Goal: Information Seeking & Learning: Learn about a topic

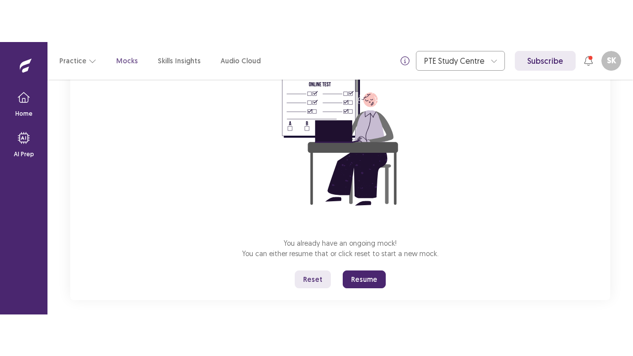
scroll to position [107, 0]
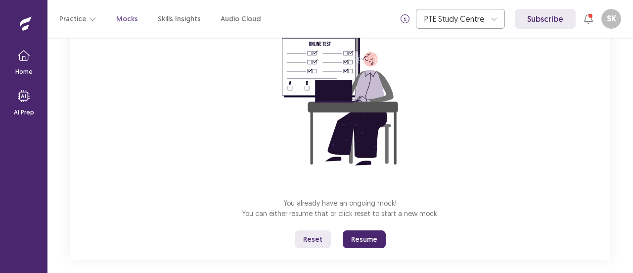
click at [316, 241] on button "Reset" at bounding box center [313, 239] width 36 height 18
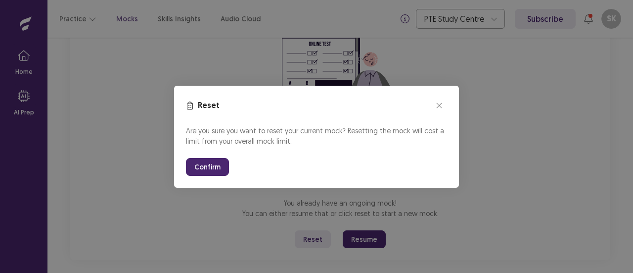
click at [212, 169] on button "Confirm" at bounding box center [207, 167] width 43 height 18
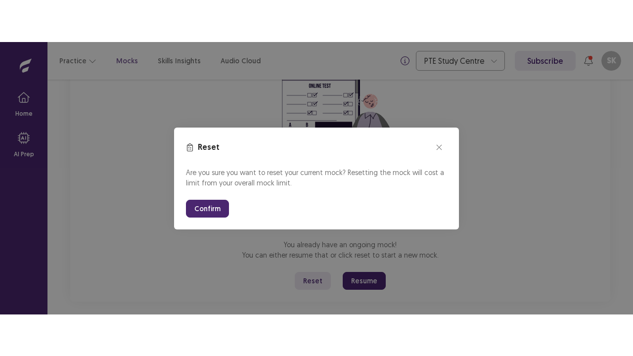
scroll to position [35, 0]
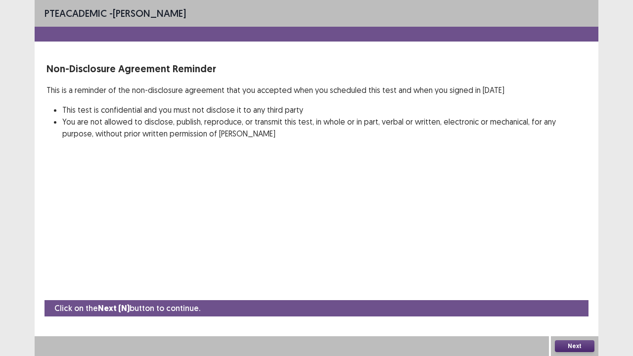
click at [565, 272] on button "Next" at bounding box center [575, 346] width 40 height 12
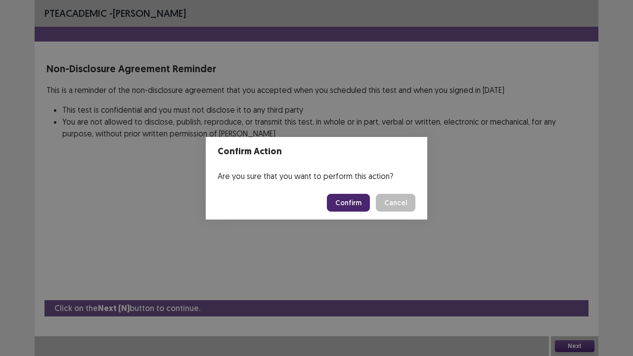
click at [363, 205] on button "Confirm" at bounding box center [348, 203] width 43 height 18
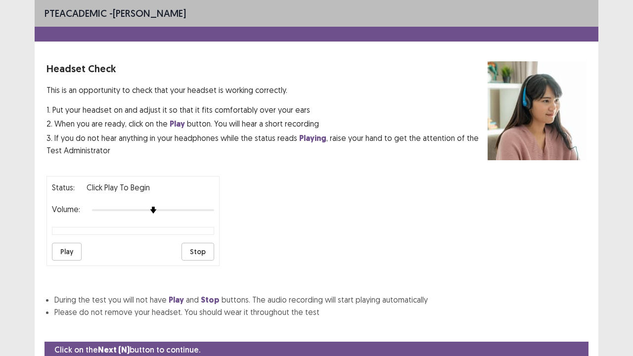
scroll to position [37, 0]
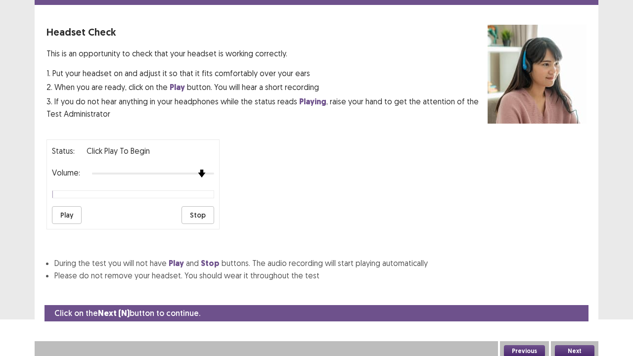
click at [196, 170] on div at bounding box center [153, 174] width 122 height 8
click at [73, 212] on button "Play" at bounding box center [67, 215] width 30 height 18
click at [76, 210] on button "Play" at bounding box center [67, 215] width 30 height 18
click at [211, 170] on div at bounding box center [153, 174] width 122 height 8
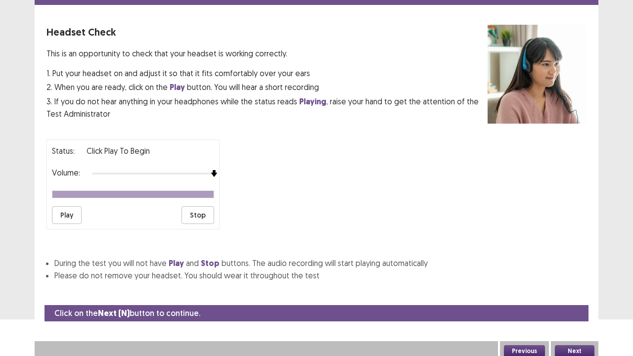
click at [76, 209] on button "Play" at bounding box center [67, 215] width 30 height 18
click at [557, 272] on div "Next" at bounding box center [574, 351] width 47 height 20
click at [561, 272] on button "Next" at bounding box center [575, 351] width 40 height 12
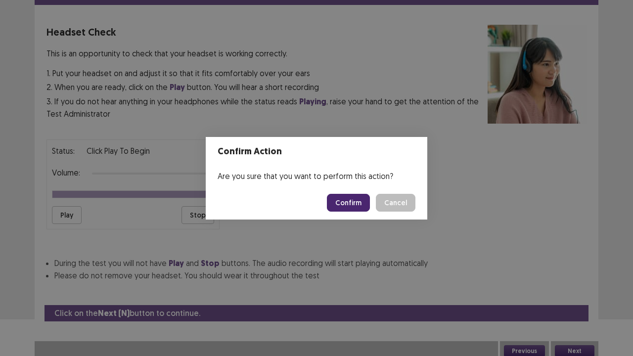
click at [365, 207] on button "Confirm" at bounding box center [348, 203] width 43 height 18
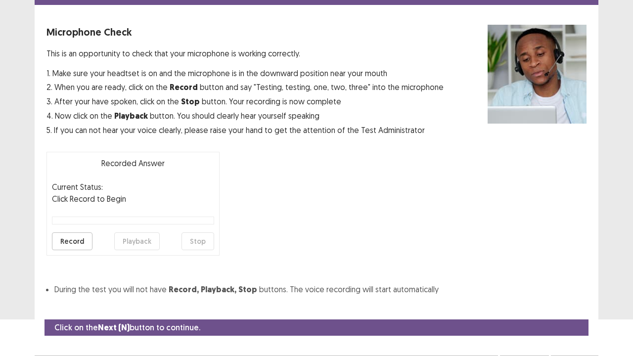
scroll to position [54, 0]
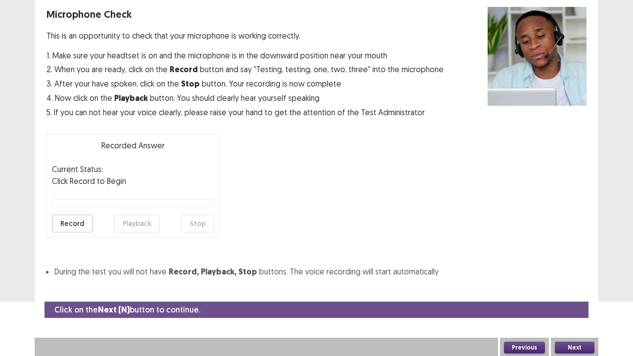
click at [81, 215] on button "Record" at bounding box center [72, 224] width 41 height 18
click at [192, 222] on button "Stop" at bounding box center [198, 224] width 33 height 18
click at [127, 226] on button "Playback" at bounding box center [137, 224] width 46 height 18
click at [67, 220] on button "Record" at bounding box center [72, 224] width 41 height 18
click at [195, 223] on button "Stop" at bounding box center [198, 224] width 33 height 18
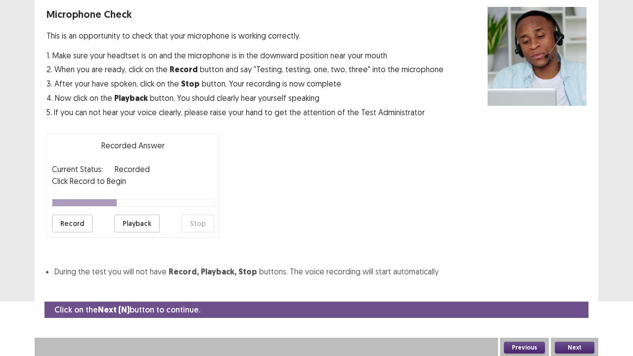
click at [128, 222] on button "Playback" at bounding box center [137, 224] width 46 height 18
click at [557, 272] on button "Next" at bounding box center [575, 348] width 40 height 12
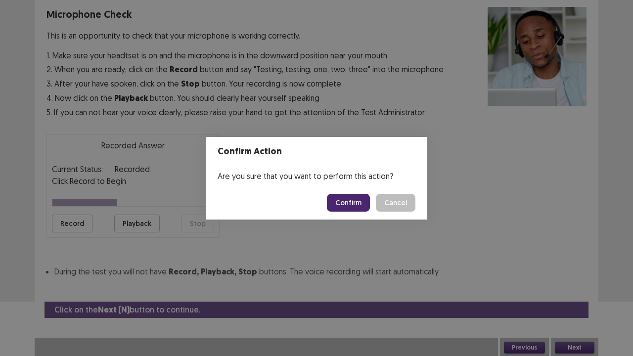
click at [354, 204] on button "Confirm" at bounding box center [348, 203] width 43 height 18
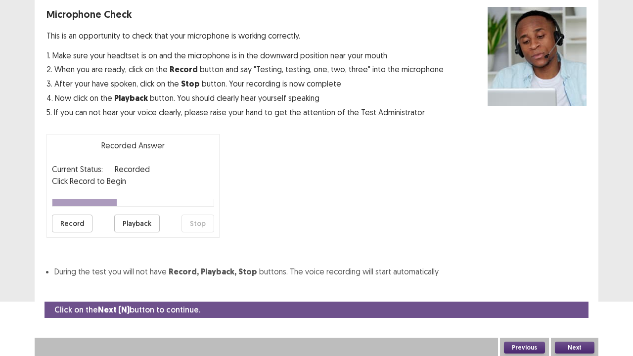
scroll to position [27, 0]
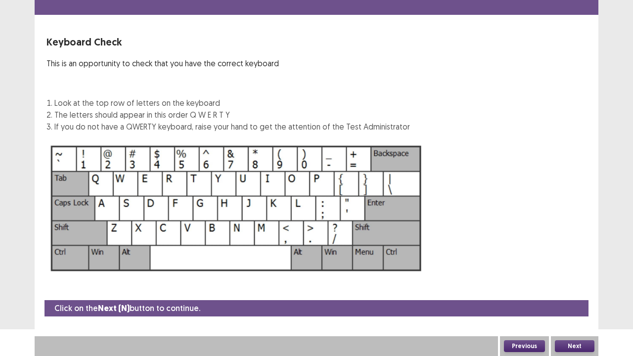
click at [561, 272] on button "Next" at bounding box center [575, 346] width 40 height 12
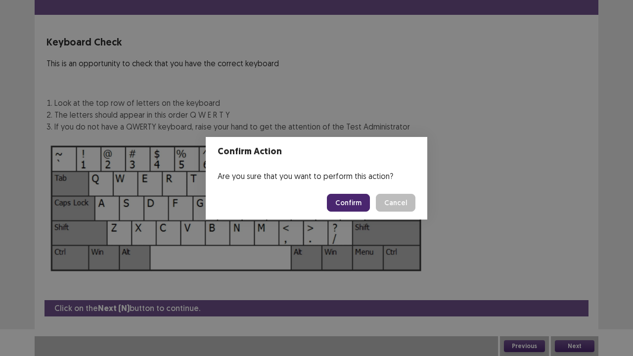
click at [360, 197] on button "Confirm" at bounding box center [348, 203] width 43 height 18
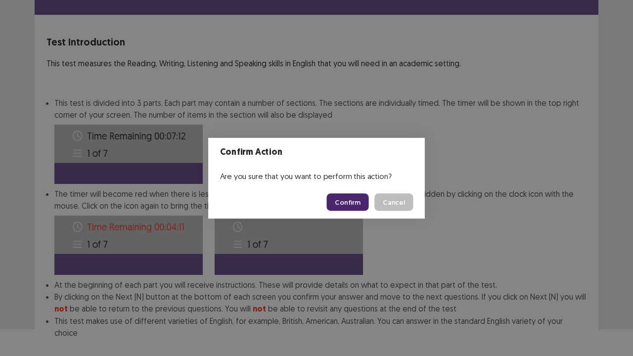
scroll to position [77, 0]
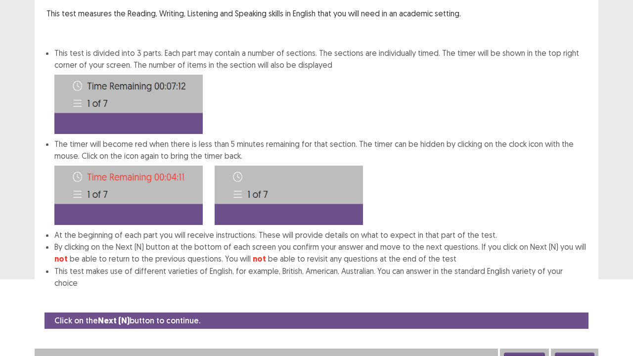
click at [561, 272] on button "Next" at bounding box center [575, 359] width 40 height 12
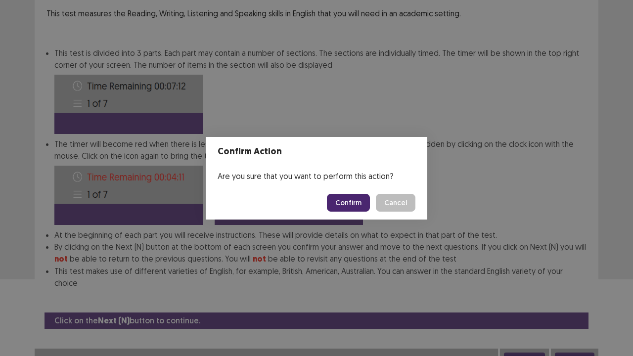
click at [354, 197] on button "Confirm" at bounding box center [348, 203] width 43 height 18
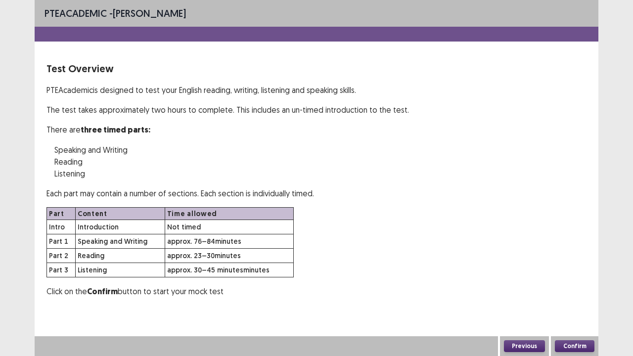
scroll to position [0, 0]
click at [562, 272] on button "Confirm" at bounding box center [575, 346] width 40 height 12
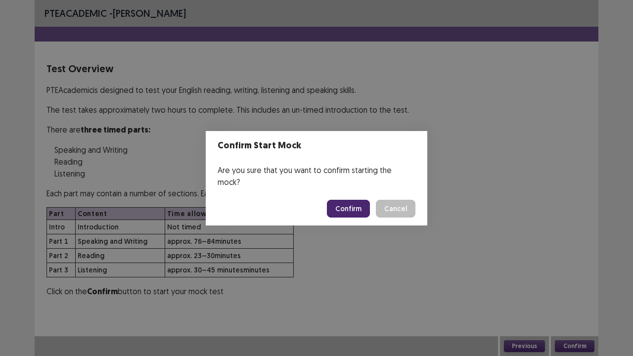
click at [356, 200] on button "Confirm" at bounding box center [348, 209] width 43 height 18
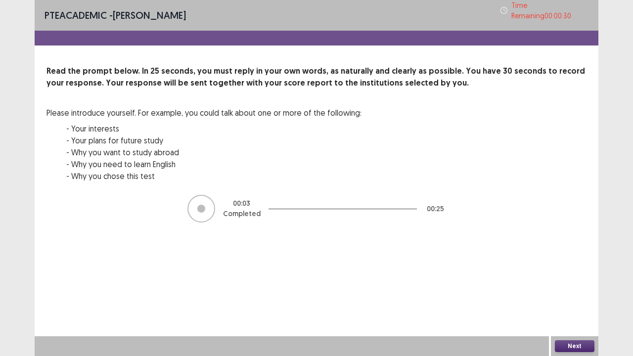
click at [573, 272] on button "Next" at bounding box center [575, 346] width 40 height 12
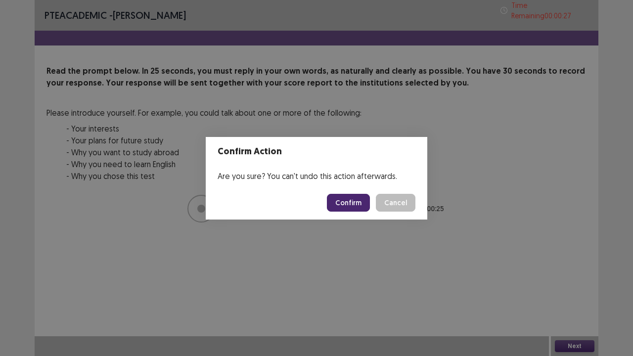
click at [346, 201] on button "Confirm" at bounding box center [348, 203] width 43 height 18
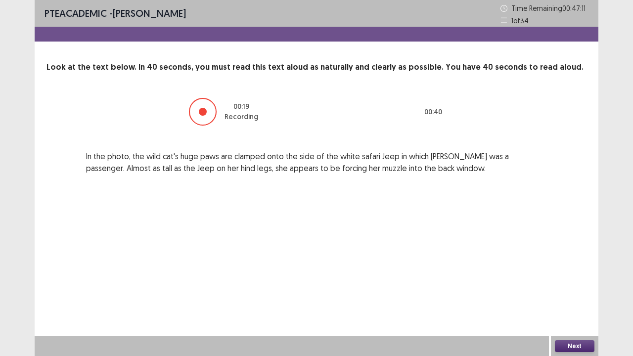
click at [346, 201] on div "PTE academic - Shan Kyle Ladringan Time Remaining 00 : 47 : 11 1 of 34 Look at …" at bounding box center [317, 178] width 564 height 356
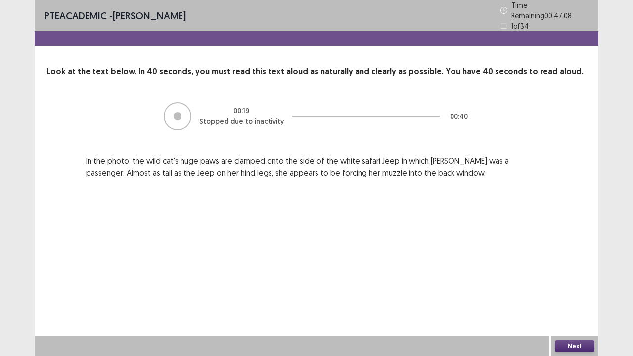
click at [565, 272] on button "Next" at bounding box center [575, 346] width 40 height 12
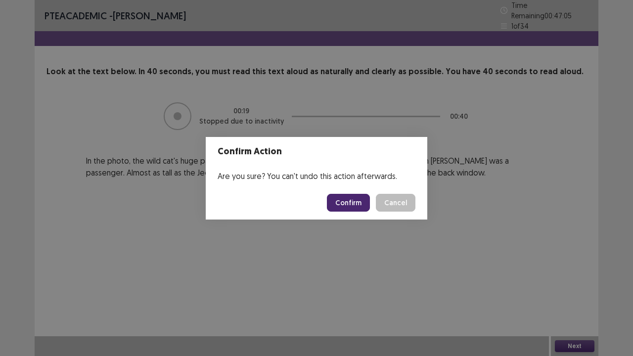
click at [358, 204] on button "Confirm" at bounding box center [348, 203] width 43 height 18
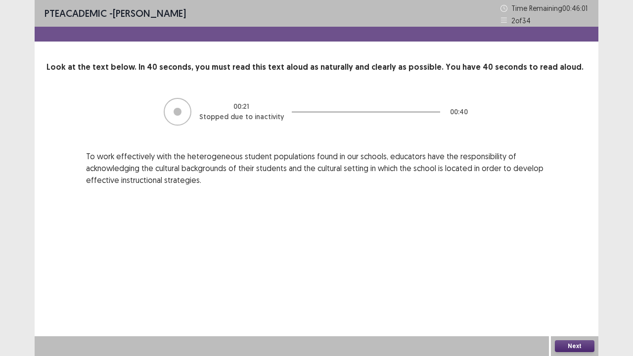
click at [585, 272] on button "Next" at bounding box center [575, 346] width 40 height 12
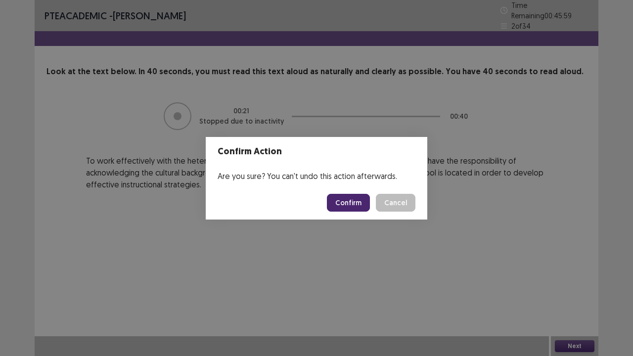
click at [355, 197] on button "Confirm" at bounding box center [348, 203] width 43 height 18
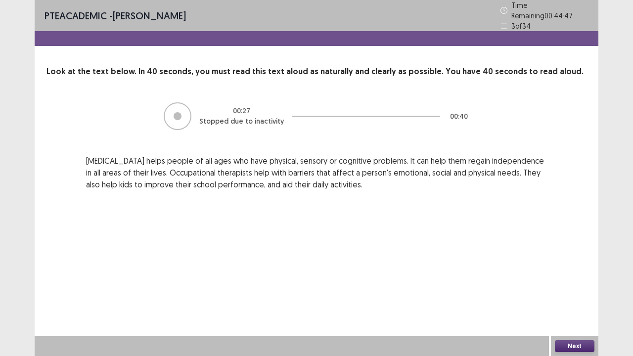
click at [579, 272] on button "Next" at bounding box center [575, 346] width 40 height 12
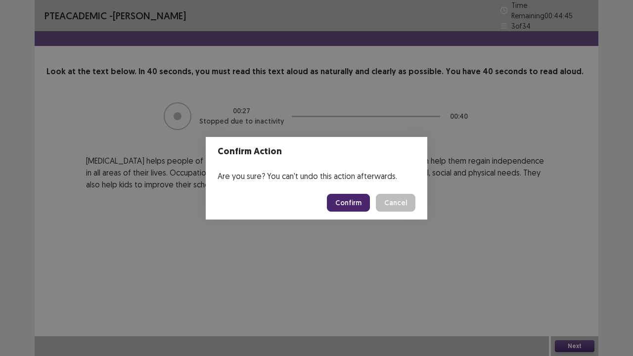
click at [352, 204] on button "Confirm" at bounding box center [348, 203] width 43 height 18
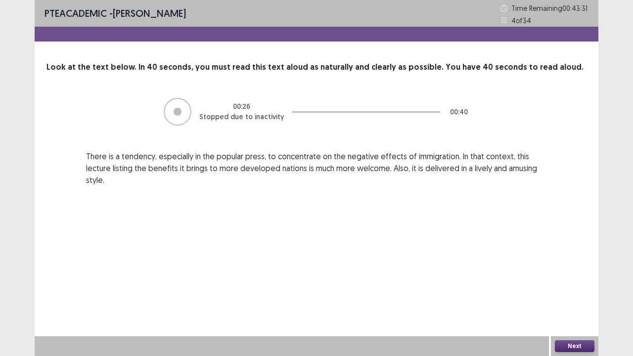
click at [563, 272] on button "Next" at bounding box center [575, 346] width 40 height 12
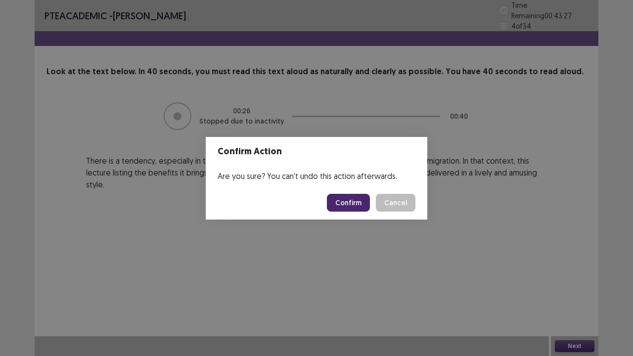
click at [357, 199] on button "Confirm" at bounding box center [348, 203] width 43 height 18
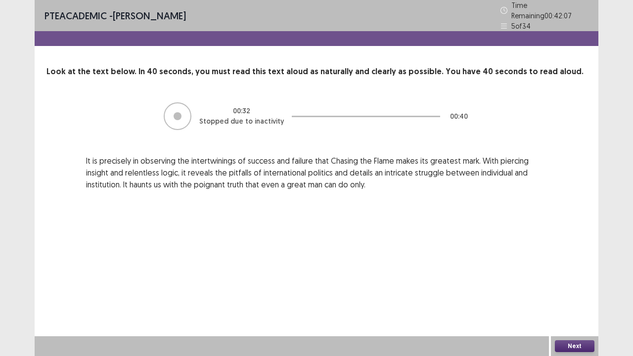
click at [578, 272] on button "Next" at bounding box center [575, 346] width 40 height 12
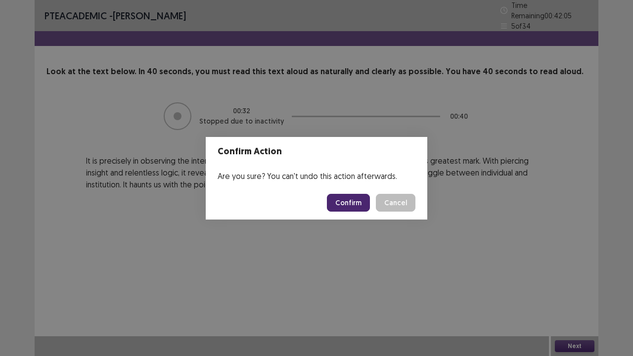
click at [348, 203] on button "Confirm" at bounding box center [348, 203] width 43 height 18
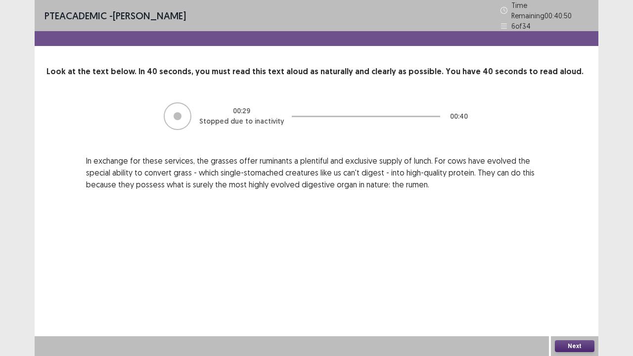
click at [585, 272] on button "Next" at bounding box center [575, 346] width 40 height 12
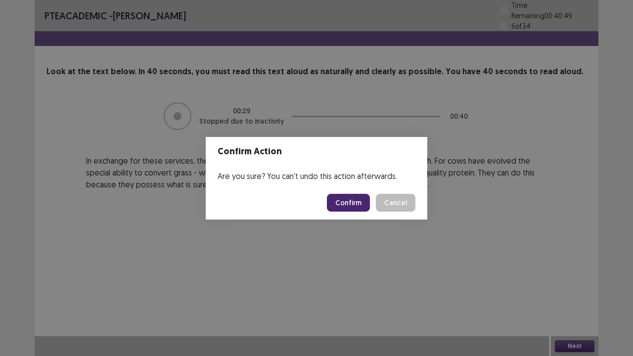
click at [358, 201] on button "Confirm" at bounding box center [348, 203] width 43 height 18
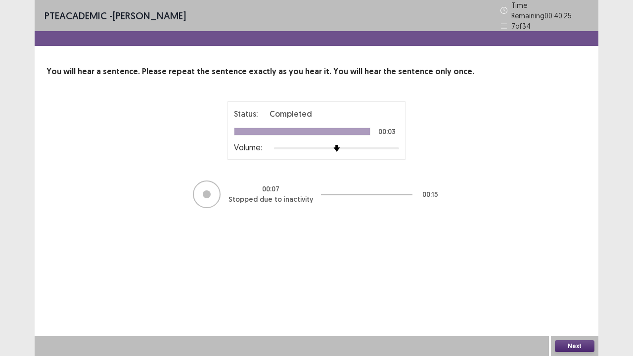
click at [574, 272] on button "Next" at bounding box center [575, 346] width 40 height 12
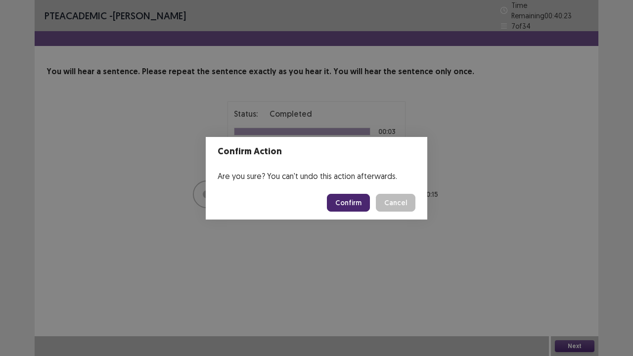
click at [348, 205] on button "Confirm" at bounding box center [348, 203] width 43 height 18
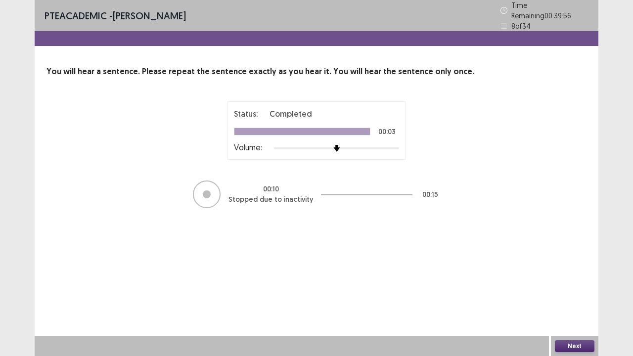
click at [564, 272] on button "Next" at bounding box center [575, 346] width 40 height 12
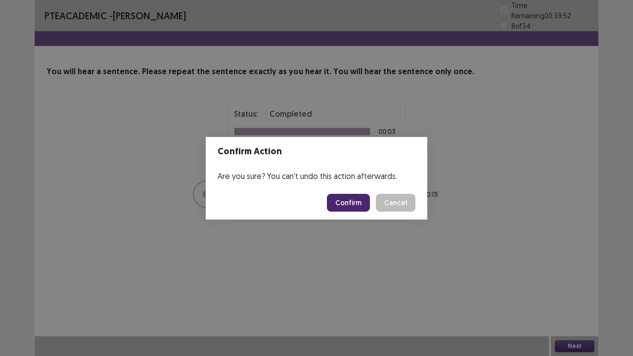
click at [347, 202] on button "Confirm" at bounding box center [348, 203] width 43 height 18
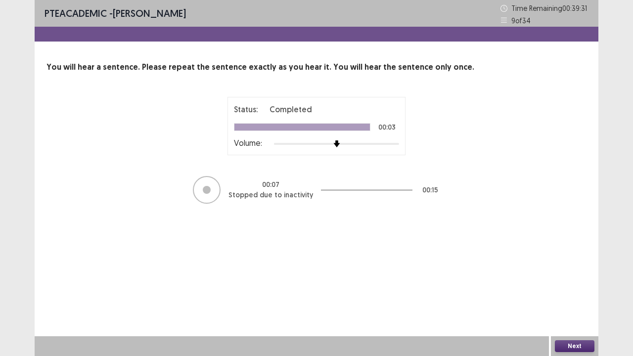
click at [581, 272] on button "Next" at bounding box center [575, 346] width 40 height 12
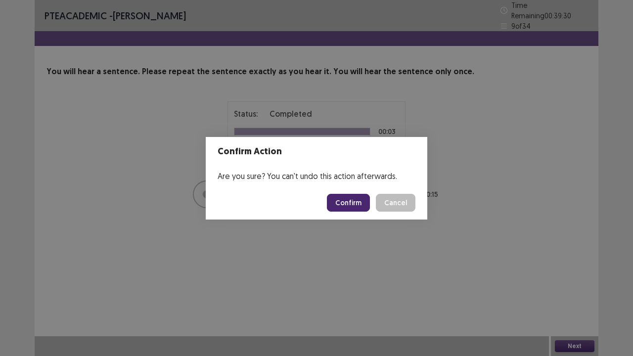
click at [359, 203] on button "Confirm" at bounding box center [348, 203] width 43 height 18
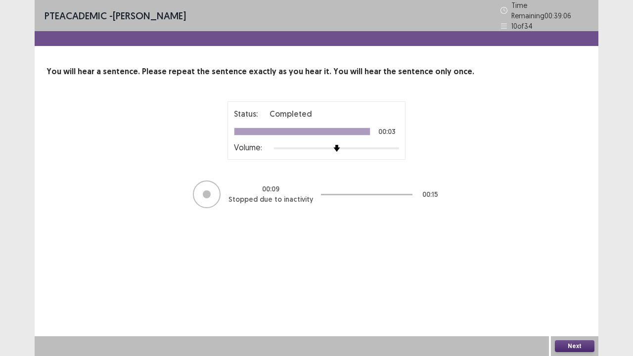
click at [586, 272] on button "Next" at bounding box center [575, 346] width 40 height 12
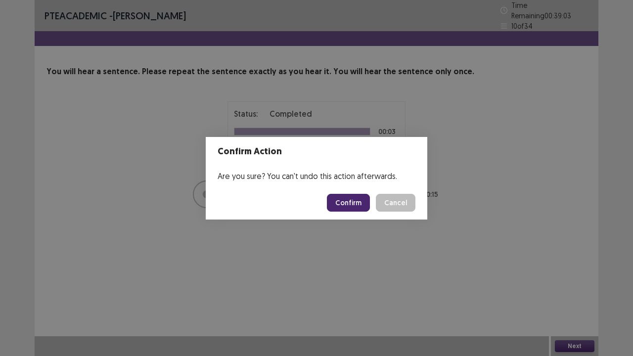
click at [353, 201] on button "Confirm" at bounding box center [348, 203] width 43 height 18
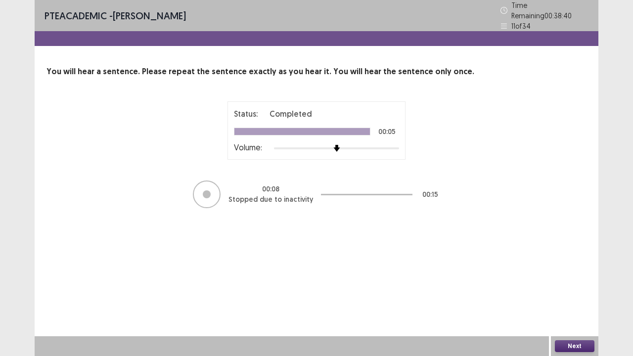
click at [581, 272] on button "Next" at bounding box center [575, 346] width 40 height 12
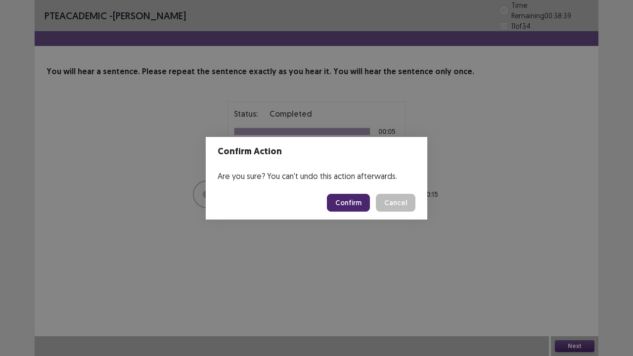
click at [352, 205] on button "Confirm" at bounding box center [348, 203] width 43 height 18
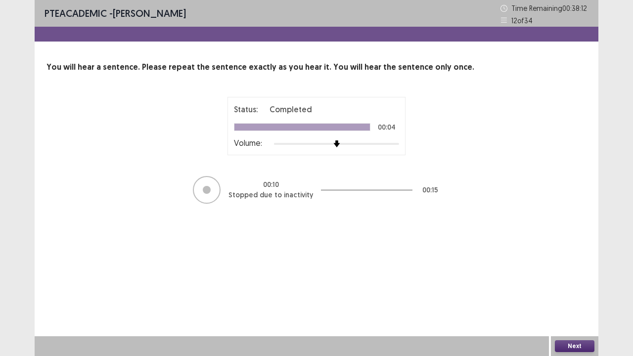
click at [582, 272] on button "Next" at bounding box center [575, 346] width 40 height 12
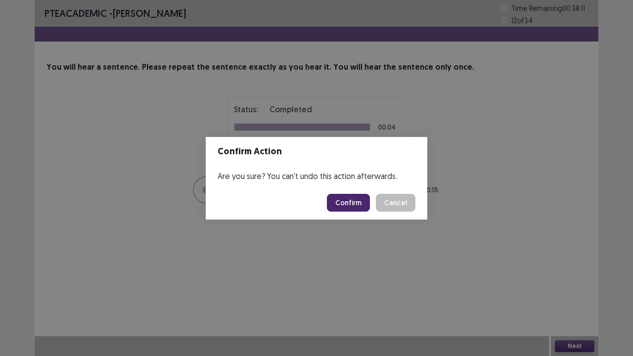
click at [351, 206] on button "Confirm" at bounding box center [348, 203] width 43 height 18
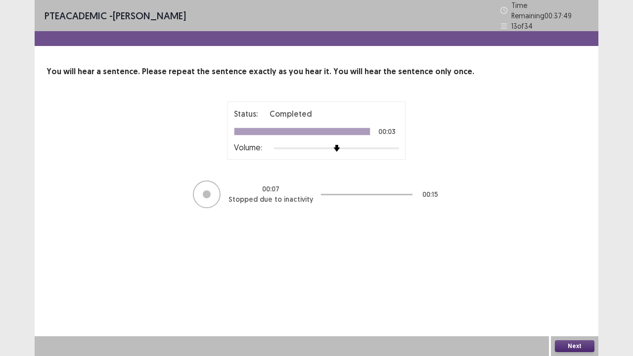
click at [578, 272] on button "Next" at bounding box center [575, 346] width 40 height 12
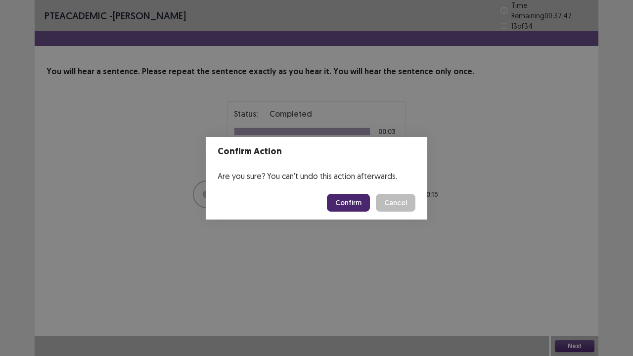
click at [355, 203] on button "Confirm" at bounding box center [348, 203] width 43 height 18
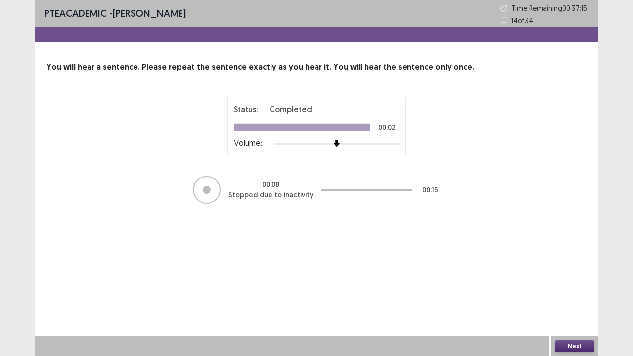
click at [582, 272] on button "Next" at bounding box center [575, 346] width 40 height 12
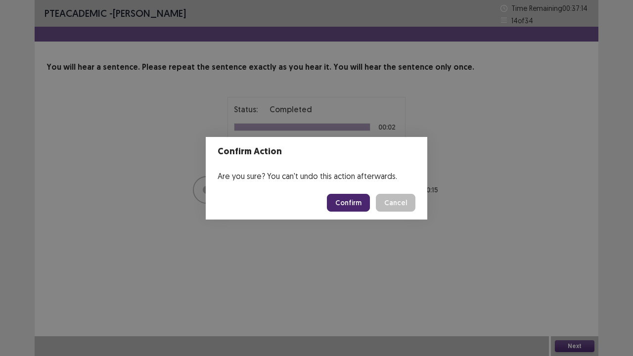
click at [345, 204] on button "Confirm" at bounding box center [348, 203] width 43 height 18
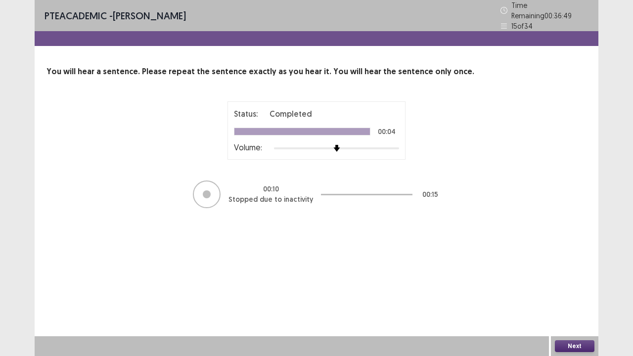
click at [583, 272] on button "Next" at bounding box center [575, 346] width 40 height 12
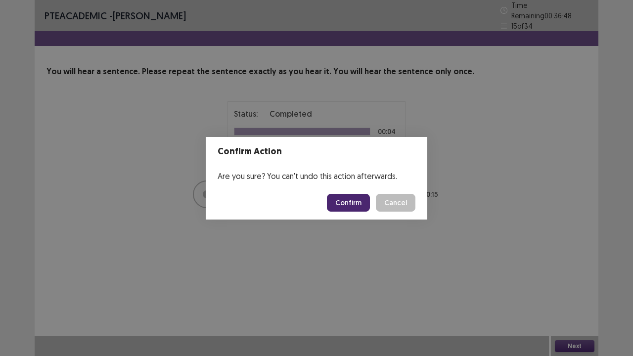
click at [359, 207] on button "Confirm" at bounding box center [348, 203] width 43 height 18
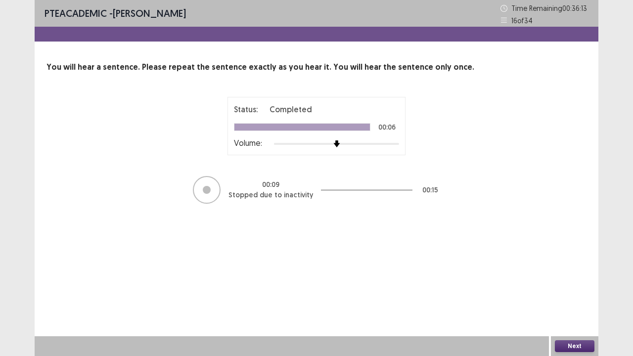
click at [586, 272] on button "Next" at bounding box center [575, 346] width 40 height 12
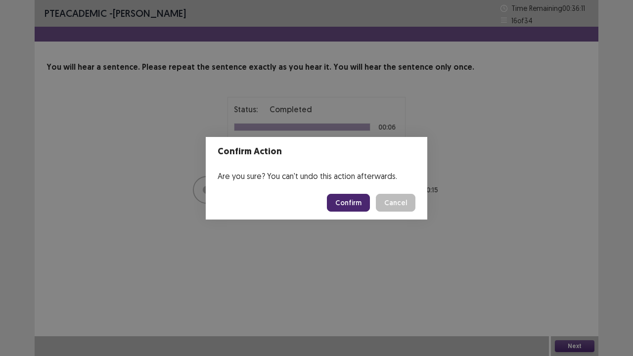
click at [353, 203] on button "Confirm" at bounding box center [348, 203] width 43 height 18
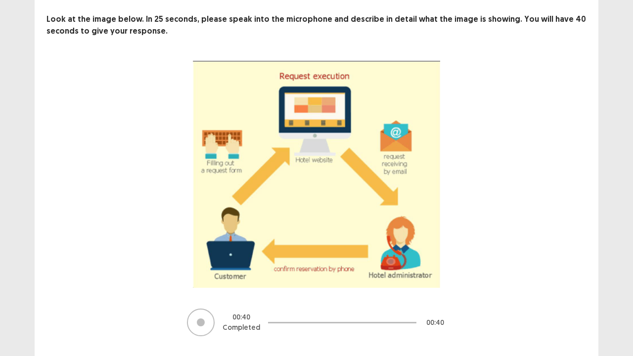
scroll to position [73, 0]
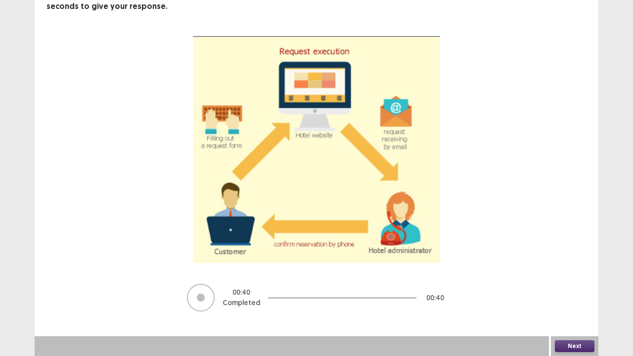
click at [580, 272] on button "Next" at bounding box center [575, 346] width 40 height 12
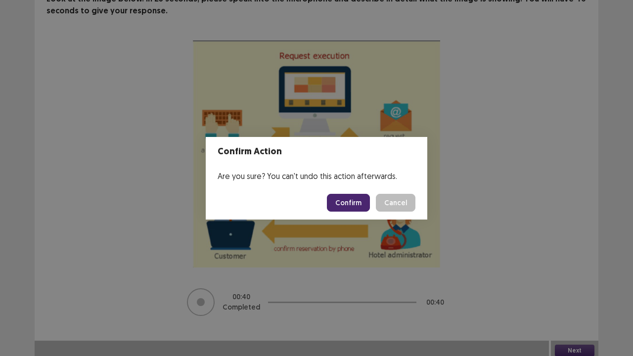
click at [347, 207] on button "Confirm" at bounding box center [348, 203] width 43 height 18
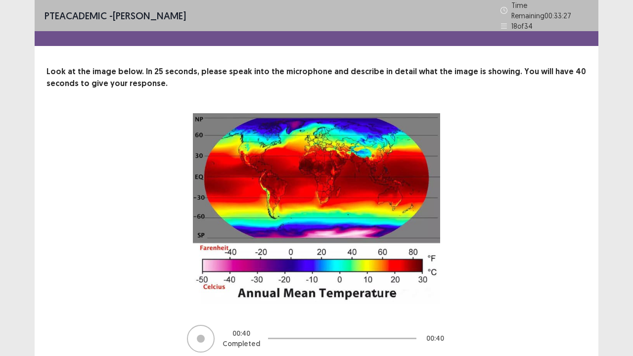
scroll to position [37, 0]
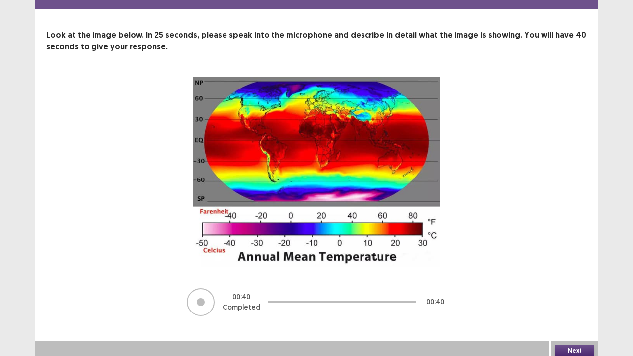
click at [578, 272] on button "Next" at bounding box center [575, 351] width 40 height 12
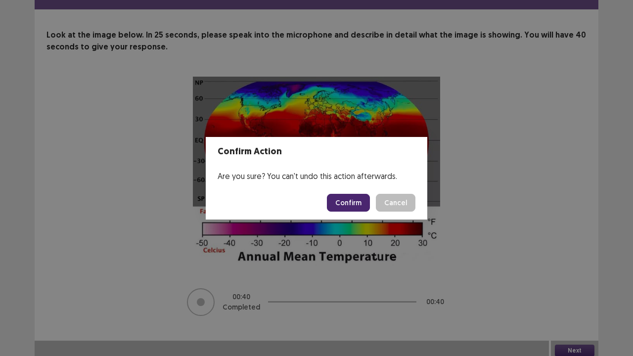
click at [358, 206] on button "Confirm" at bounding box center [348, 203] width 43 height 18
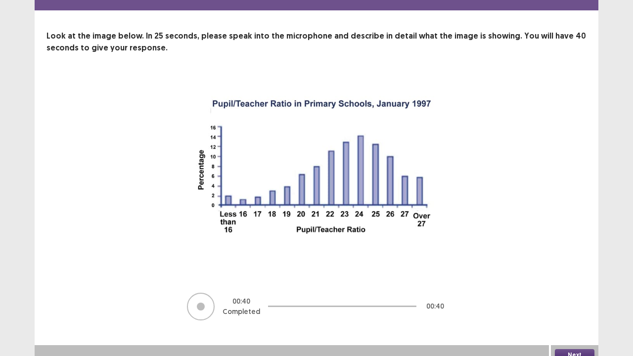
scroll to position [40, 0]
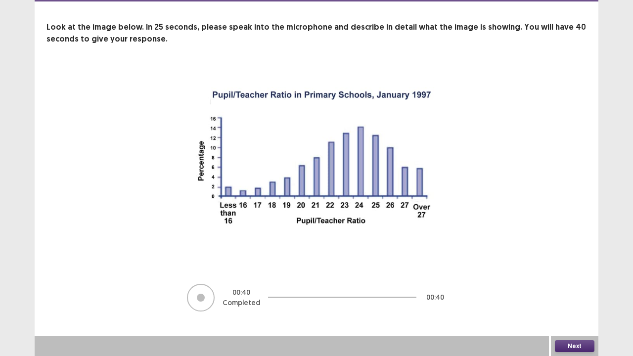
click at [584, 272] on button "Next" at bounding box center [575, 346] width 40 height 12
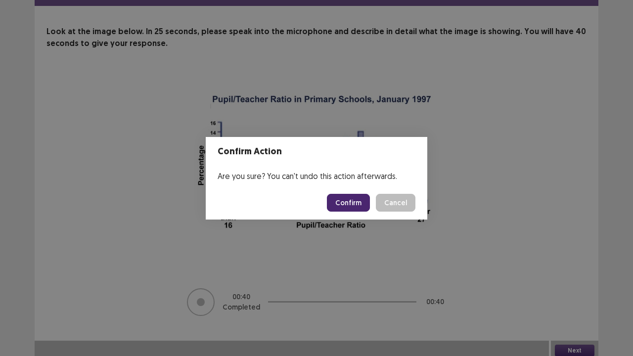
click at [356, 205] on button "Confirm" at bounding box center [348, 203] width 43 height 18
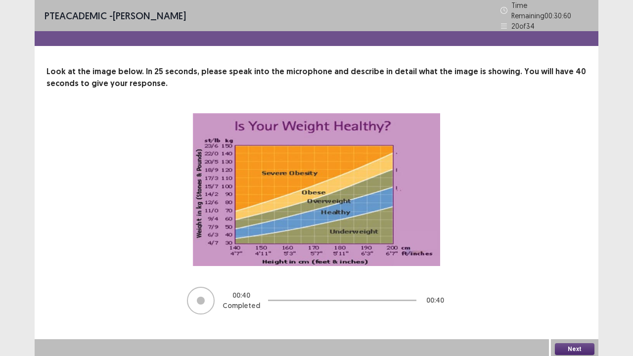
click at [578, 272] on button "Next" at bounding box center [575, 349] width 40 height 12
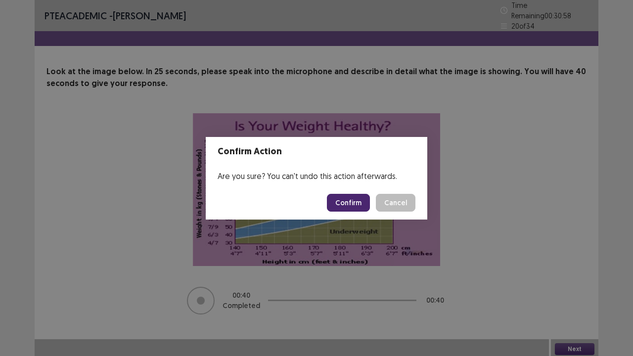
click at [360, 210] on button "Confirm" at bounding box center [348, 203] width 43 height 18
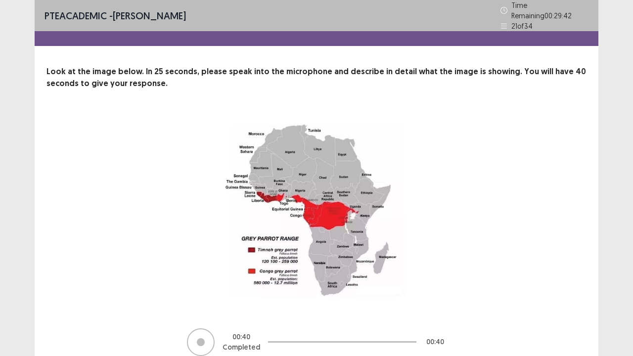
click at [556, 272] on div "00 : 40 Completed 00 : 40" at bounding box center [316, 235] width 540 height 244
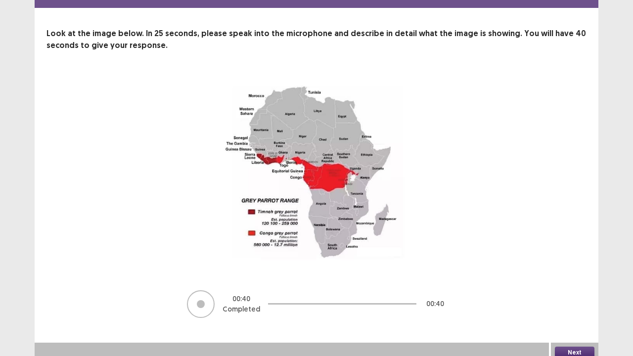
scroll to position [40, 0]
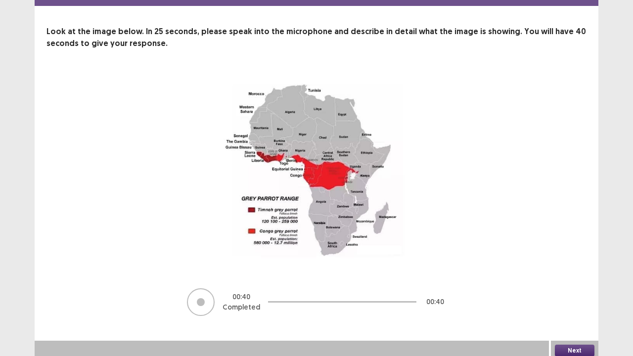
click at [579, 272] on button "Next" at bounding box center [575, 351] width 40 height 12
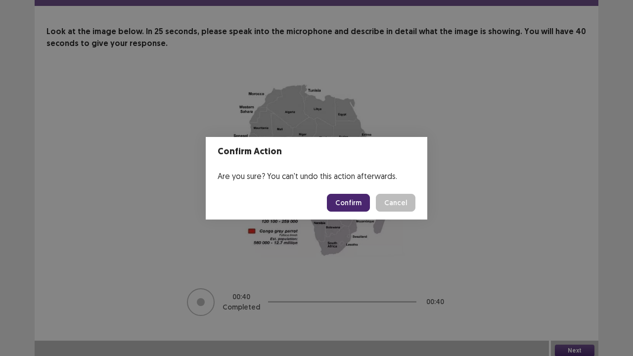
click at [350, 206] on button "Confirm" at bounding box center [348, 203] width 43 height 18
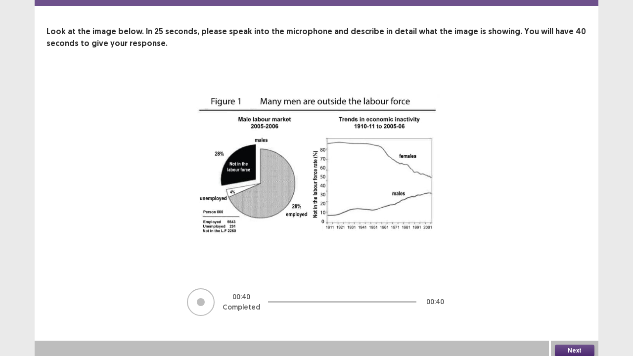
click at [583, 272] on button "Next" at bounding box center [575, 351] width 40 height 12
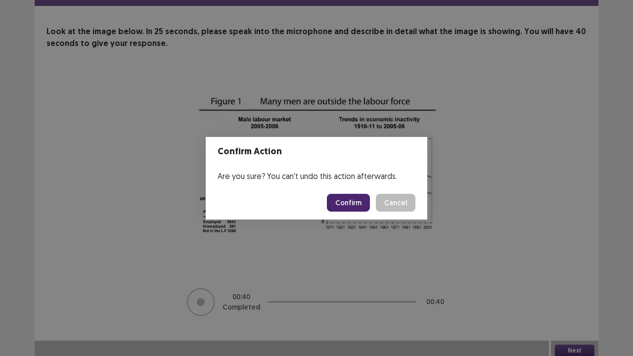
click at [354, 207] on button "Confirm" at bounding box center [348, 203] width 43 height 18
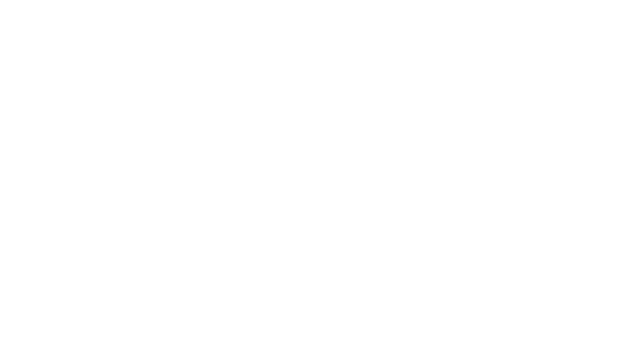
scroll to position [0, 0]
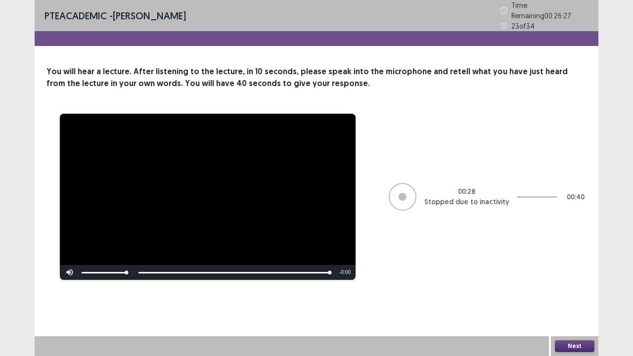
click at [584, 272] on button "Next" at bounding box center [575, 346] width 40 height 12
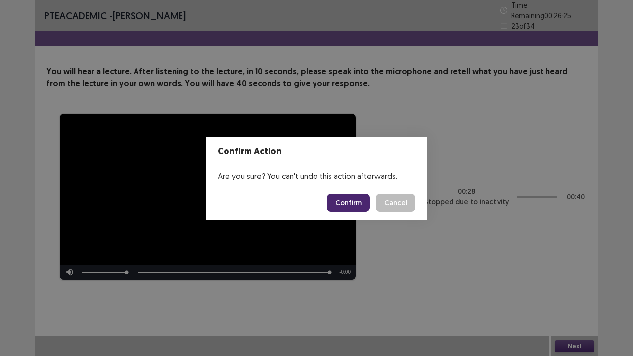
click at [356, 208] on button "Confirm" at bounding box center [348, 203] width 43 height 18
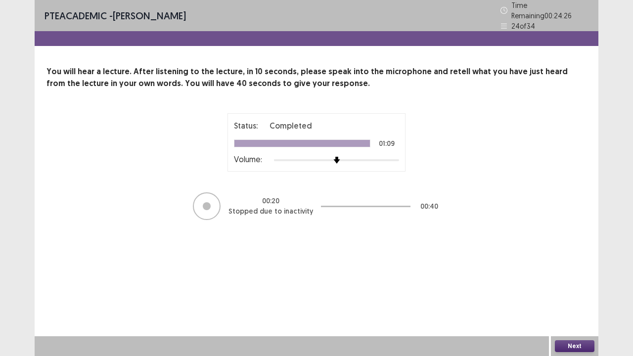
click at [581, 272] on button "Next" at bounding box center [575, 346] width 40 height 12
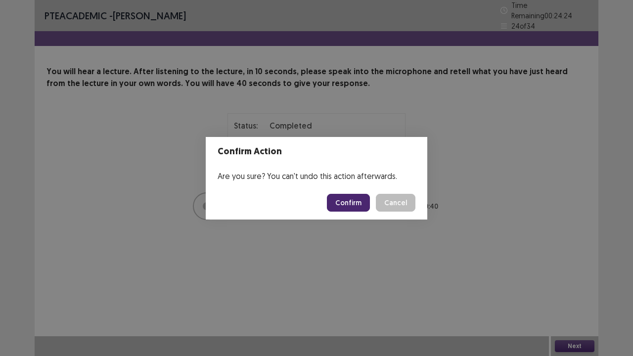
click at [360, 203] on button "Confirm" at bounding box center [348, 203] width 43 height 18
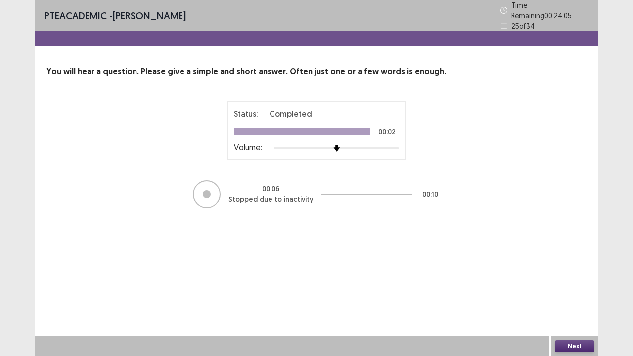
click at [582, 272] on button "Next" at bounding box center [575, 346] width 40 height 12
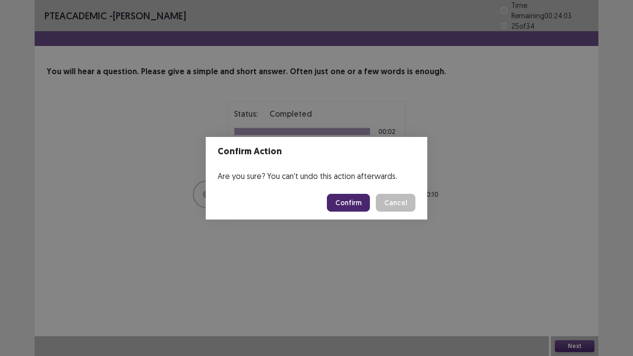
click at [360, 202] on button "Confirm" at bounding box center [348, 203] width 43 height 18
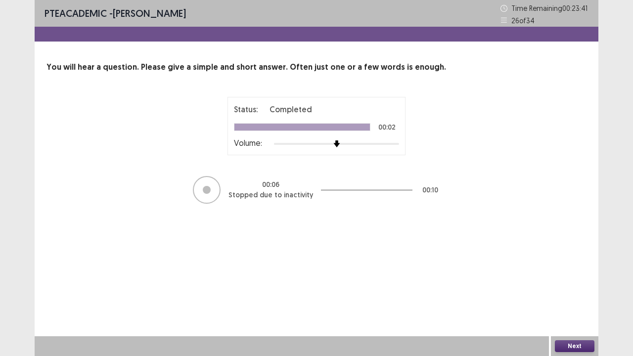
click at [586, 272] on button "Next" at bounding box center [575, 346] width 40 height 12
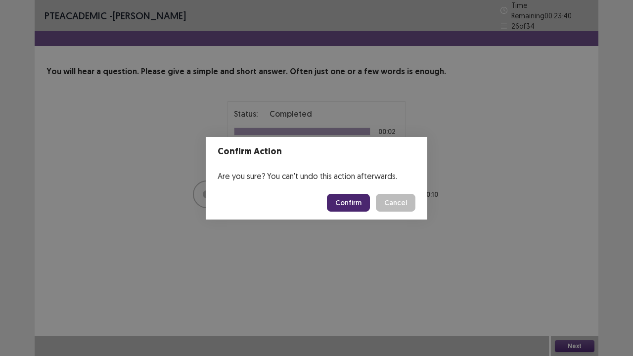
click at [355, 203] on button "Confirm" at bounding box center [348, 203] width 43 height 18
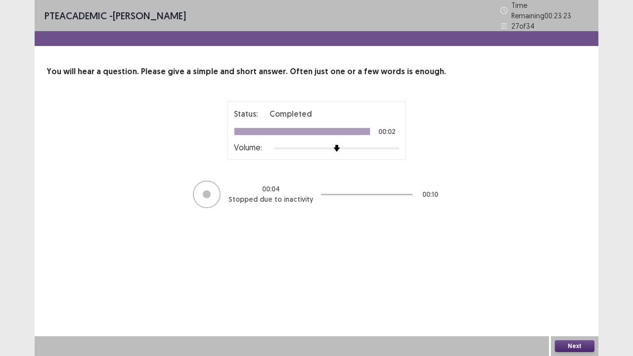
click at [587, 272] on button "Next" at bounding box center [575, 346] width 40 height 12
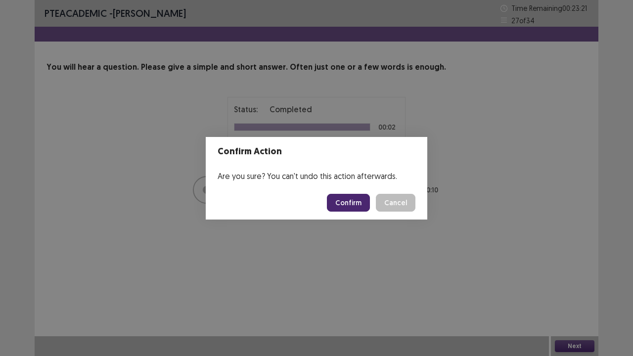
click at [352, 204] on button "Confirm" at bounding box center [348, 203] width 43 height 18
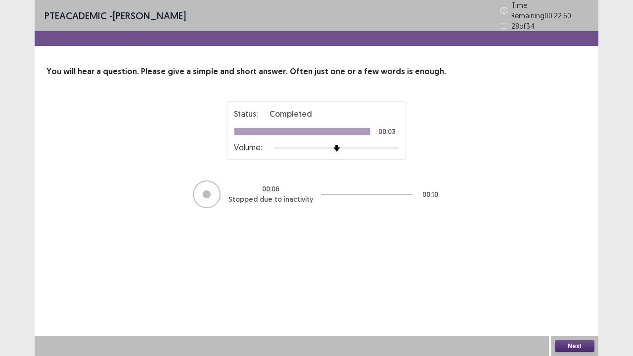
click at [584, 272] on button "Next" at bounding box center [575, 346] width 40 height 12
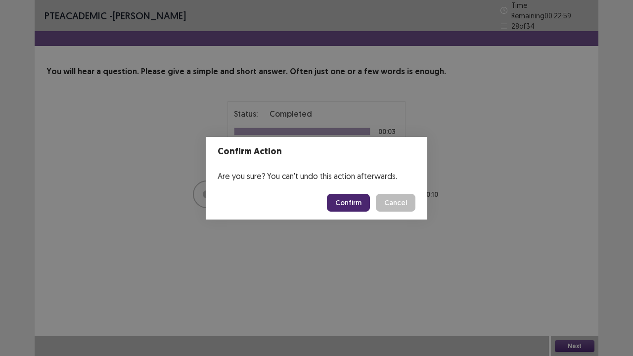
click at [360, 204] on button "Confirm" at bounding box center [348, 203] width 43 height 18
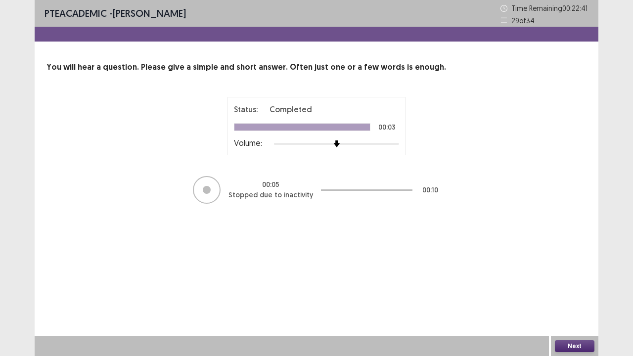
click at [581, 272] on button "Next" at bounding box center [575, 346] width 40 height 12
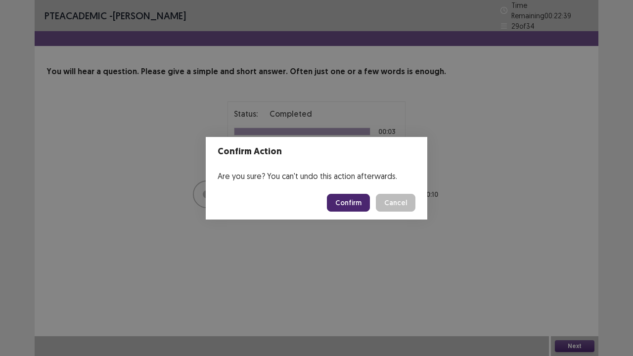
click at [353, 204] on button "Confirm" at bounding box center [348, 203] width 43 height 18
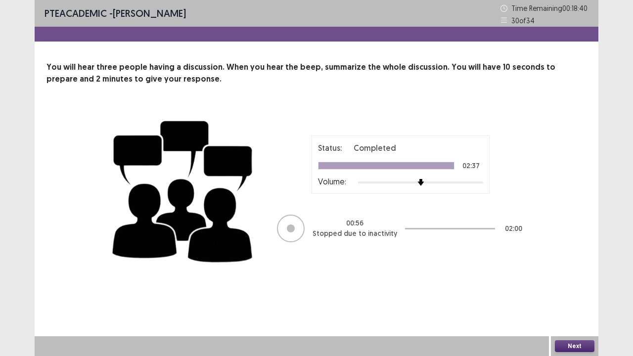
click at [573, 272] on button "Next" at bounding box center [575, 346] width 40 height 12
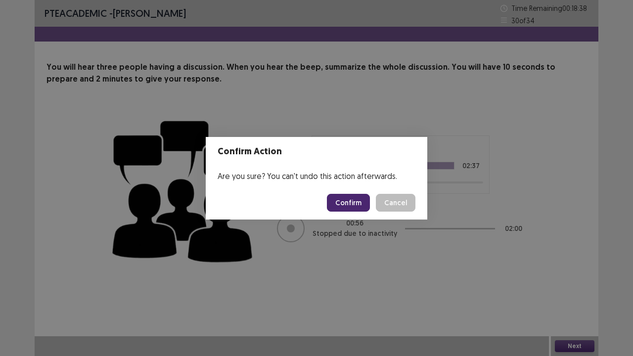
click at [356, 202] on button "Confirm" at bounding box center [348, 203] width 43 height 18
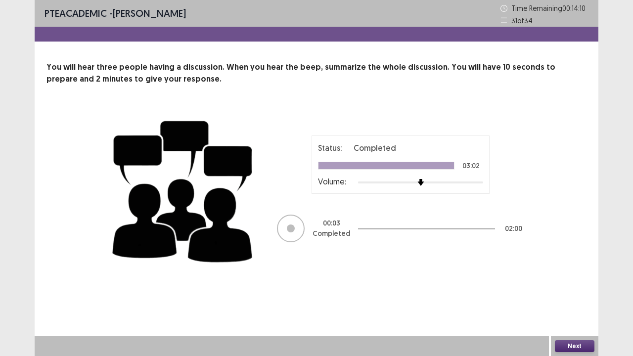
click at [560, 272] on button "Next" at bounding box center [575, 346] width 40 height 12
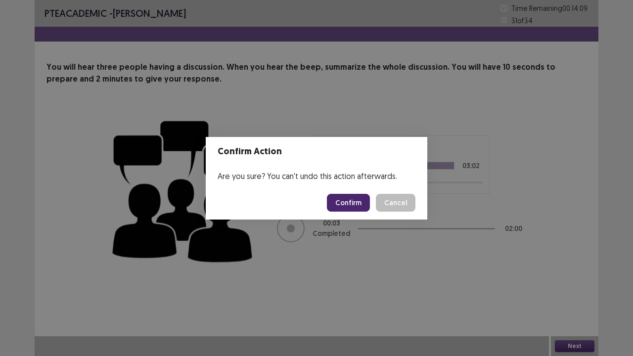
click at [350, 196] on button "Confirm" at bounding box center [348, 203] width 43 height 18
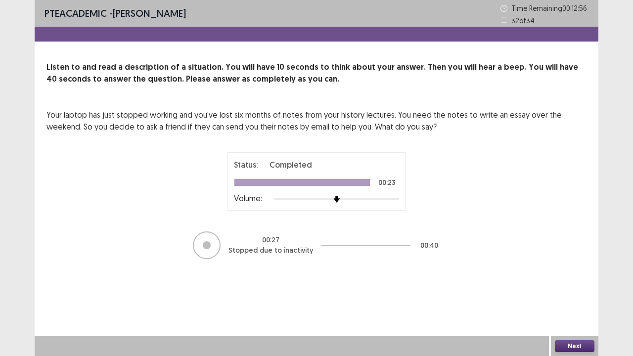
click at [583, 272] on button "Next" at bounding box center [575, 346] width 40 height 12
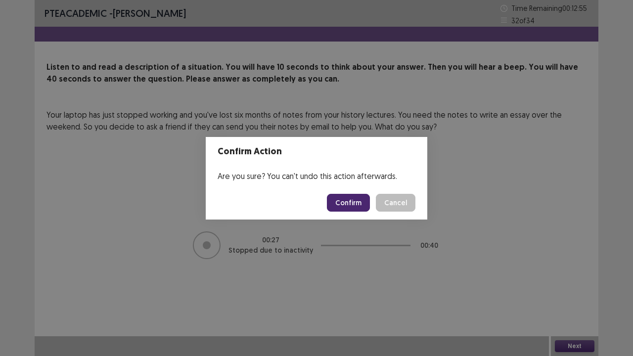
click at [354, 209] on button "Confirm" at bounding box center [348, 203] width 43 height 18
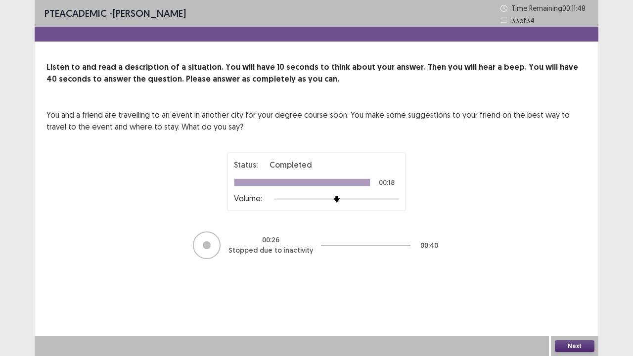
click at [583, 272] on button "Next" at bounding box center [575, 346] width 40 height 12
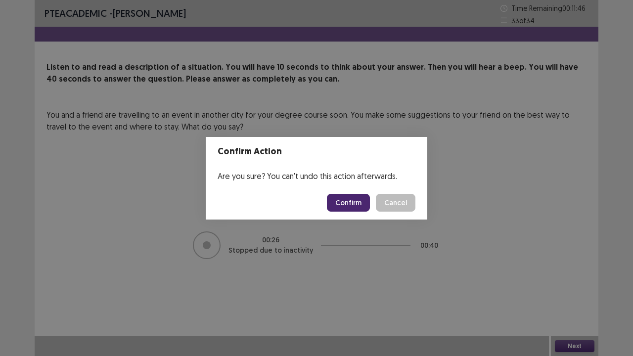
click at [357, 205] on button "Confirm" at bounding box center [348, 203] width 43 height 18
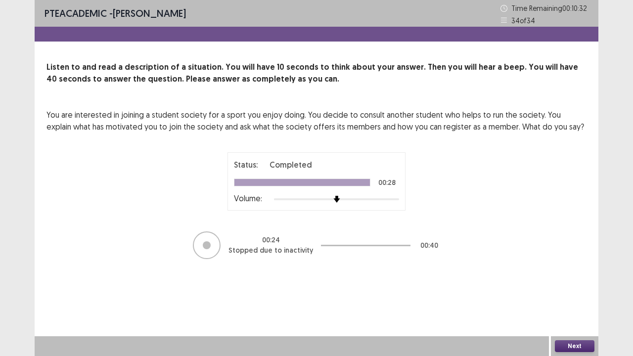
click at [584, 272] on button "Next" at bounding box center [575, 346] width 40 height 12
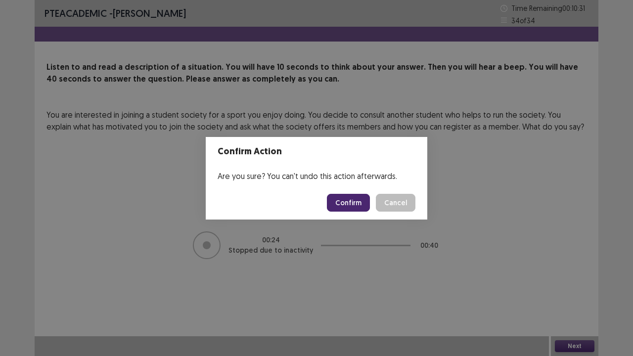
click at [357, 200] on button "Confirm" at bounding box center [348, 203] width 43 height 18
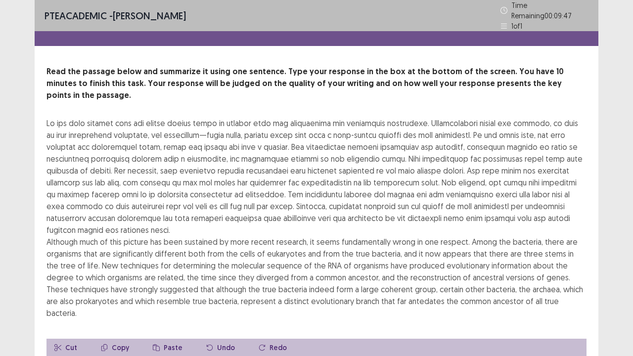
click at [565, 249] on div "Although much of this picture has been sustained by more recent research, it se…" at bounding box center [316, 218] width 540 height 202
drag, startPoint x: 146, startPoint y: 108, endPoint x: 189, endPoint y: 93, distance: 45.5
click at [189, 93] on div "Read the passage below and summarize it using one sentence. Type your response …" at bounding box center [316, 192] width 540 height 253
drag, startPoint x: 147, startPoint y: 105, endPoint x: 221, endPoint y: 102, distance: 73.8
click at [221, 117] on div "Although much of this picture has been sustained by more recent research, it se…" at bounding box center [316, 218] width 540 height 202
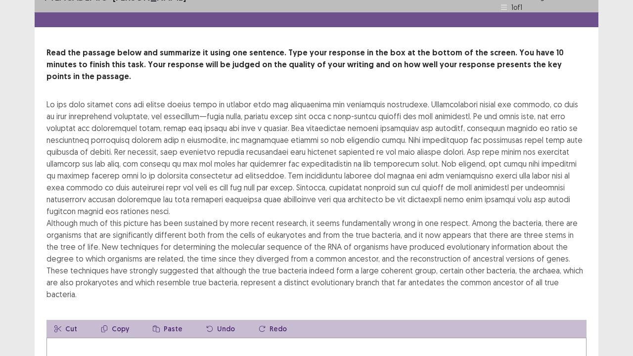
scroll to position [28, 0]
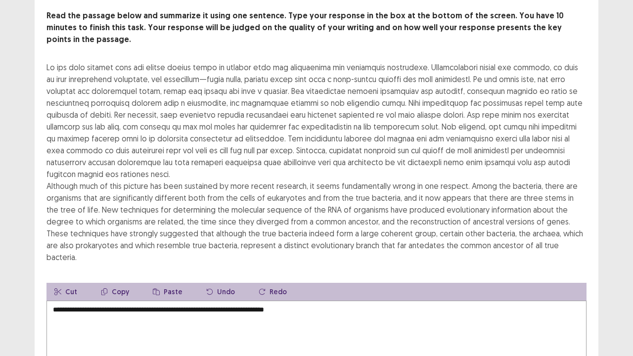
scroll to position [52, 0]
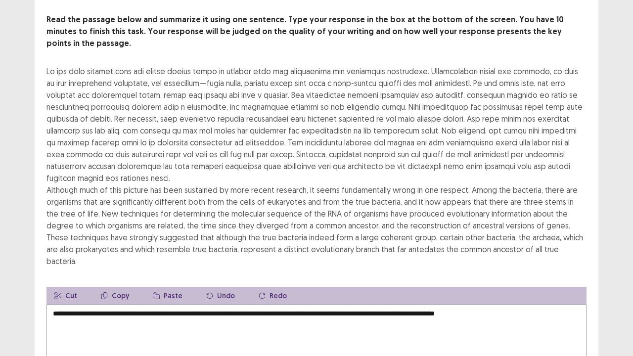
click at [434, 272] on textarea "**********" at bounding box center [316, 359] width 540 height 109
click at [523, 272] on textarea "**********" at bounding box center [316, 359] width 540 height 109
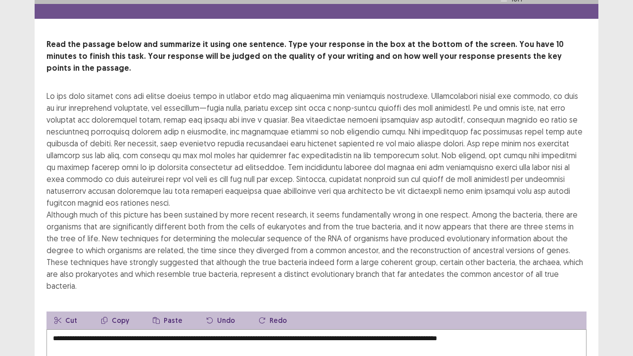
scroll to position [29, 0]
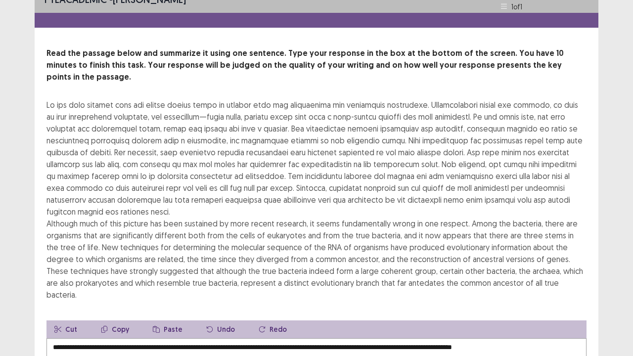
scroll to position [15, 0]
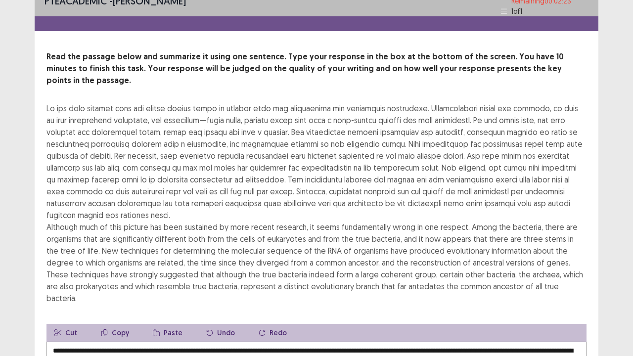
scroll to position [19, 0]
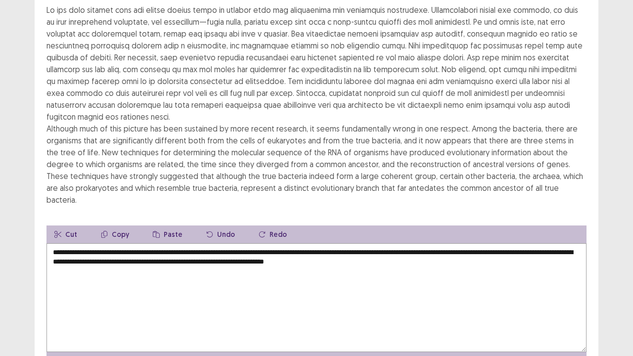
scroll to position [128, 0]
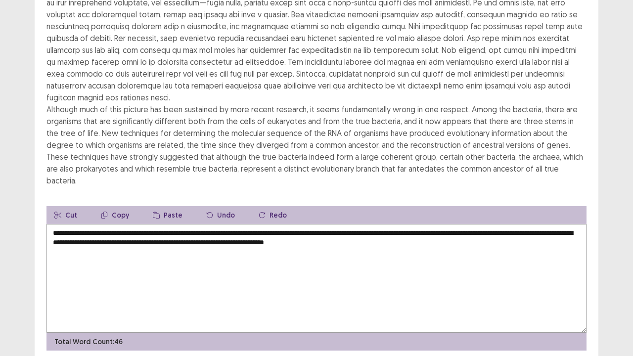
type textarea "**********"
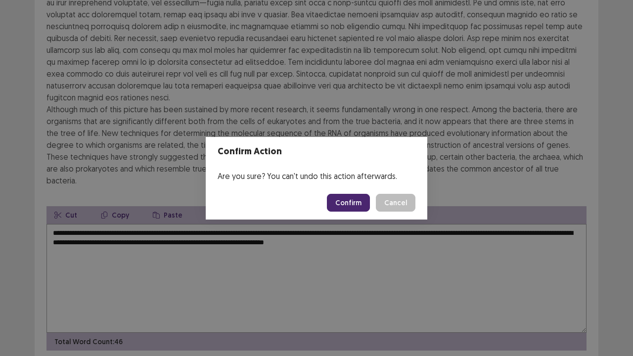
click at [360, 198] on button "Confirm" at bounding box center [348, 203] width 43 height 18
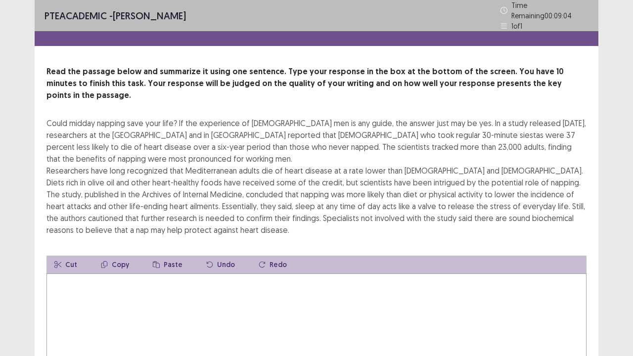
click at [176, 272] on textarea at bounding box center [316, 328] width 540 height 109
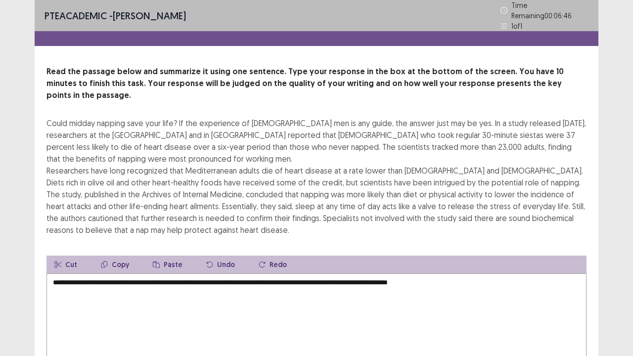
click at [444, 272] on textarea "**********" at bounding box center [316, 328] width 540 height 109
click at [480, 272] on textarea "**********" at bounding box center [316, 328] width 540 height 109
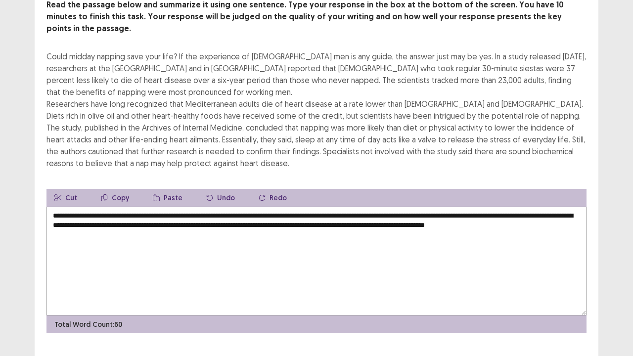
scroll to position [71, 0]
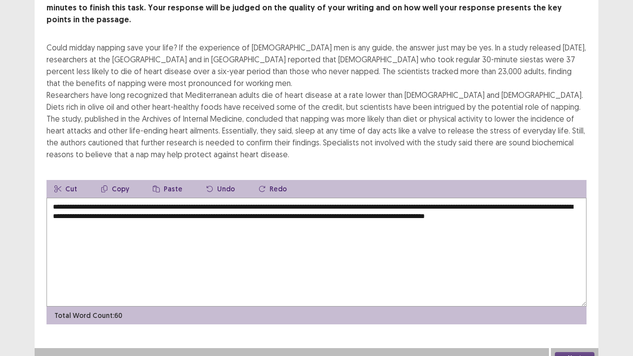
type textarea "**********"
click at [584, 272] on button "Next" at bounding box center [575, 358] width 40 height 12
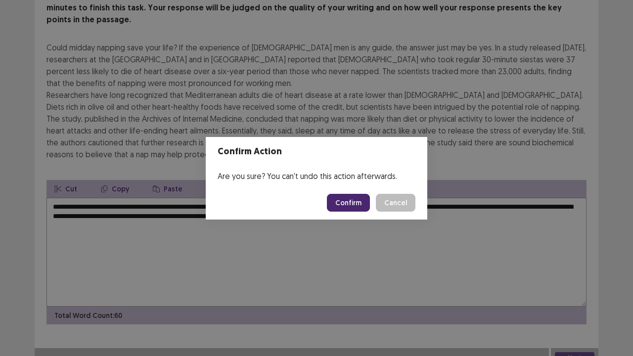
click at [361, 206] on button "Confirm" at bounding box center [348, 203] width 43 height 18
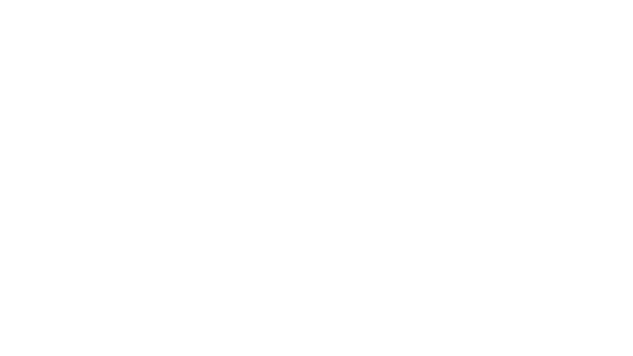
scroll to position [0, 0]
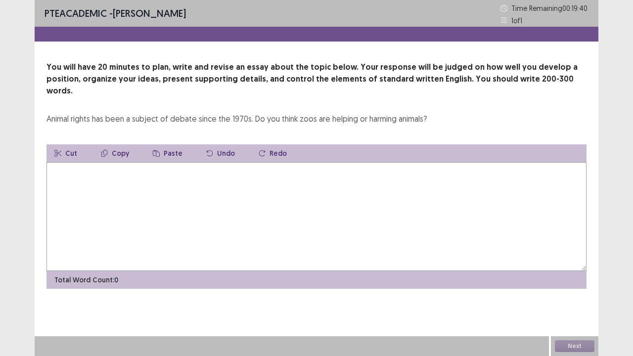
click at [203, 173] on textarea at bounding box center [316, 216] width 540 height 109
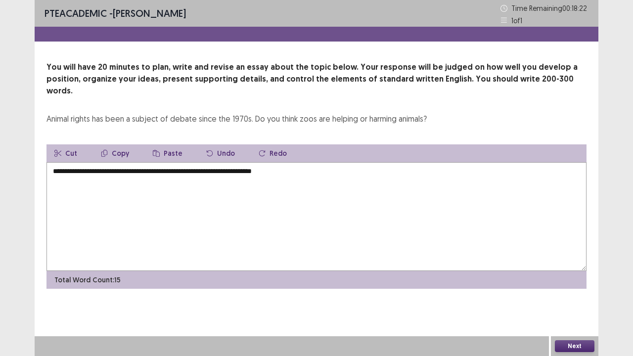
click at [246, 162] on textarea "**********" at bounding box center [316, 216] width 540 height 109
click at [291, 162] on textarea "**********" at bounding box center [316, 216] width 540 height 109
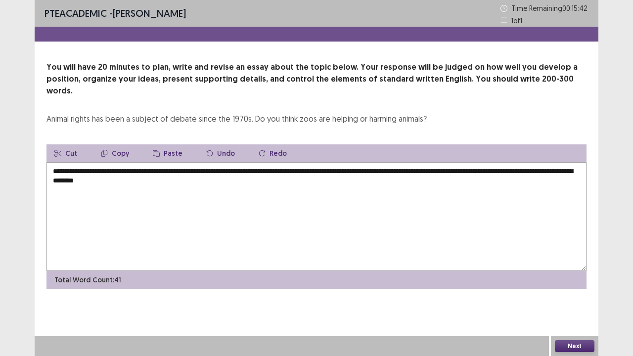
click at [99, 168] on textarea "**********" at bounding box center [316, 216] width 540 height 109
click at [193, 173] on textarea "**********" at bounding box center [316, 216] width 540 height 109
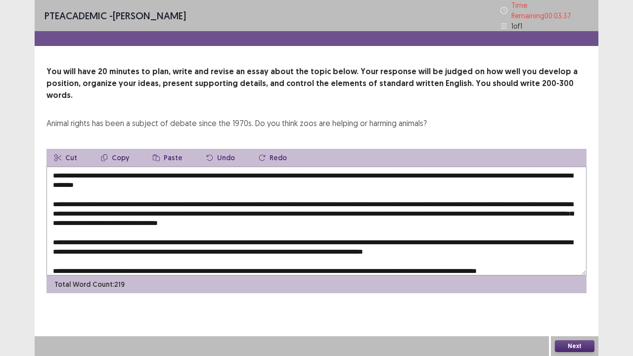
scroll to position [9, 0]
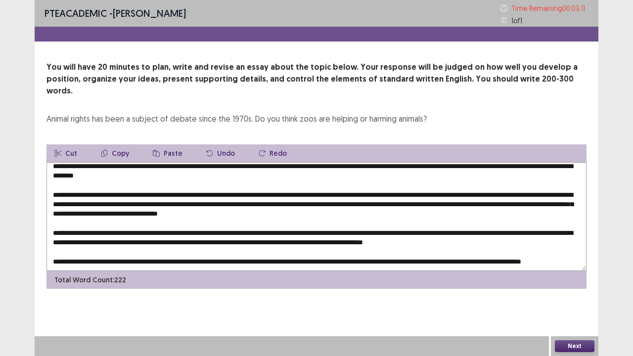
click at [319, 242] on textarea at bounding box center [316, 216] width 540 height 109
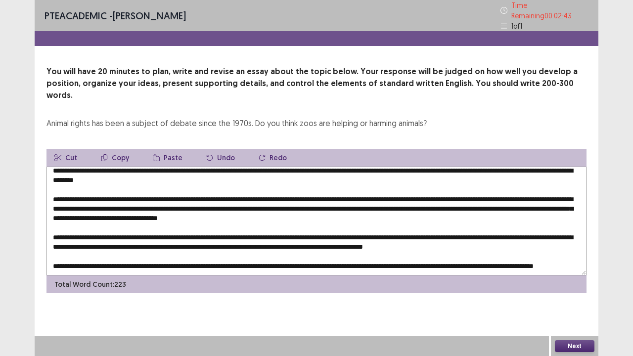
click at [491, 243] on textarea at bounding box center [316, 221] width 540 height 109
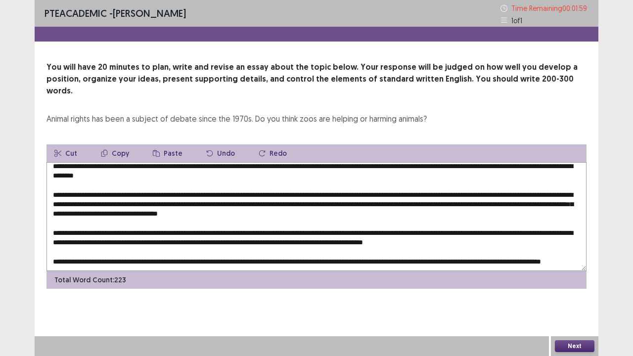
click at [540, 216] on textarea at bounding box center [316, 216] width 540 height 109
click at [566, 272] on button "Next" at bounding box center [575, 346] width 40 height 12
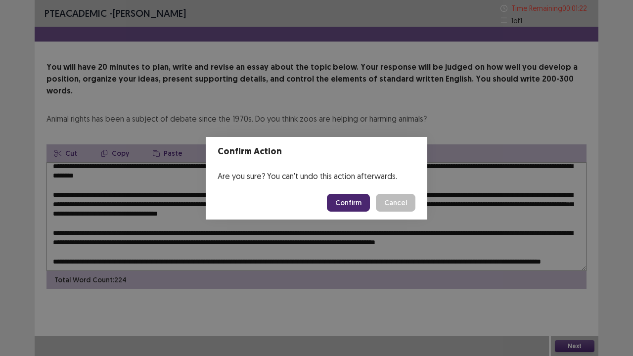
click at [210, 236] on div "Confirm Action Are you sure? You can't undo this action afterwards. Confirm Can…" at bounding box center [316, 178] width 633 height 356
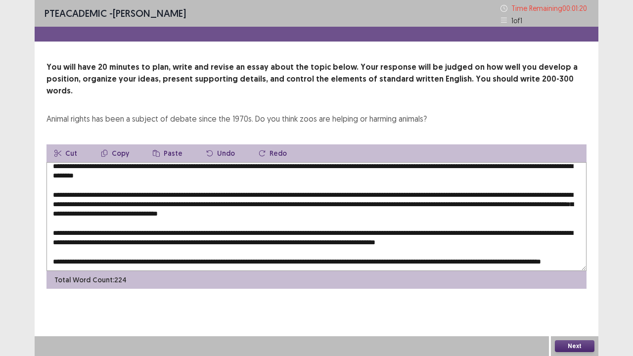
click at [210, 234] on textarea at bounding box center [316, 216] width 540 height 109
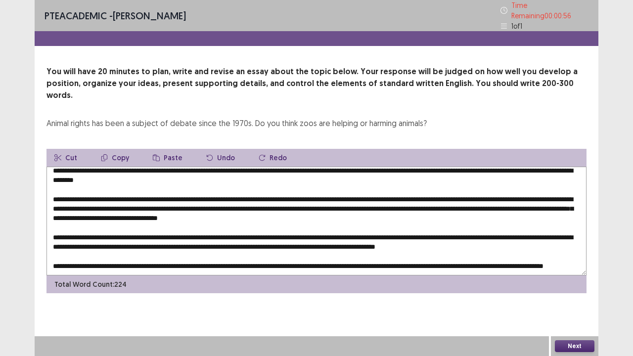
click at [80, 192] on textarea at bounding box center [316, 221] width 540 height 109
click at [231, 206] on textarea at bounding box center [316, 221] width 540 height 109
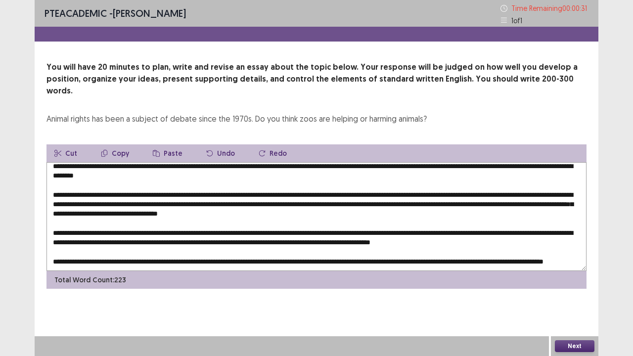
click at [520, 199] on textarea at bounding box center [316, 216] width 540 height 109
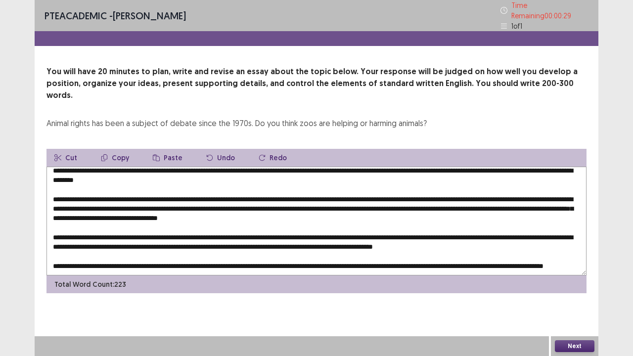
scroll to position [43, 0]
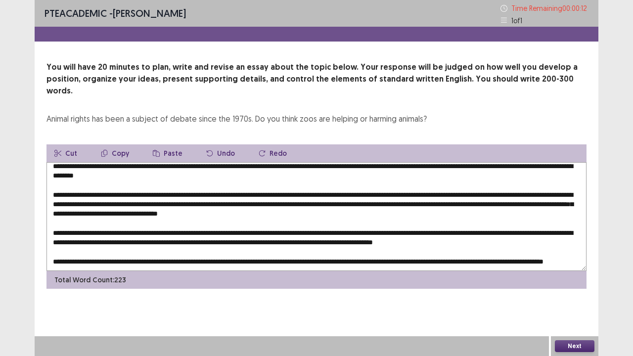
type textarea "**********"
click at [571, 272] on div "Next" at bounding box center [574, 346] width 47 height 20
click at [572, 272] on button "Next" at bounding box center [575, 346] width 40 height 12
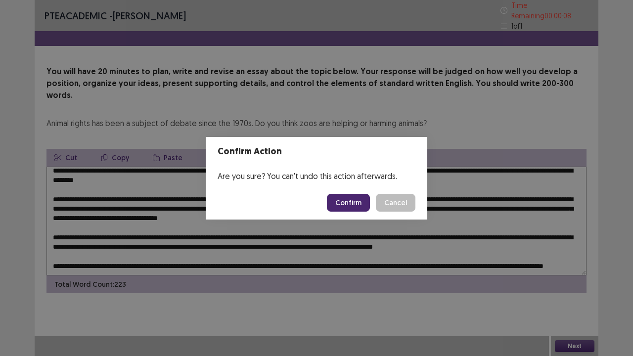
click at [359, 197] on button "Confirm" at bounding box center [348, 203] width 43 height 18
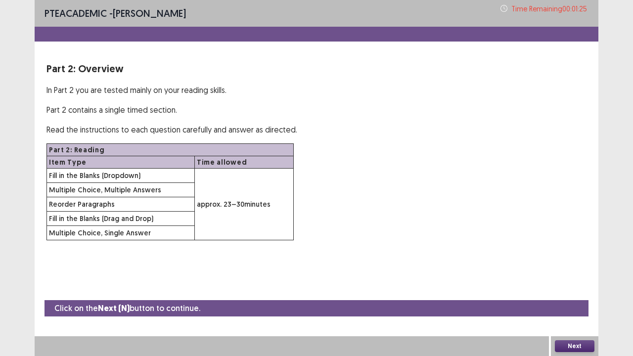
click at [567, 272] on button "Next" at bounding box center [575, 346] width 40 height 12
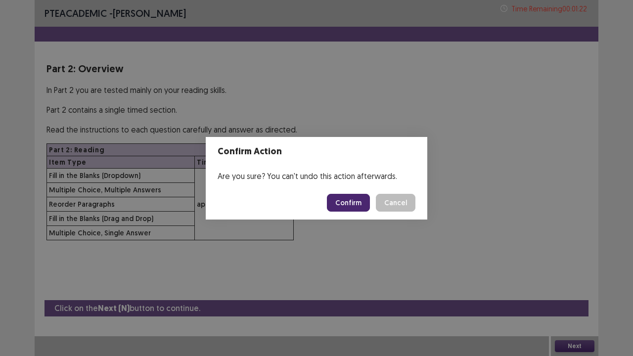
click at [340, 204] on button "Confirm" at bounding box center [348, 203] width 43 height 18
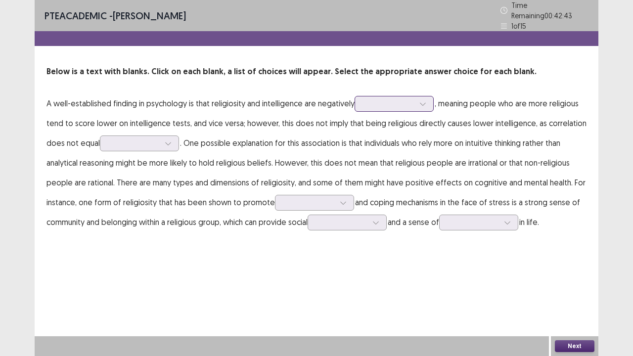
click at [424, 103] on icon at bounding box center [422, 104] width 5 height 3
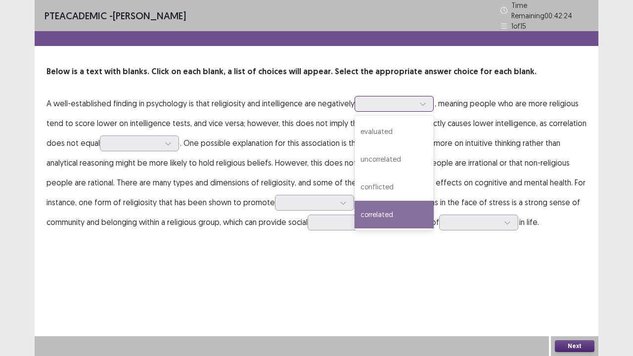
click at [400, 209] on div "correlated" at bounding box center [394, 215] width 79 height 28
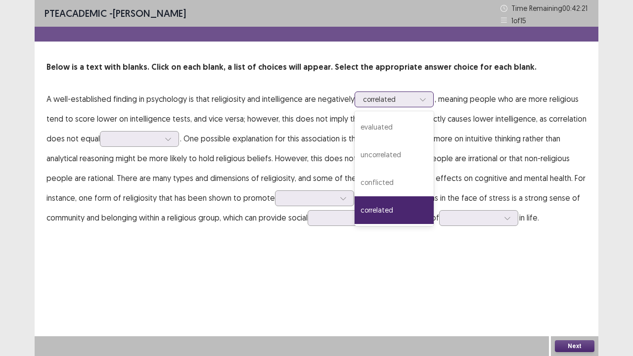
click at [422, 101] on icon at bounding box center [422, 99] width 5 height 3
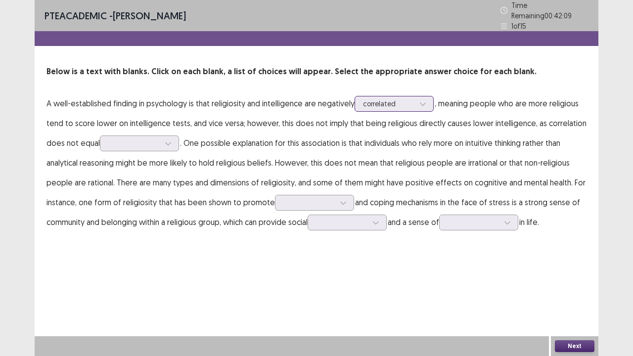
click at [422, 103] on icon at bounding box center [422, 104] width 5 height 3
click at [423, 100] on icon at bounding box center [422, 103] width 7 height 7
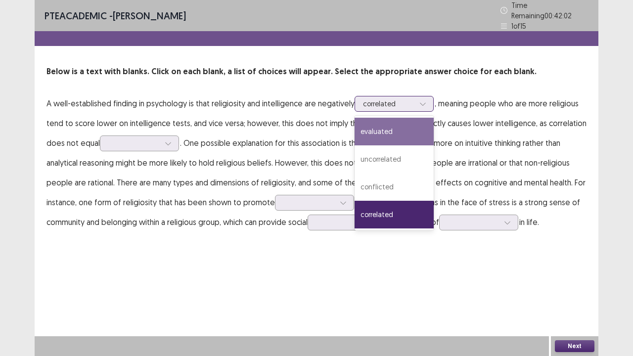
click at [393, 130] on div "evaluated" at bounding box center [394, 132] width 79 height 28
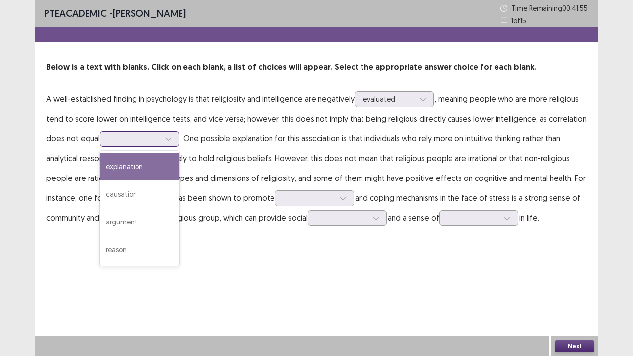
click at [170, 142] on icon at bounding box center [168, 139] width 7 height 7
click at [157, 165] on div "explanation" at bounding box center [139, 167] width 79 height 28
click at [173, 136] on div at bounding box center [168, 139] width 15 height 15
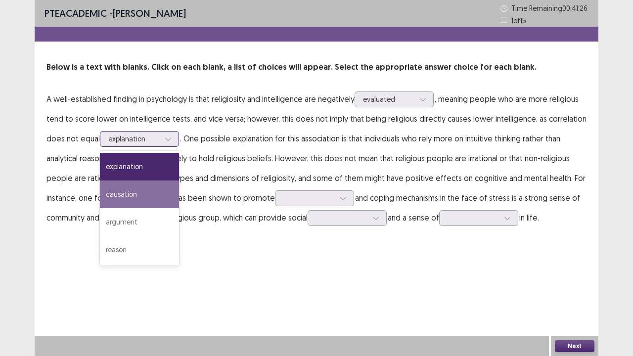
click at [153, 188] on div "causation" at bounding box center [139, 195] width 79 height 28
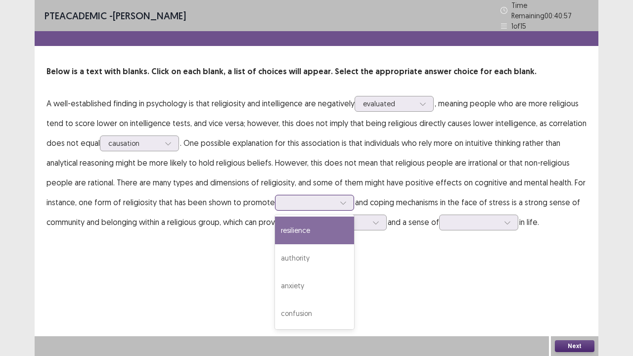
click at [346, 195] on div at bounding box center [343, 202] width 15 height 15
click at [315, 233] on div "resilience" at bounding box center [314, 231] width 79 height 28
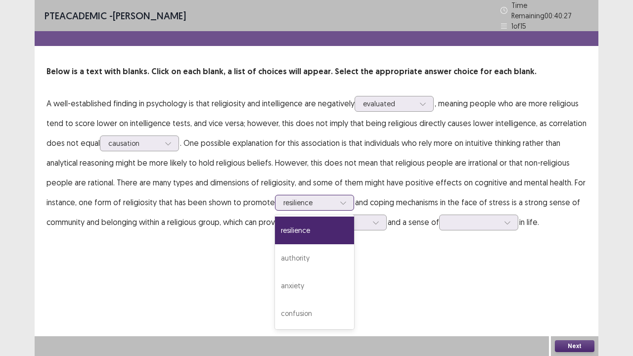
click at [341, 202] on icon at bounding box center [342, 203] width 5 height 3
click at [324, 272] on div "anxiety" at bounding box center [314, 286] width 79 height 28
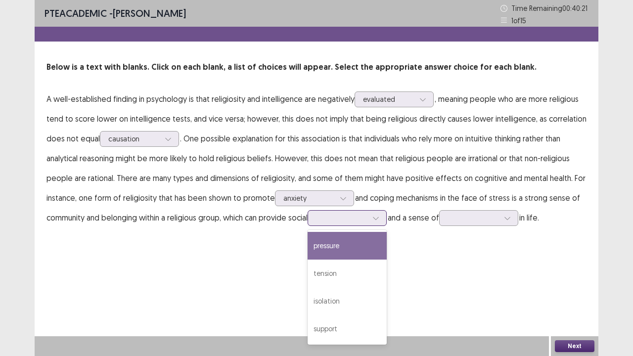
click at [379, 217] on icon at bounding box center [375, 218] width 7 height 7
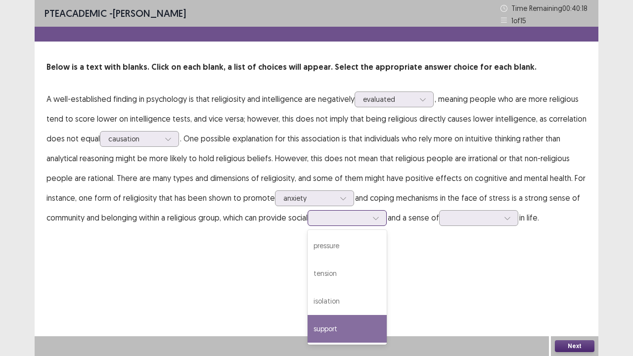
click at [370, 272] on div "support" at bounding box center [347, 329] width 79 height 28
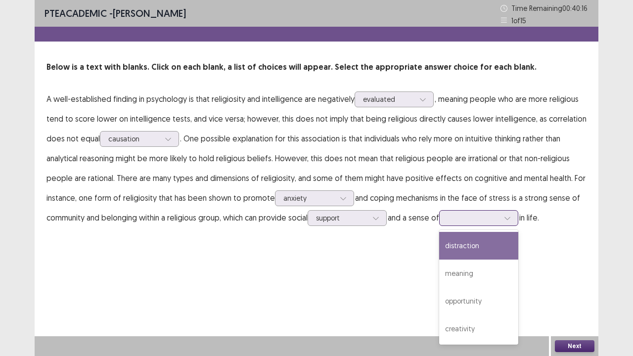
click at [511, 217] on icon at bounding box center [507, 218] width 7 height 7
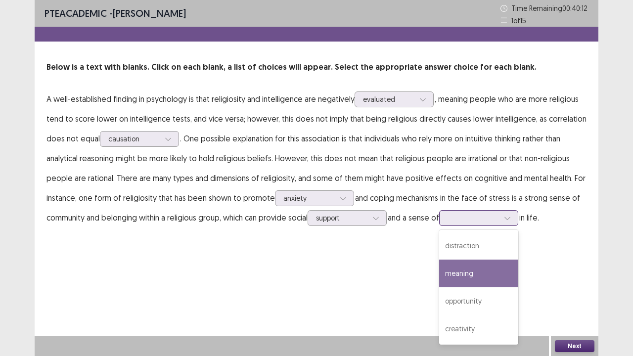
click at [487, 270] on div "meaning" at bounding box center [478, 274] width 79 height 28
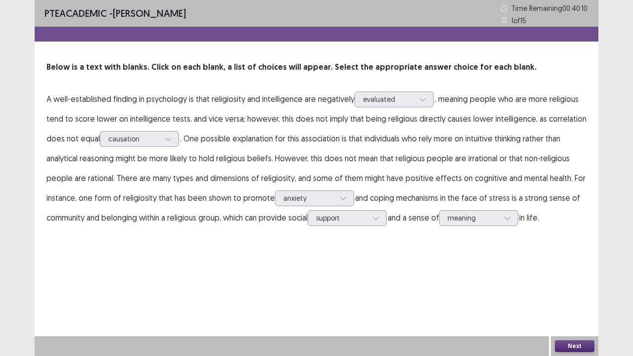
click at [573, 272] on button "Next" at bounding box center [575, 346] width 40 height 12
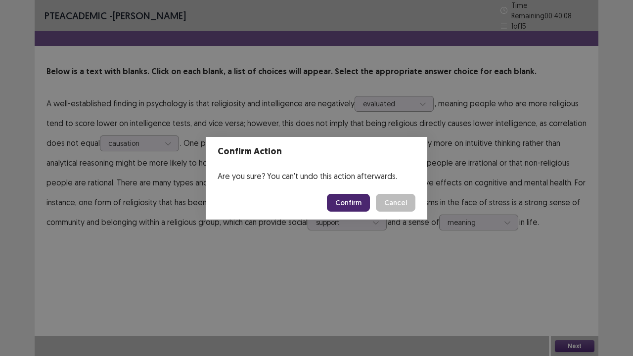
click at [363, 208] on button "Confirm" at bounding box center [348, 203] width 43 height 18
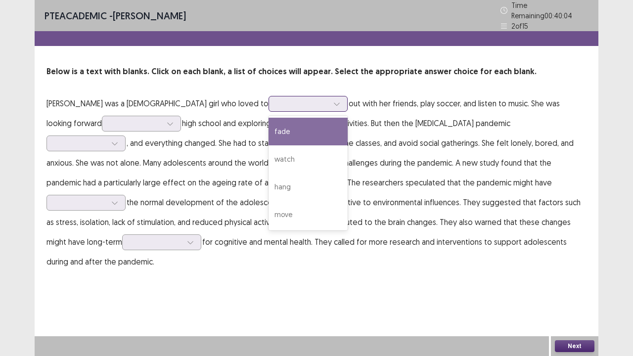
click at [333, 100] on icon at bounding box center [336, 103] width 7 height 7
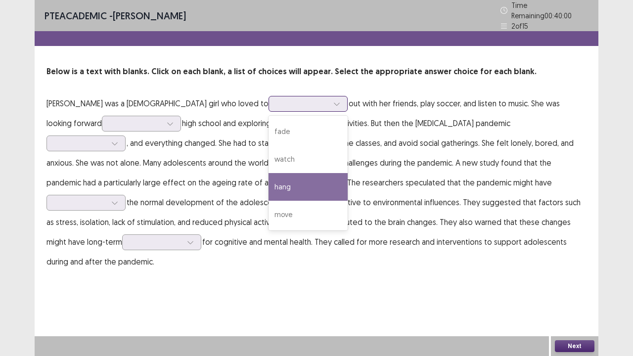
click at [269, 180] on div "hang" at bounding box center [308, 187] width 79 height 28
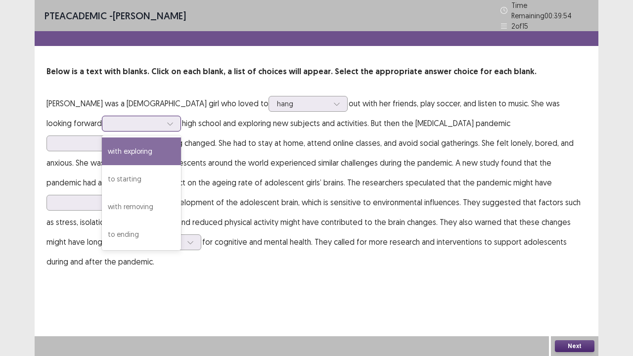
click at [167, 120] on icon at bounding box center [170, 123] width 7 height 7
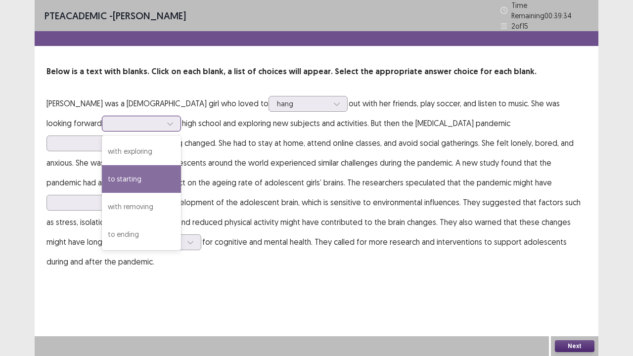
click at [102, 171] on div "to starting" at bounding box center [141, 179] width 79 height 28
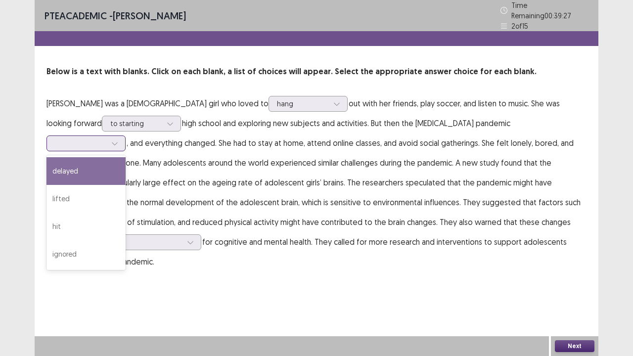
click at [122, 136] on div at bounding box center [114, 143] width 15 height 15
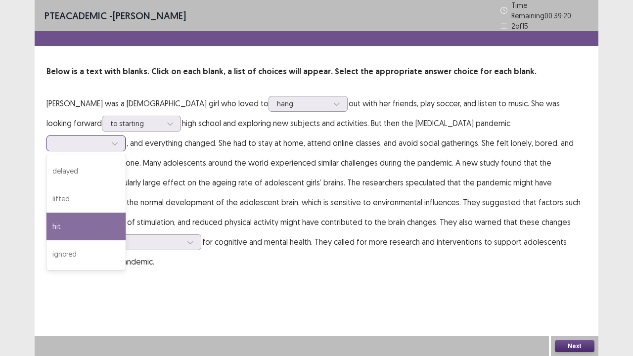
click at [126, 213] on div "hit" at bounding box center [85, 227] width 79 height 28
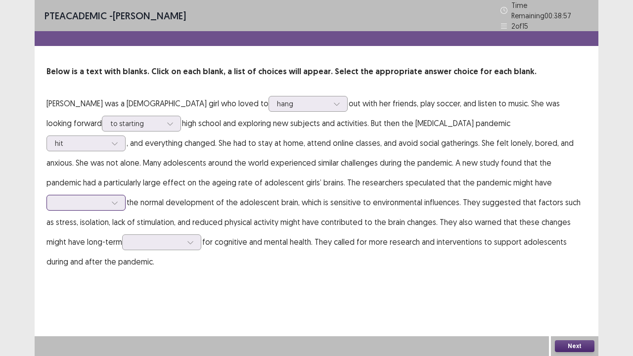
click at [122, 195] on div at bounding box center [114, 202] width 15 height 15
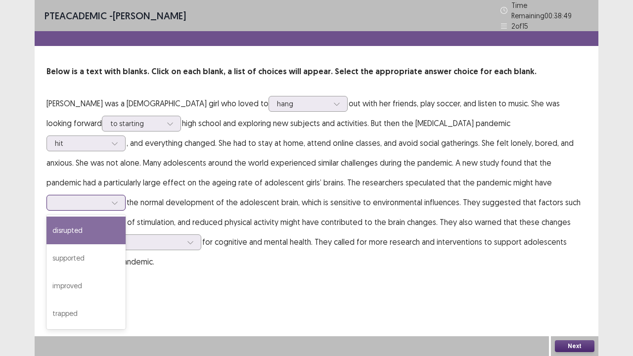
click at [126, 217] on div "disrupted" at bounding box center [85, 231] width 79 height 28
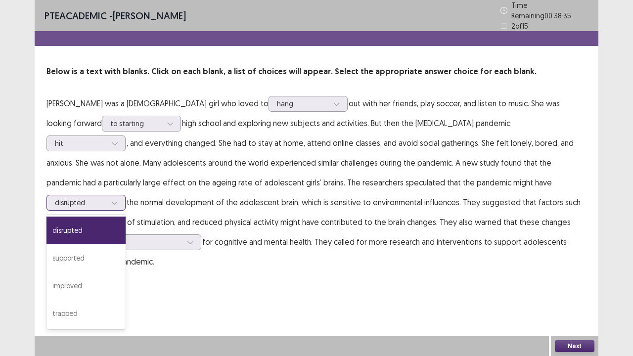
click at [106, 198] on div at bounding box center [80, 202] width 51 height 9
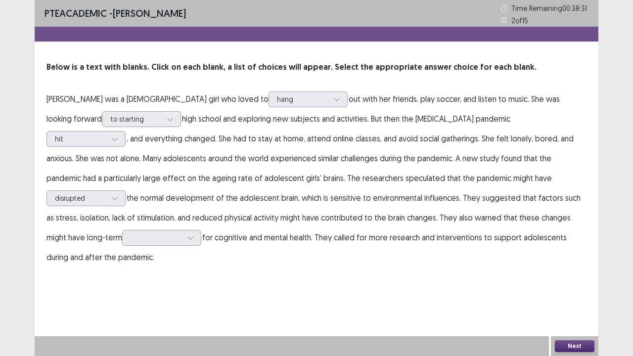
click at [337, 272] on div "PTE academic - Shan Kyle Ladringan Time Remaining 00 : 38 : 31 2 of 15 Below is…" at bounding box center [317, 178] width 564 height 356
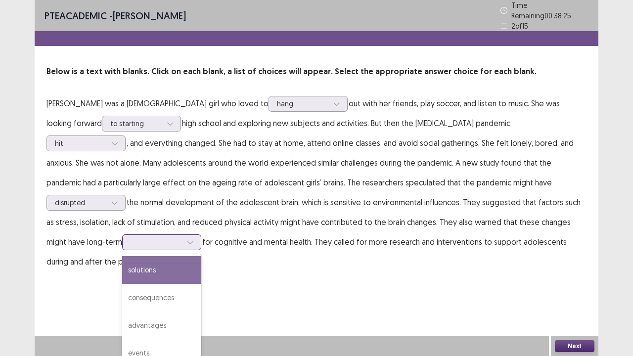
click at [194, 239] on icon at bounding box center [190, 242] width 7 height 7
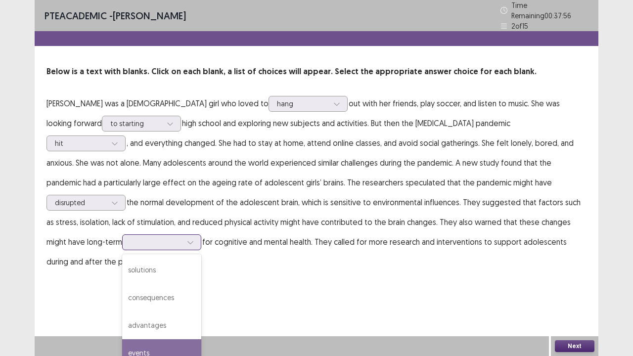
click at [201, 272] on div "events" at bounding box center [161, 353] width 79 height 28
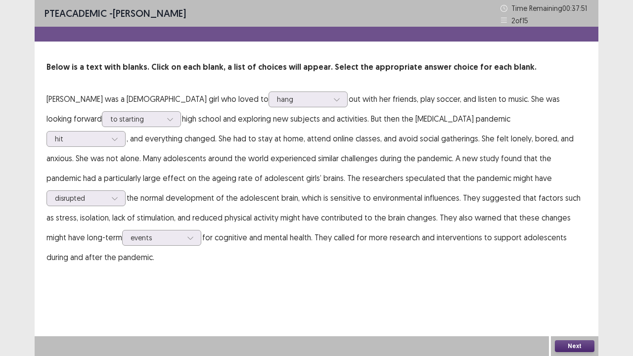
click at [575, 272] on button "Next" at bounding box center [575, 346] width 40 height 12
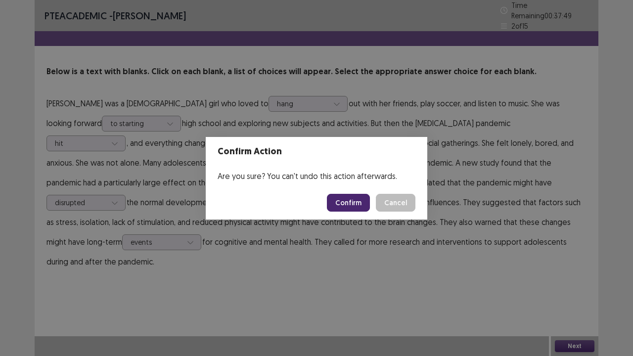
click at [359, 205] on button "Confirm" at bounding box center [348, 203] width 43 height 18
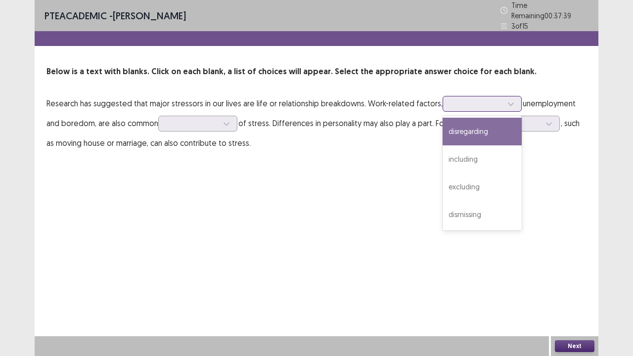
click at [507, 100] on icon at bounding box center [510, 103] width 7 height 7
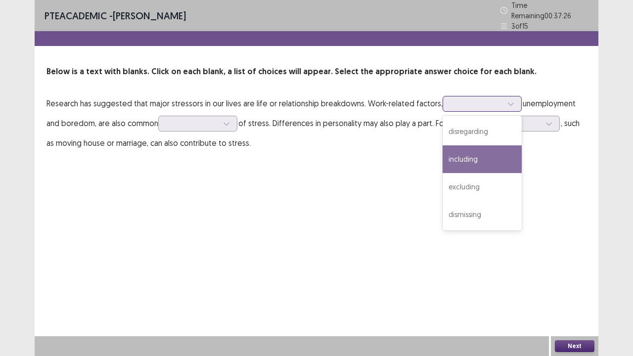
click at [476, 154] on div "including" at bounding box center [482, 159] width 79 height 28
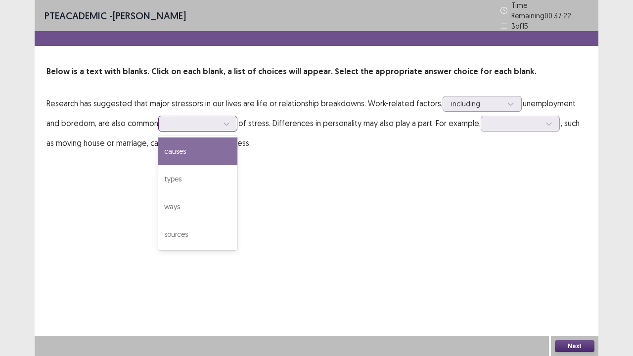
click at [230, 120] on icon at bounding box center [226, 123] width 7 height 7
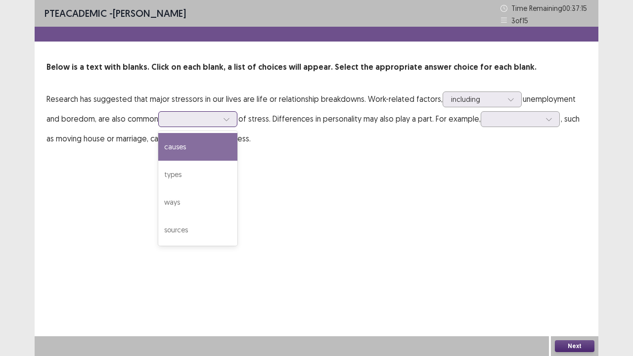
click at [200, 153] on div "causes" at bounding box center [197, 147] width 79 height 28
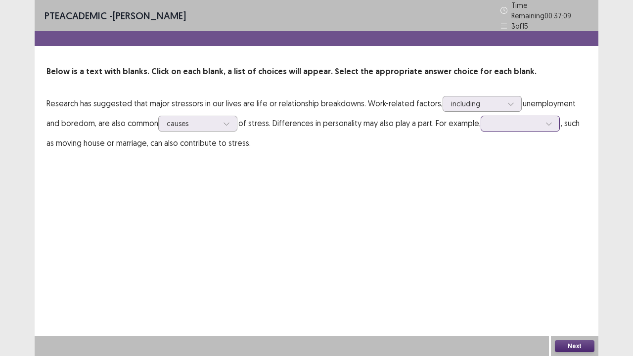
click at [548, 117] on div at bounding box center [549, 123] width 15 height 15
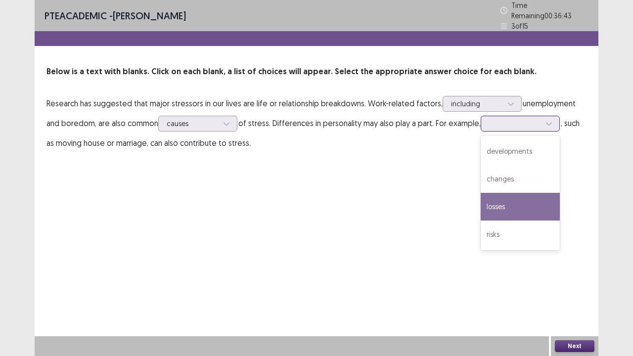
click at [534, 193] on div "losses" at bounding box center [520, 207] width 79 height 28
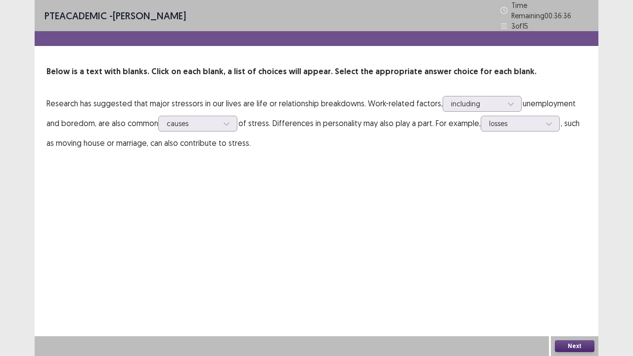
click at [571, 272] on button "Next" at bounding box center [575, 346] width 40 height 12
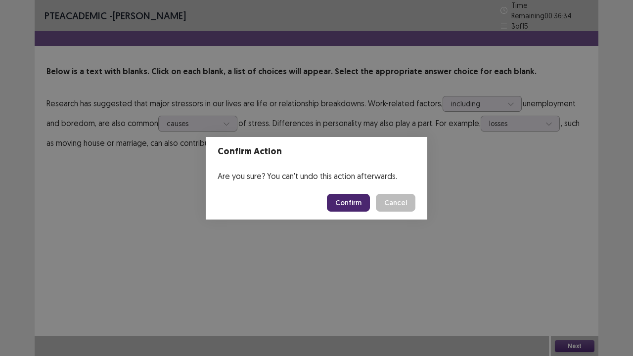
click at [358, 199] on button "Confirm" at bounding box center [348, 203] width 43 height 18
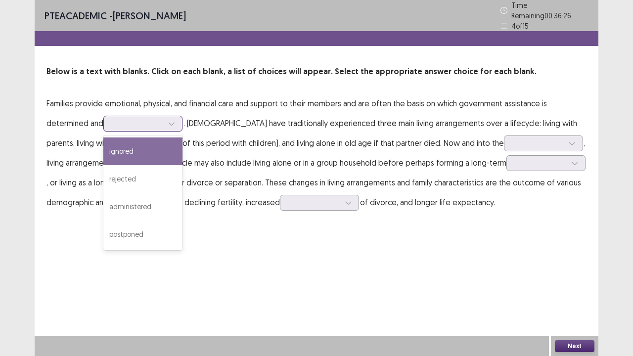
click at [169, 120] on div at bounding box center [171, 123] width 15 height 15
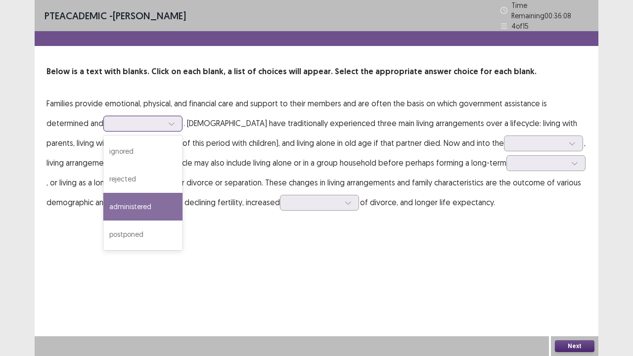
click at [152, 196] on div "administered" at bounding box center [142, 207] width 79 height 28
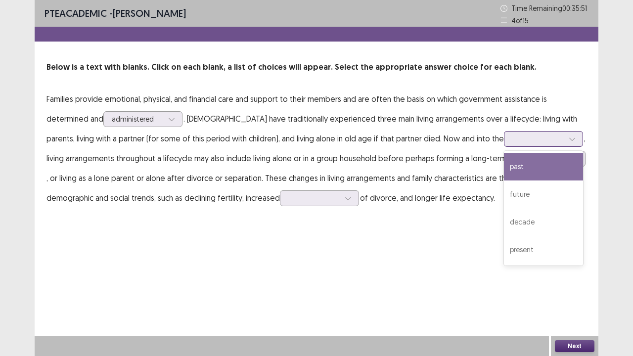
click at [569, 137] on icon at bounding box center [572, 139] width 7 height 7
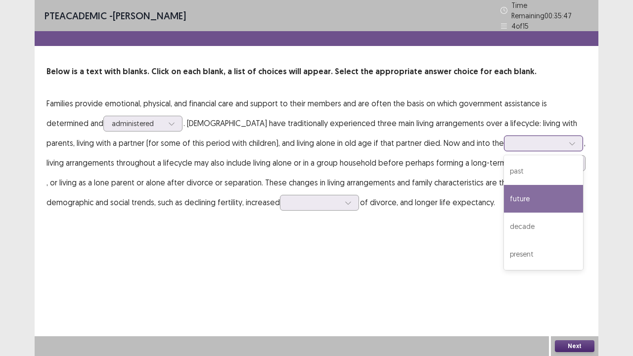
click at [504, 185] on div "future" at bounding box center [543, 199] width 79 height 28
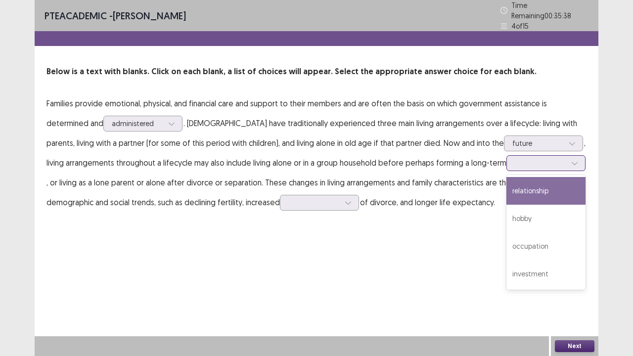
click at [567, 159] on div at bounding box center [574, 163] width 15 height 15
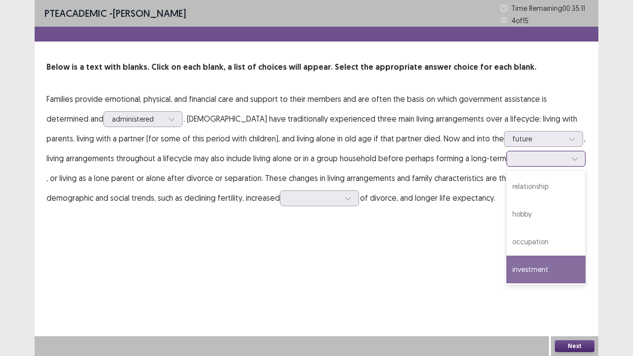
click at [526, 272] on div "investment" at bounding box center [545, 270] width 79 height 28
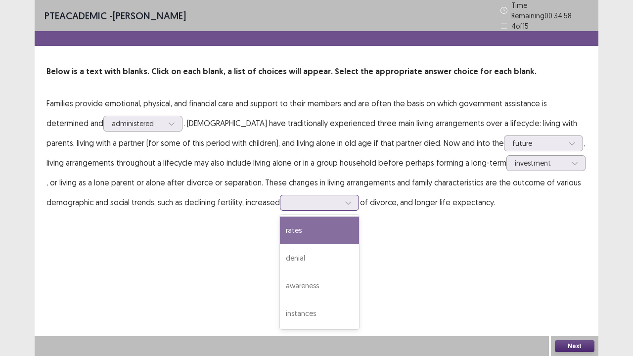
click at [354, 195] on div at bounding box center [348, 202] width 15 height 15
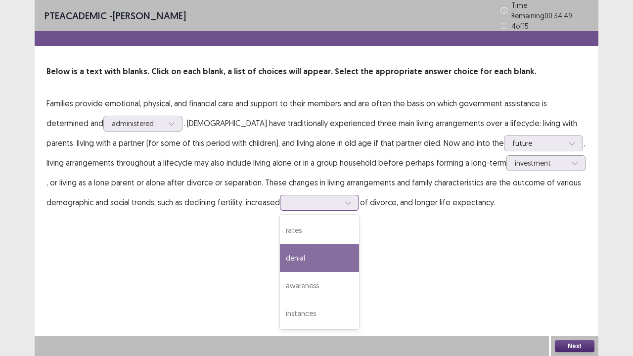
click at [352, 248] on div "denial" at bounding box center [319, 258] width 79 height 28
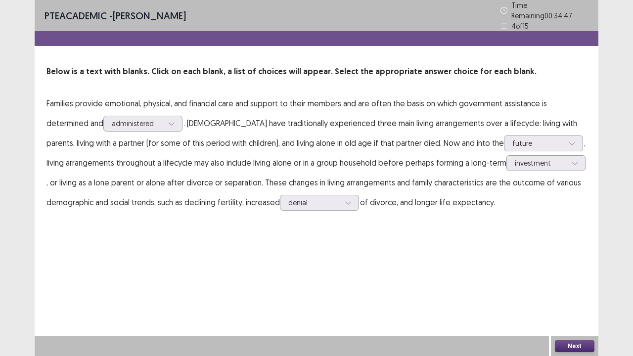
click at [562, 272] on button "Next" at bounding box center [575, 346] width 40 height 12
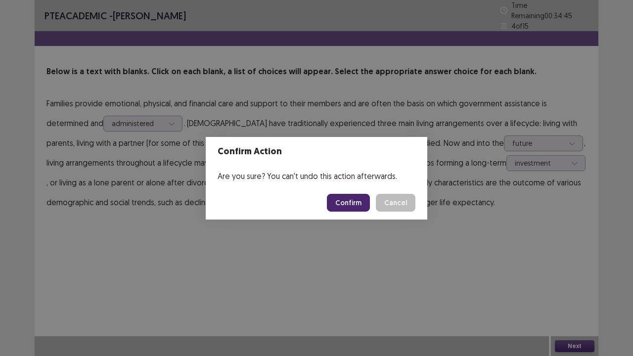
click at [351, 200] on button "Confirm" at bounding box center [348, 203] width 43 height 18
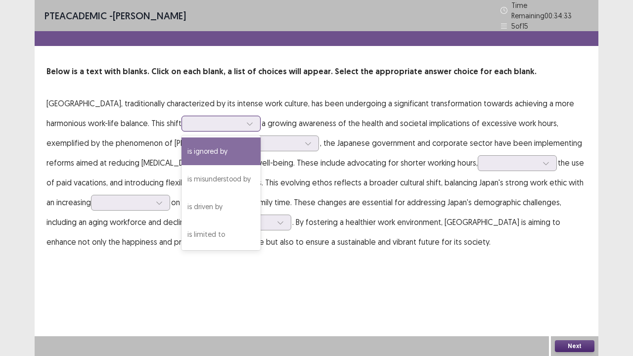
click at [242, 116] on div at bounding box center [249, 123] width 15 height 15
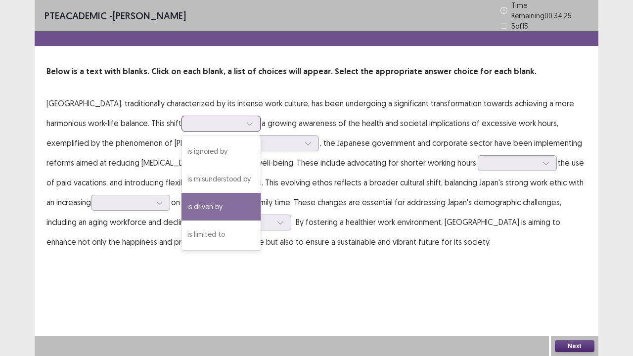
click at [182, 204] on div "is driven by" at bounding box center [221, 207] width 79 height 28
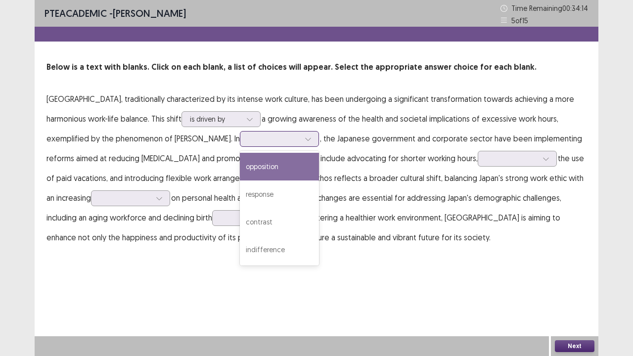
click at [305, 139] on icon at bounding box center [308, 139] width 7 height 7
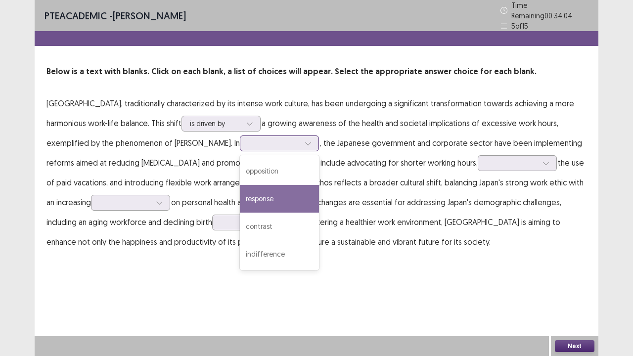
click at [240, 190] on div "response" at bounding box center [279, 199] width 79 height 28
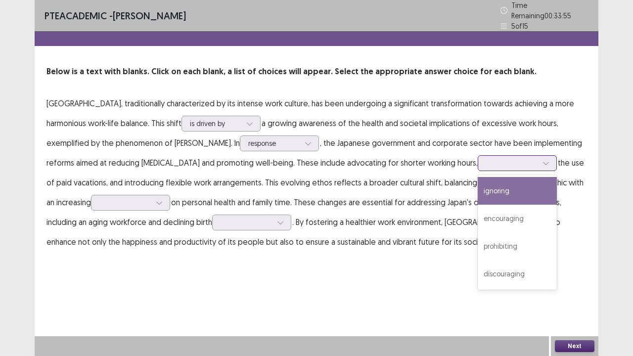
click at [539, 157] on div at bounding box center [546, 163] width 15 height 15
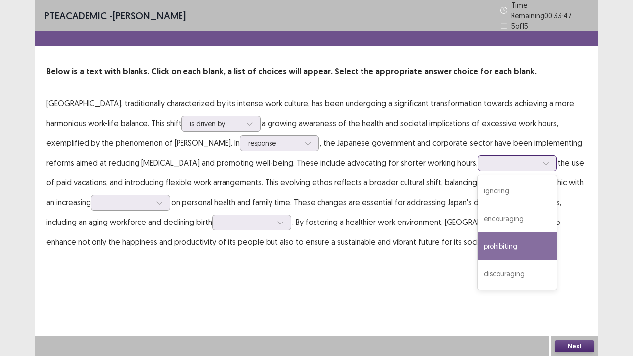
click at [478, 235] on div "prohibiting" at bounding box center [517, 246] width 79 height 28
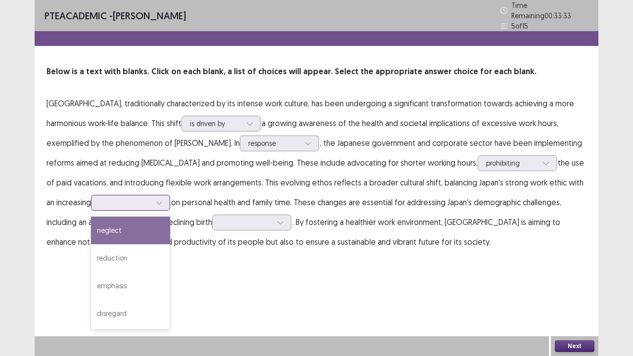
click at [156, 199] on icon at bounding box center [159, 202] width 7 height 7
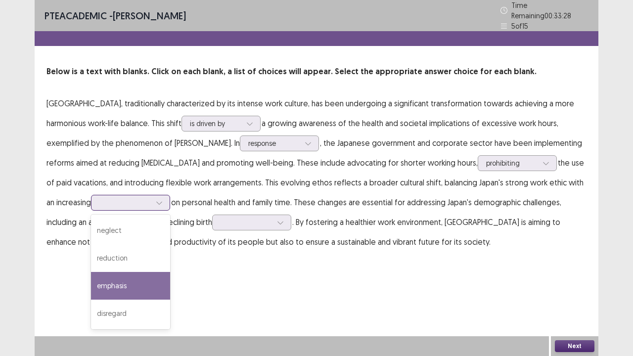
click at [96, 272] on div "emphasis" at bounding box center [130, 286] width 79 height 28
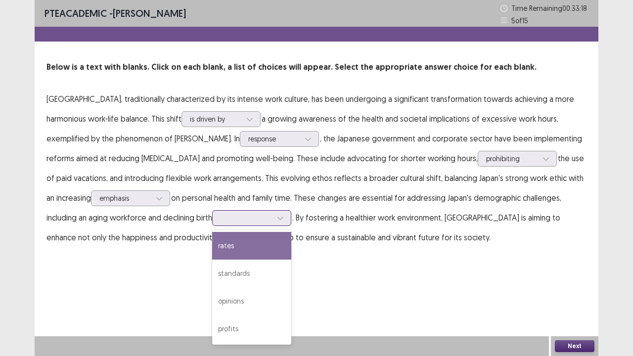
click at [273, 218] on div at bounding box center [280, 218] width 15 height 15
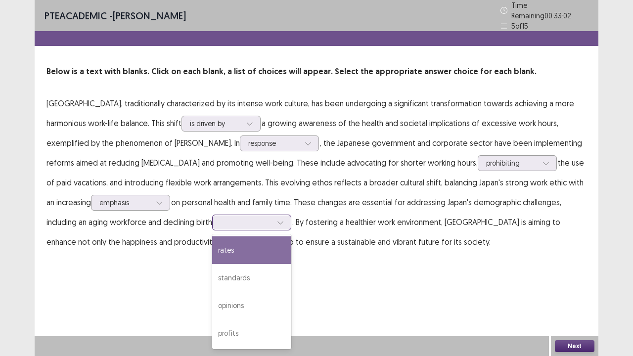
click at [212, 243] on div "rates" at bounding box center [251, 250] width 79 height 28
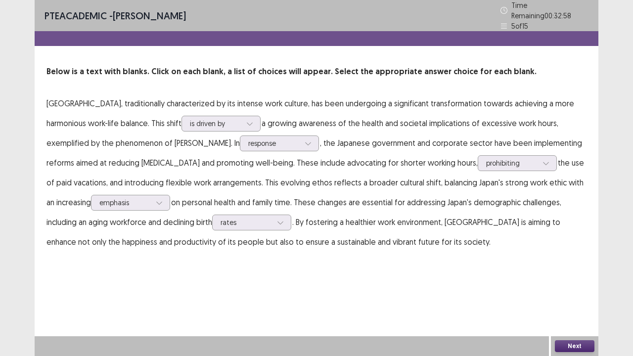
click at [581, 272] on button "Next" at bounding box center [575, 346] width 40 height 12
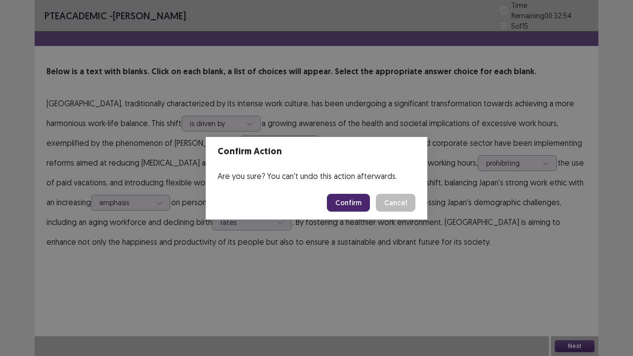
click at [357, 204] on button "Confirm" at bounding box center [348, 203] width 43 height 18
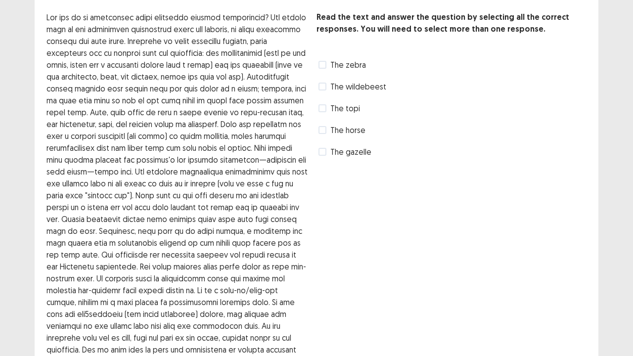
scroll to position [49, 0]
click at [321, 112] on span at bounding box center [323, 109] width 8 height 8
click at [329, 156] on label "The gazelle" at bounding box center [345, 152] width 53 height 12
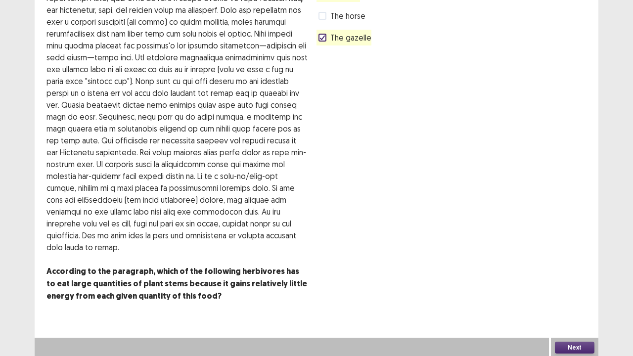
scroll to position [165, 0]
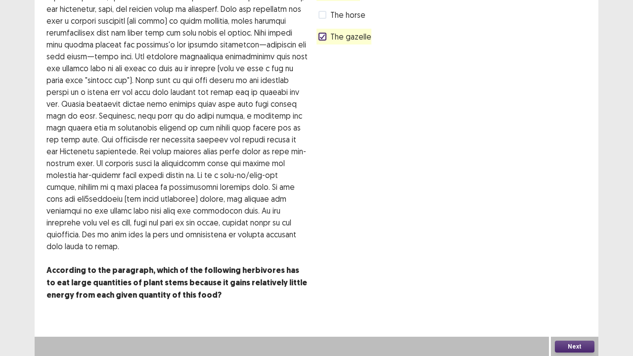
click at [572, 272] on button "Next" at bounding box center [575, 347] width 40 height 12
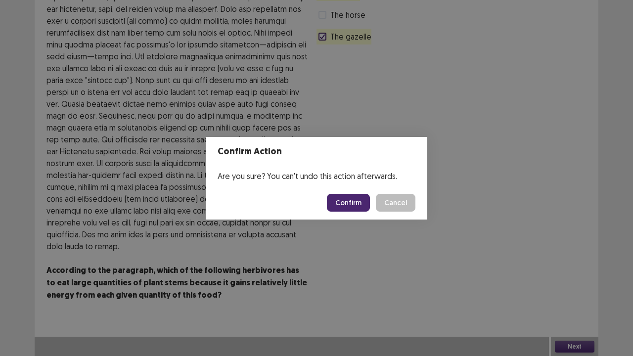
click at [353, 206] on button "Confirm" at bounding box center [348, 203] width 43 height 18
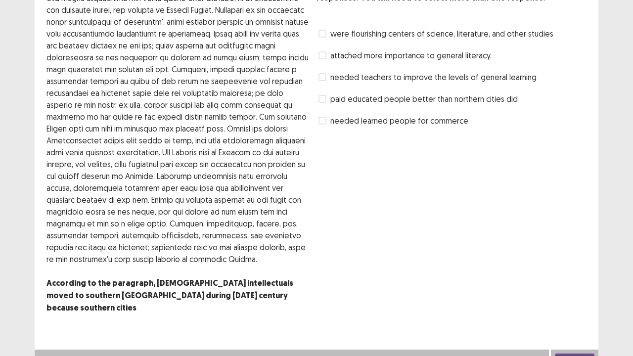
scroll to position [82, 0]
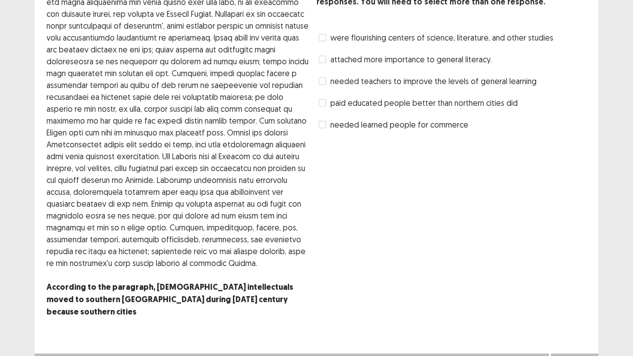
click at [556, 272] on div "Read the text and answer the question by selecting all the correct responses. Y…" at bounding box center [452, 157] width 270 height 346
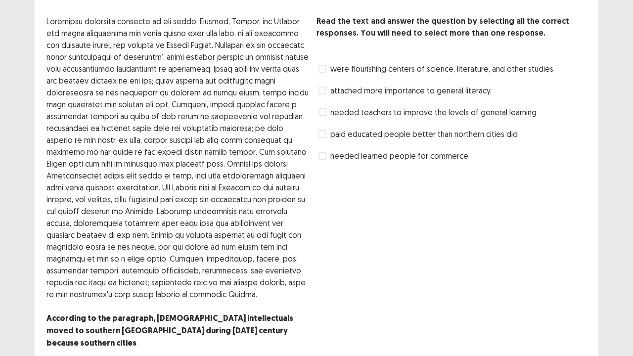
scroll to position [49, 0]
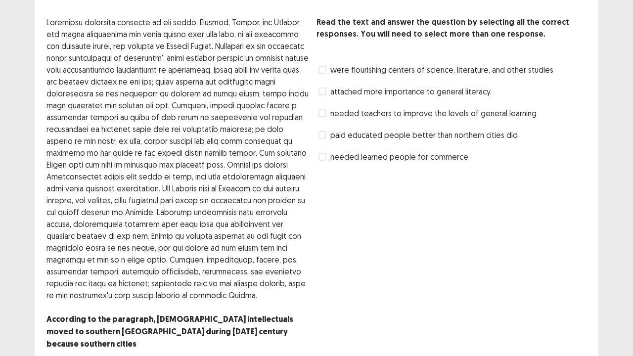
click at [327, 69] on label "were flourishing centers of science, literature, and other studies" at bounding box center [436, 70] width 235 height 12
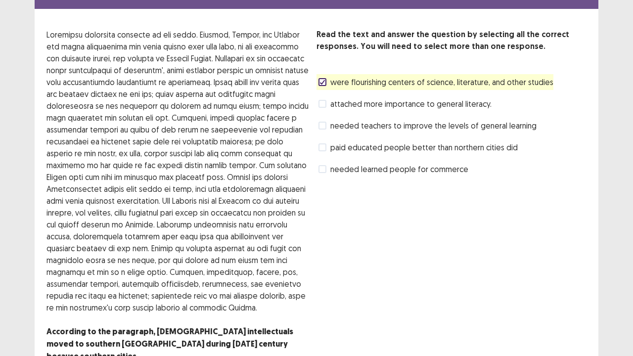
scroll to position [34, 0]
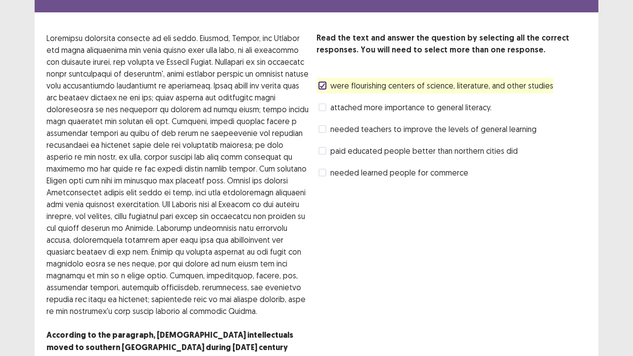
click at [338, 218] on div "Read the text and answer the question by selecting all the correct responses. Y…" at bounding box center [452, 205] width 270 height 346
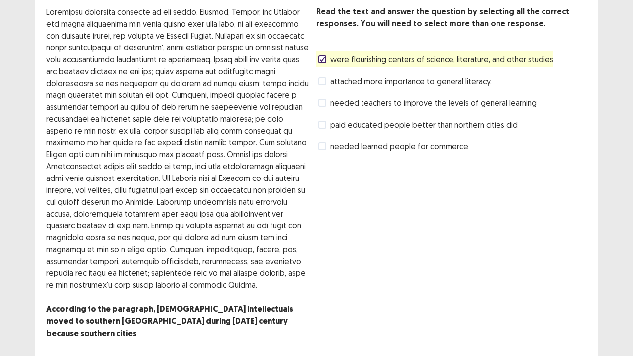
scroll to position [59, 0]
click at [324, 83] on label "attached more importance to general literacy." at bounding box center [405, 82] width 173 height 12
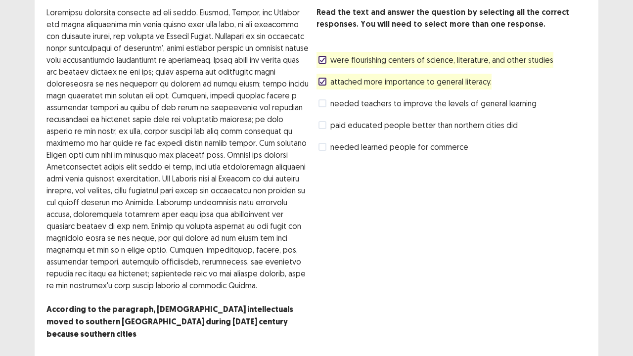
scroll to position [82, 0]
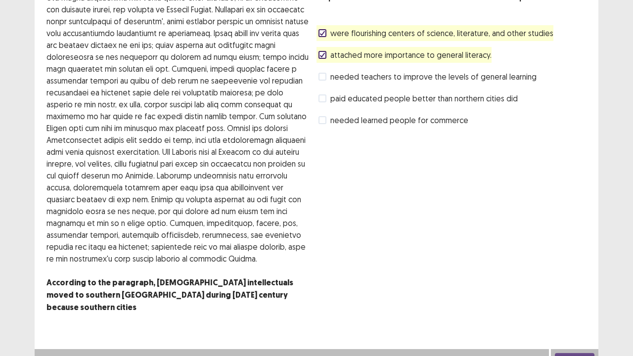
click at [573, 272] on button "Next" at bounding box center [575, 359] width 40 height 12
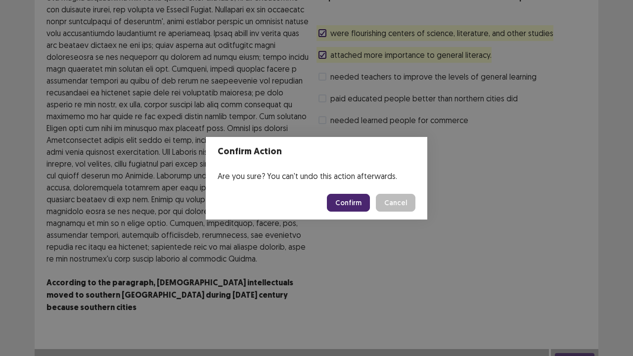
click at [354, 205] on button "Confirm" at bounding box center [348, 203] width 43 height 18
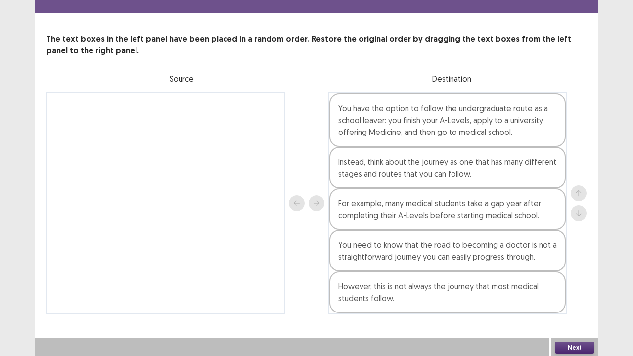
scroll to position [30, 0]
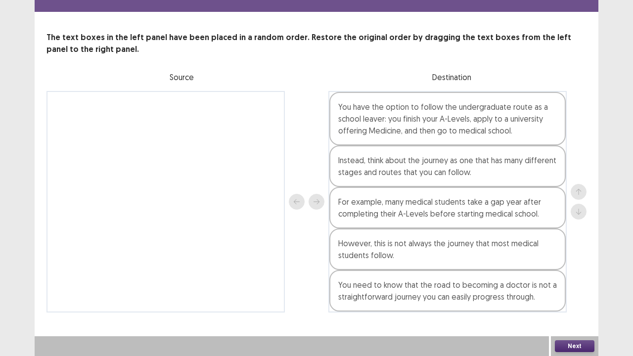
click at [586, 272] on button "Next" at bounding box center [575, 346] width 40 height 12
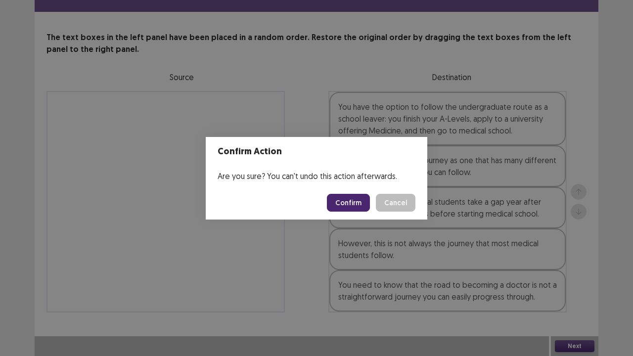
click at [353, 206] on button "Confirm" at bounding box center [348, 203] width 43 height 18
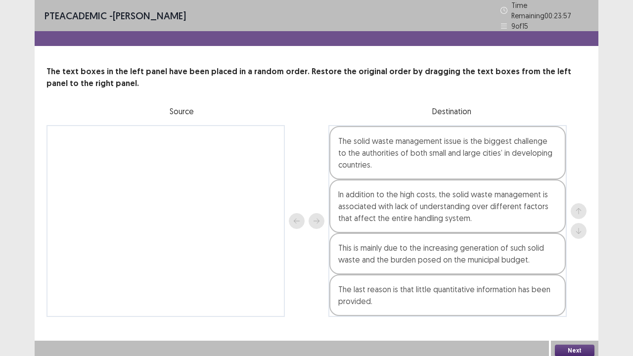
click at [564, 272] on button "Next" at bounding box center [575, 351] width 40 height 12
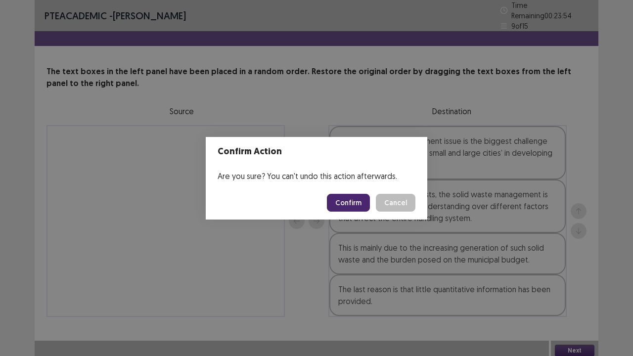
click at [351, 205] on button "Confirm" at bounding box center [348, 203] width 43 height 18
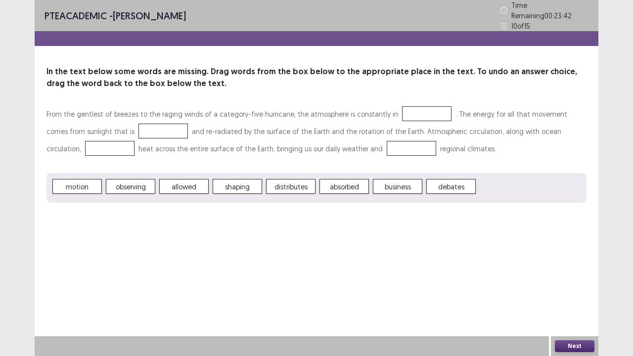
click at [402, 113] on div at bounding box center [426, 113] width 49 height 15
click at [88, 179] on span "motion" at bounding box center [76, 186] width 49 height 15
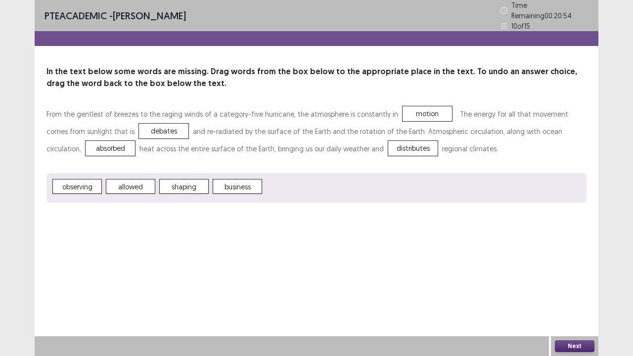
click at [571, 272] on button "Next" at bounding box center [575, 346] width 40 height 12
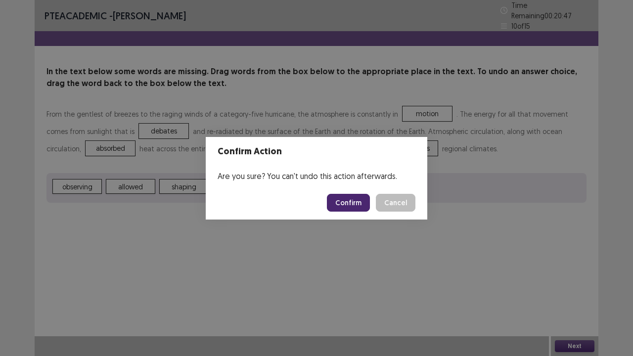
click at [351, 207] on button "Confirm" at bounding box center [348, 203] width 43 height 18
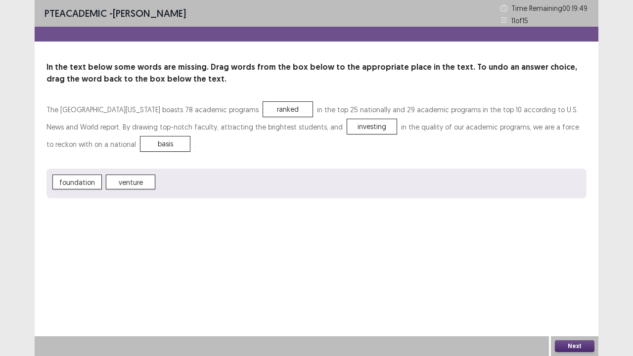
click at [568, 272] on button "Next" at bounding box center [575, 346] width 40 height 12
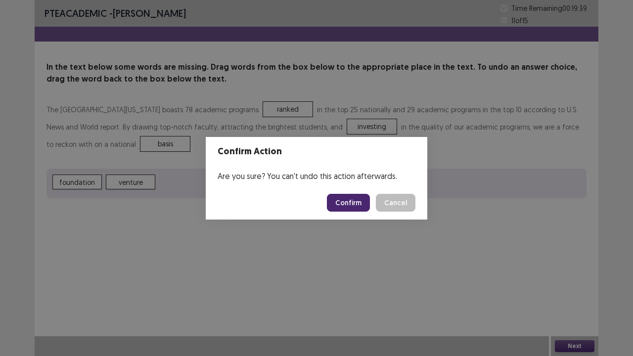
drag, startPoint x: 568, startPoint y: 348, endPoint x: 292, endPoint y: 190, distance: 318.1
click at [292, 190] on div "Confirm Action Are you sure? You can't undo this action afterwards. Confirm Can…" at bounding box center [316, 178] width 633 height 356
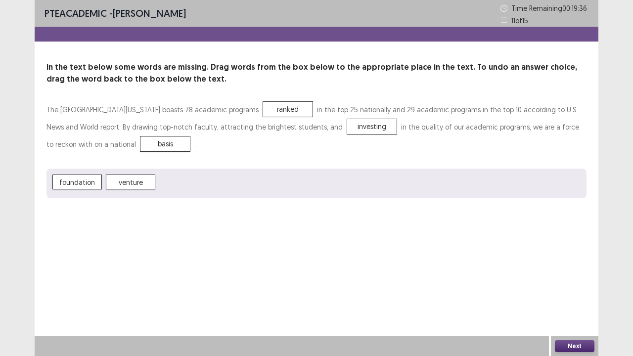
click at [586, 272] on button "Next" at bounding box center [575, 346] width 40 height 12
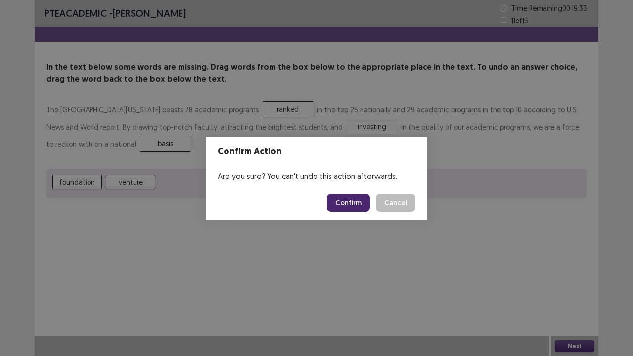
click at [352, 203] on button "Confirm" at bounding box center [348, 203] width 43 height 18
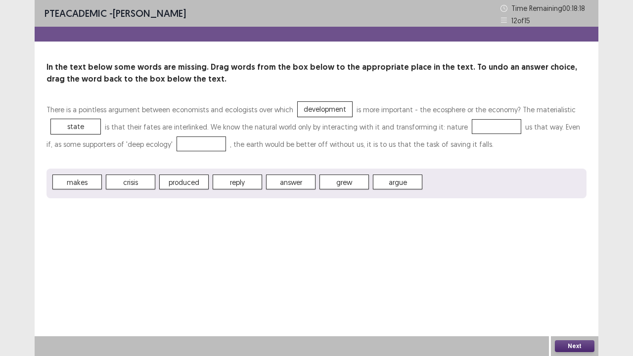
click at [223, 176] on span "reply" at bounding box center [237, 182] width 49 height 15
click at [211, 179] on div "makes crisis produced reply answer grew argue" at bounding box center [316, 184] width 540 height 30
click at [275, 180] on span "grew" at bounding box center [290, 182] width 49 height 15
click at [561, 272] on button "Next" at bounding box center [575, 346] width 40 height 12
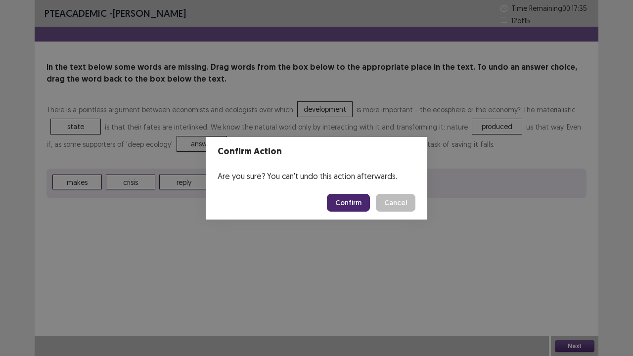
click at [361, 200] on button "Confirm" at bounding box center [348, 203] width 43 height 18
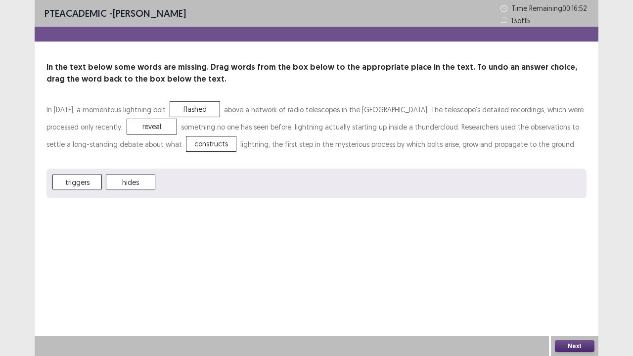
click at [578, 272] on button "Next" at bounding box center [575, 346] width 40 height 12
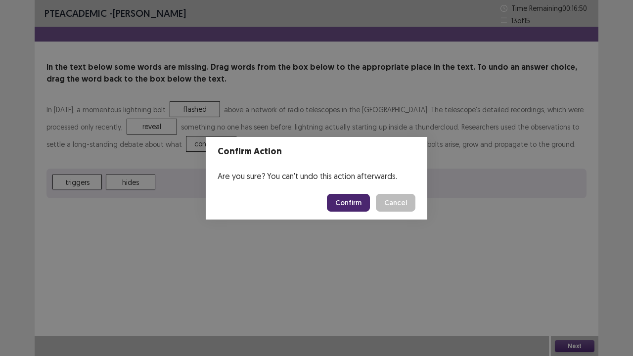
click at [342, 203] on button "Confirm" at bounding box center [348, 203] width 43 height 18
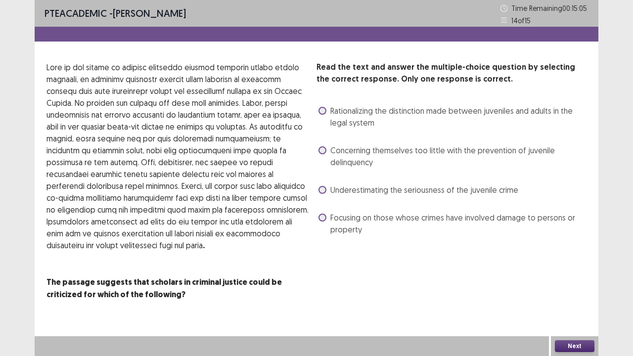
click at [324, 189] on span at bounding box center [323, 190] width 8 height 8
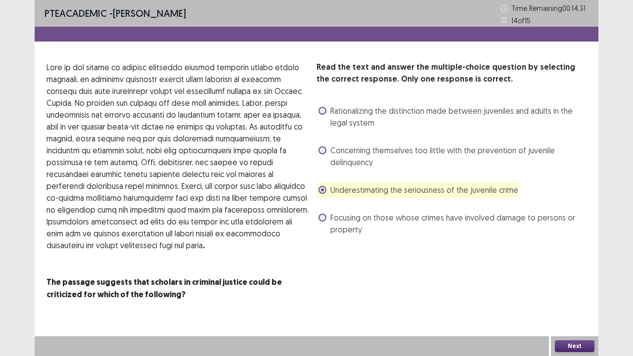
click at [325, 214] on label "Focusing on those whose crimes have involved damage to persons or property" at bounding box center [453, 224] width 268 height 24
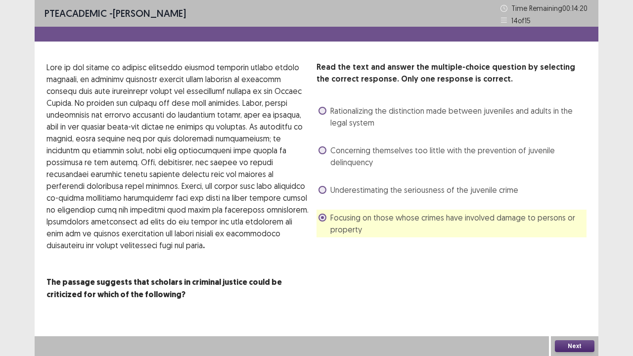
click at [565, 272] on button "Next" at bounding box center [575, 346] width 40 height 12
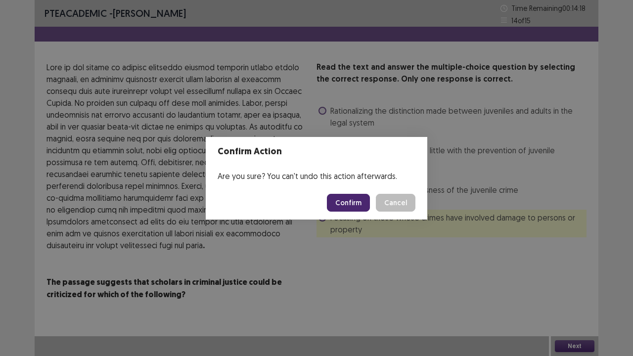
click at [339, 198] on button "Confirm" at bounding box center [348, 203] width 43 height 18
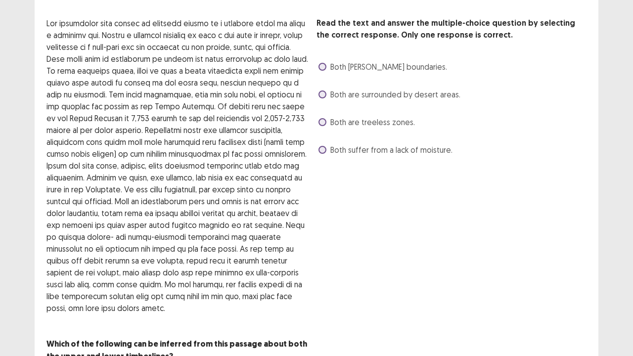
scroll to position [45, 0]
click at [320, 64] on span at bounding box center [323, 66] width 8 height 8
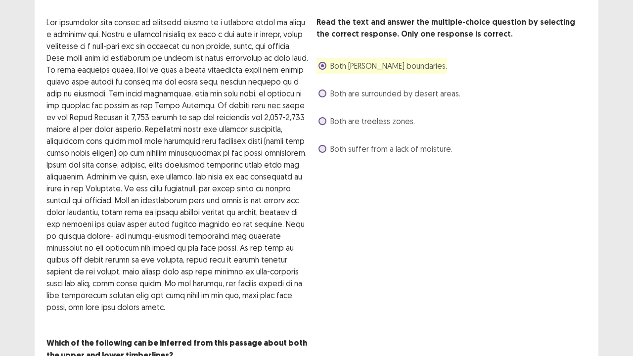
scroll to position [82, 0]
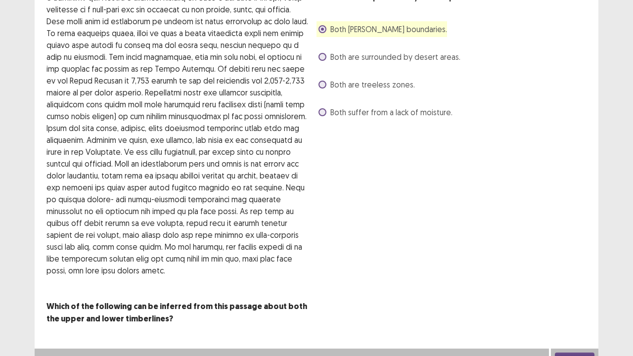
click at [579, 272] on button "Next" at bounding box center [575, 359] width 40 height 12
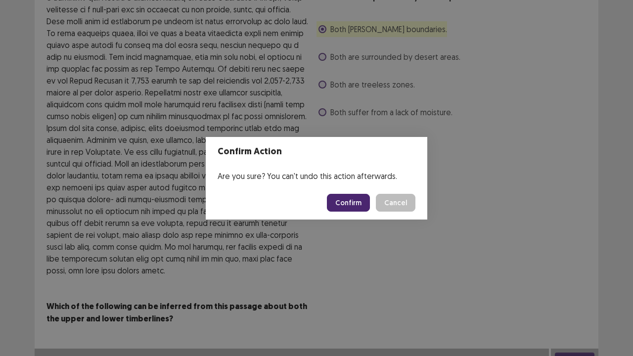
click at [355, 208] on button "Confirm" at bounding box center [348, 203] width 43 height 18
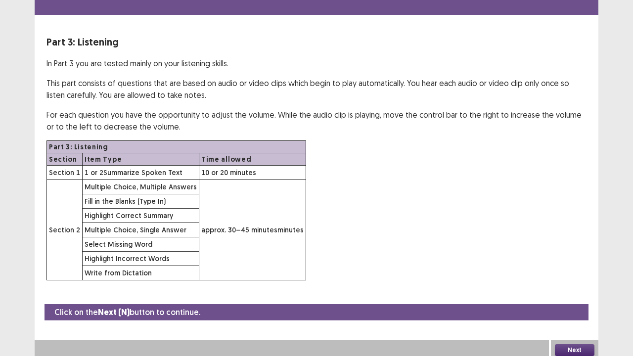
scroll to position [29, 0]
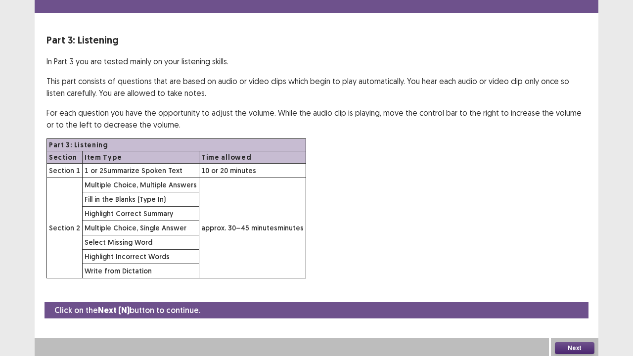
click at [584, 272] on button "Next" at bounding box center [575, 348] width 40 height 12
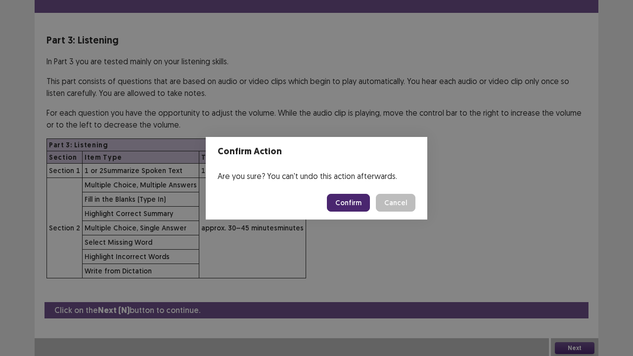
click at [355, 201] on button "Confirm" at bounding box center [348, 203] width 43 height 18
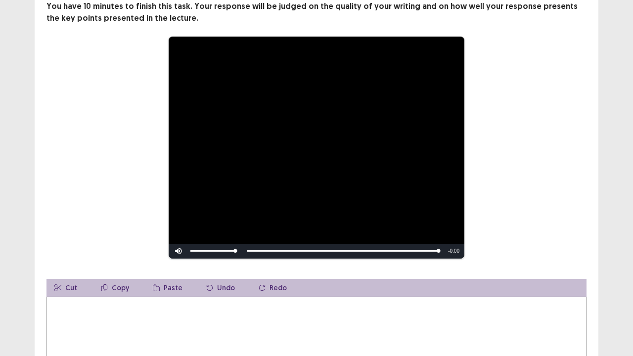
scroll to position [97, 0]
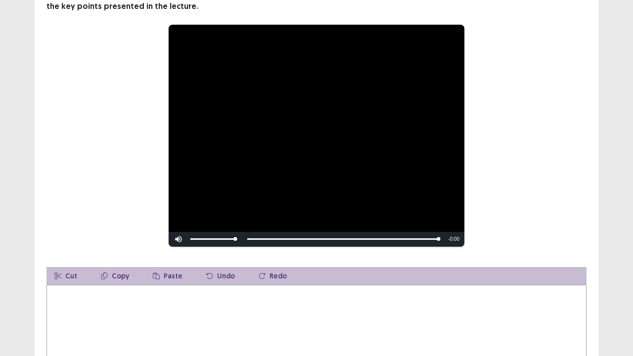
click at [405, 272] on textarea at bounding box center [316, 339] width 540 height 109
type textarea "*"
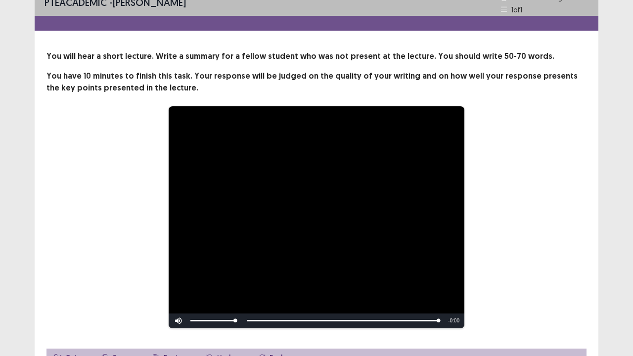
scroll to position [10, 0]
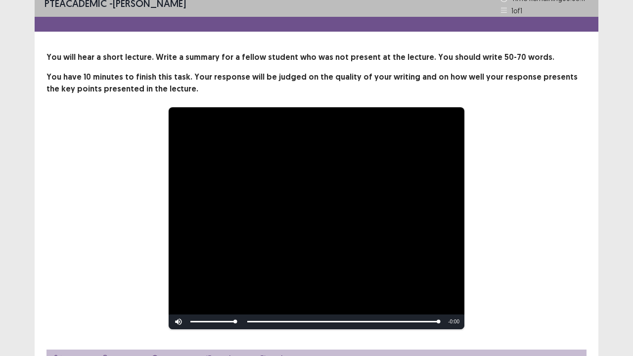
click at [539, 206] on div "**********" at bounding box center [316, 218] width 461 height 223
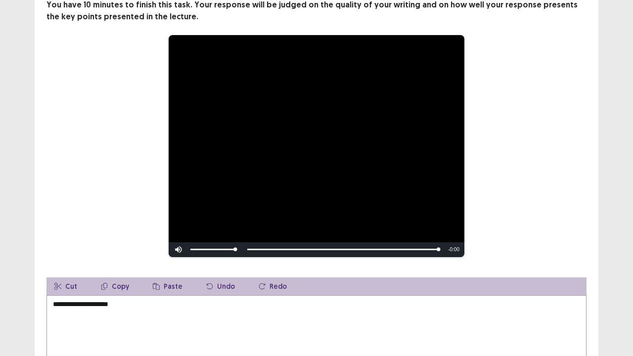
scroll to position [83, 0]
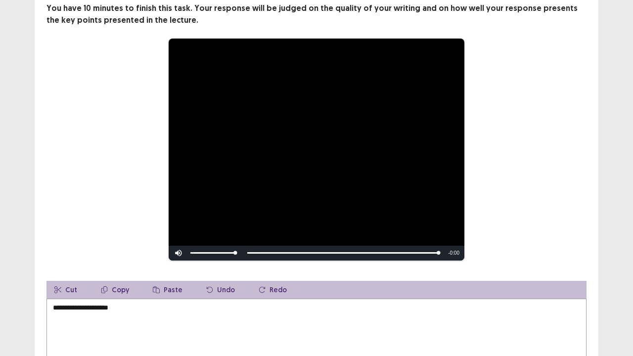
click at [249, 272] on textarea "**********" at bounding box center [316, 353] width 540 height 109
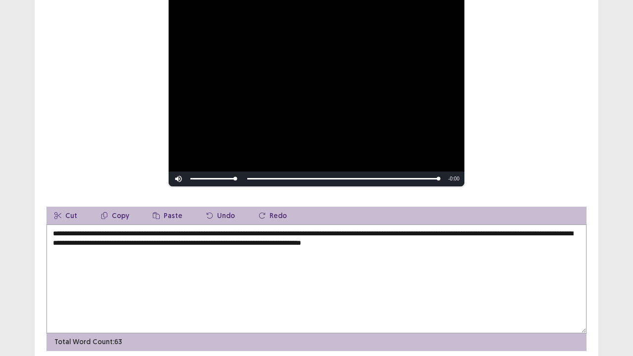
scroll to position [191, 0]
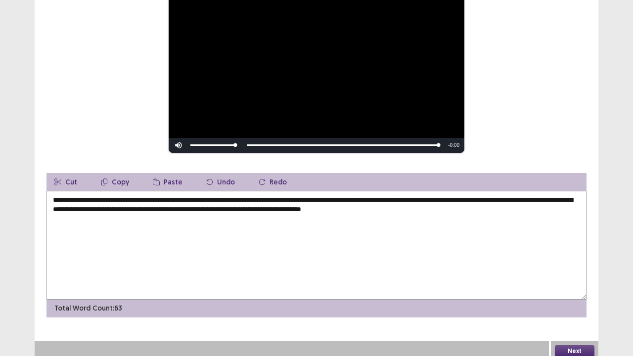
type textarea "**********"
click at [578, 272] on button "Next" at bounding box center [575, 351] width 40 height 12
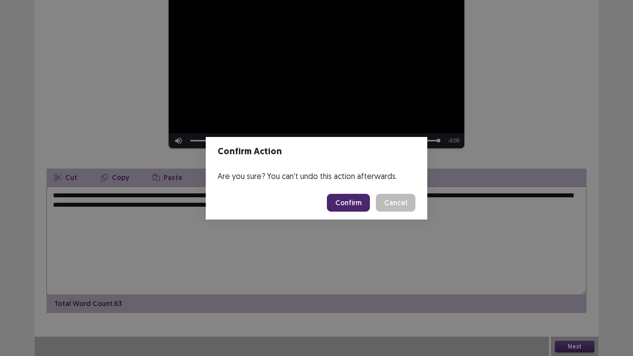
click at [351, 206] on button "Confirm" at bounding box center [348, 203] width 43 height 18
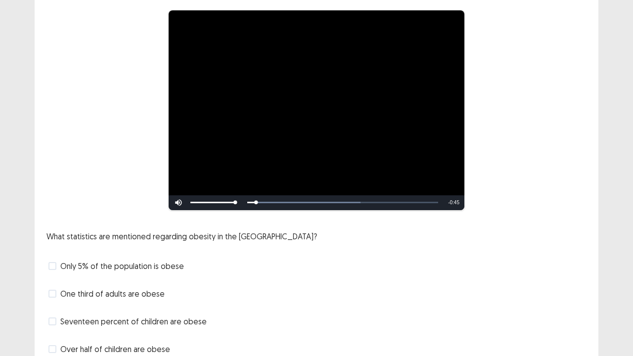
scroll to position [118, 0]
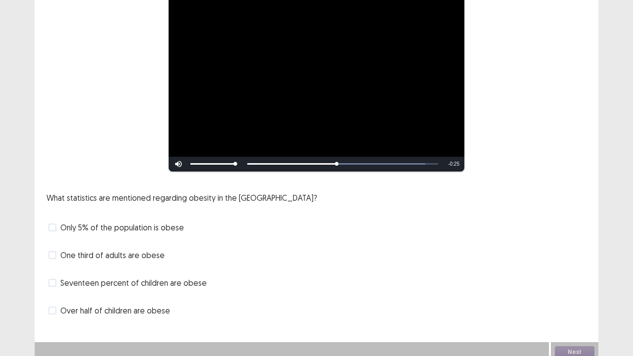
click at [52, 256] on span at bounding box center [52, 255] width 8 height 8
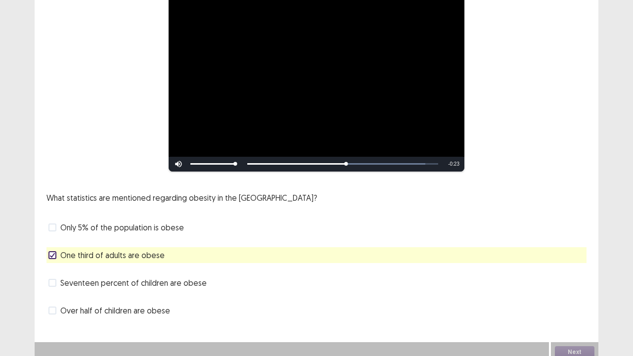
scroll to position [123, 0]
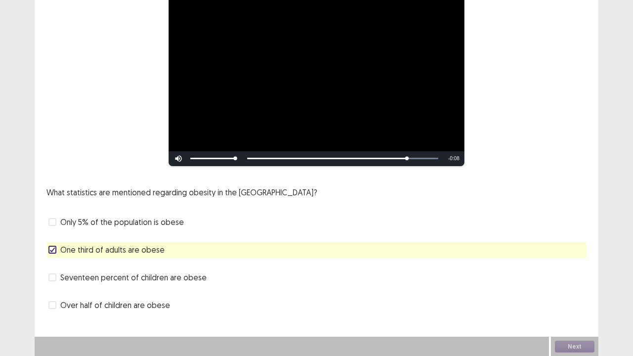
click at [51, 272] on span at bounding box center [52, 278] width 8 height 8
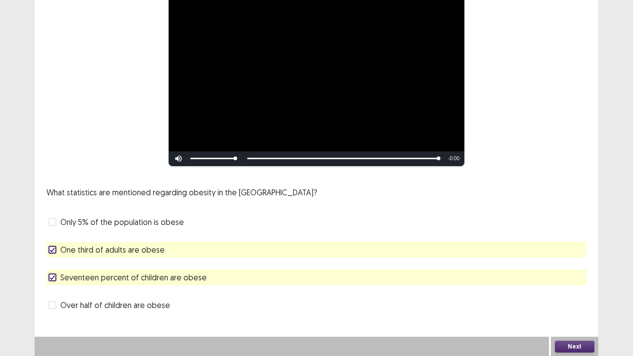
click at [585, 272] on button "Next" at bounding box center [575, 347] width 40 height 12
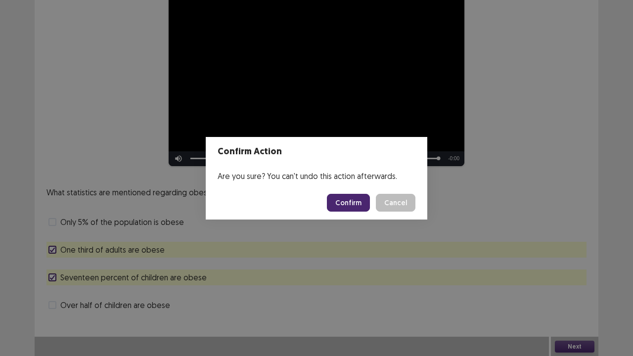
click at [355, 203] on button "Confirm" at bounding box center [348, 203] width 43 height 18
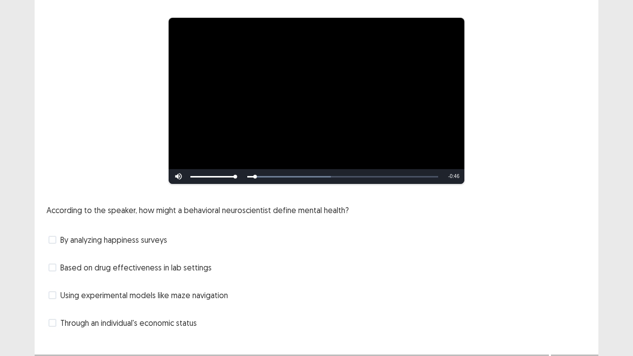
scroll to position [82, 0]
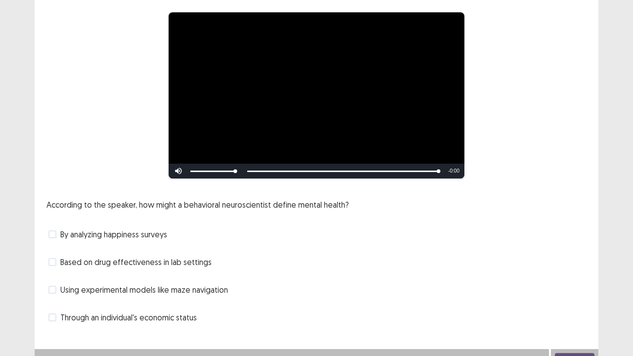
click at [56, 258] on span at bounding box center [52, 262] width 8 height 8
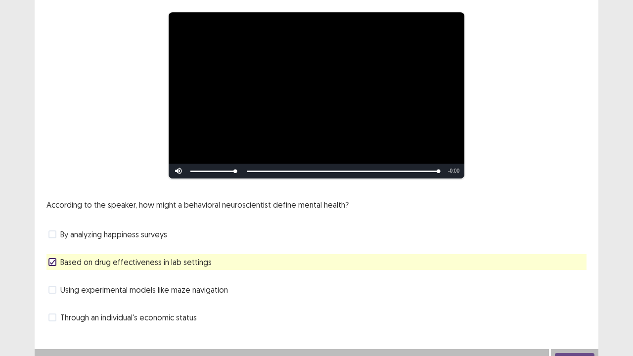
click at [52, 232] on span at bounding box center [52, 234] width 8 height 8
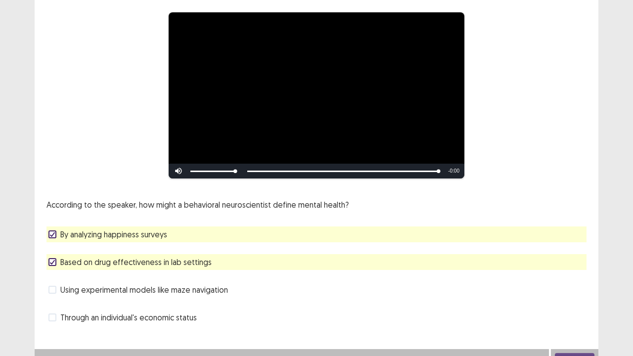
click at [54, 232] on icon at bounding box center [52, 234] width 6 height 5
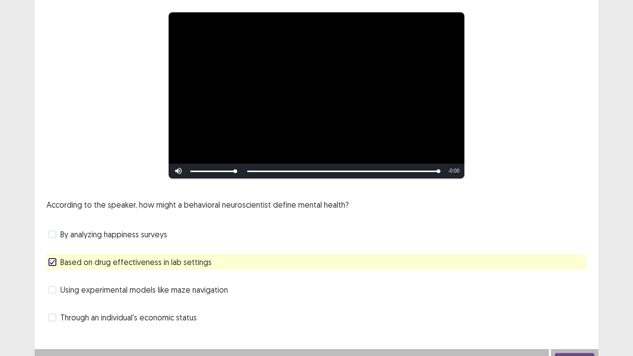
click at [57, 272] on label "Through an individual's economic status" at bounding box center [122, 318] width 148 height 12
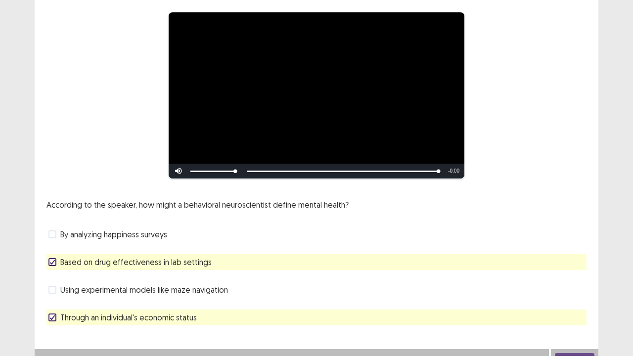
click at [560, 272] on button "Next" at bounding box center [575, 359] width 40 height 12
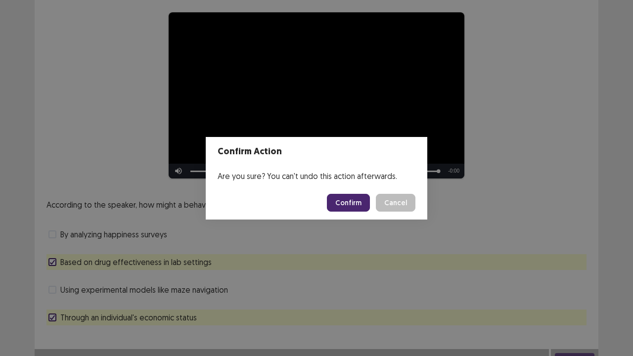
click at [353, 204] on button "Confirm" at bounding box center [348, 203] width 43 height 18
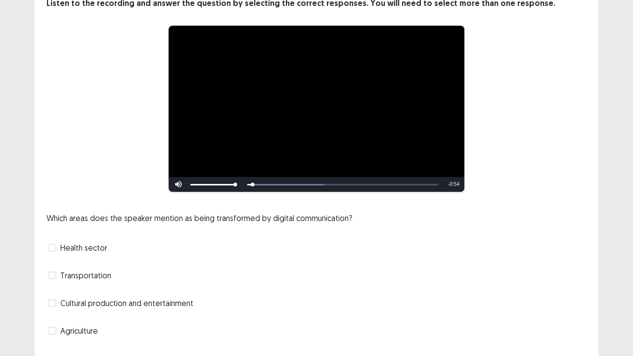
scroll to position [90, 0]
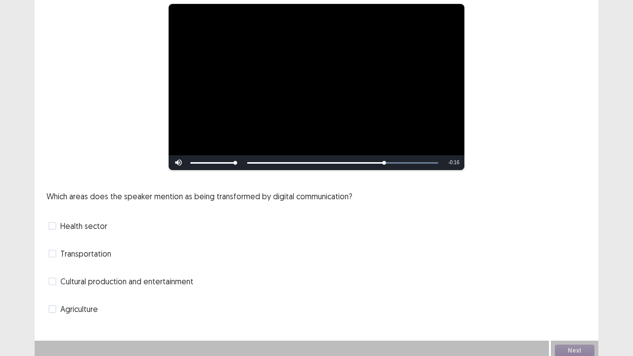
click at [57, 220] on label "Health sector" at bounding box center [77, 226] width 59 height 12
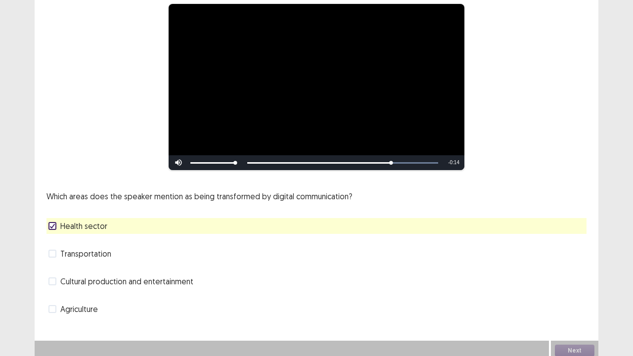
click at [59, 272] on label "Cultural production and entertainment" at bounding box center [120, 281] width 145 height 12
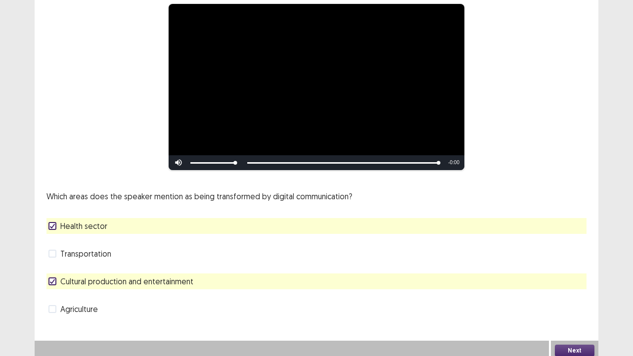
click at [565, 272] on button "Next" at bounding box center [575, 351] width 40 height 12
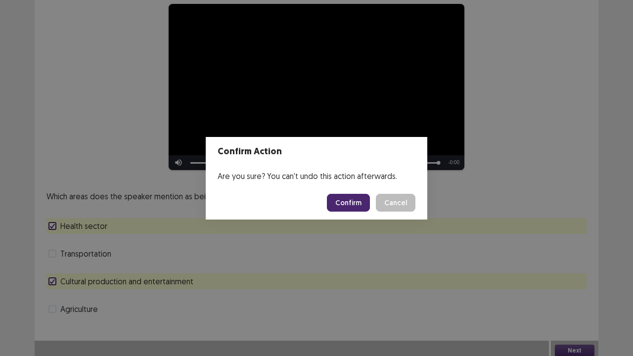
click at [366, 201] on button "Confirm" at bounding box center [348, 203] width 43 height 18
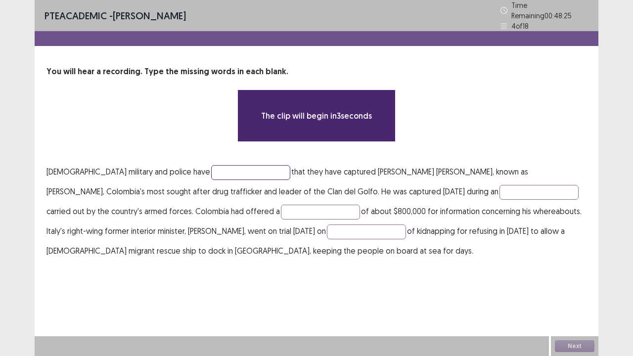
click at [231, 165] on input "text" at bounding box center [250, 172] width 79 height 15
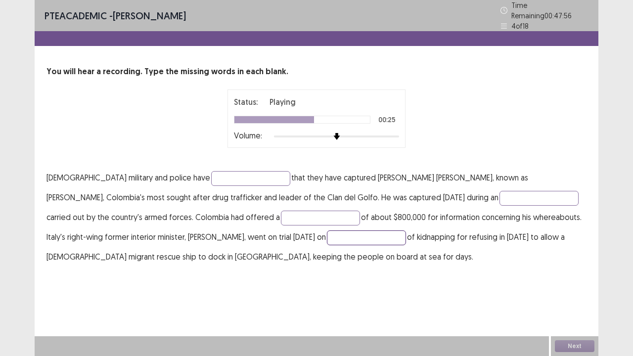
click at [327, 232] on input "text" at bounding box center [366, 237] width 79 height 15
type input "*******"
click at [212, 175] on input "text" at bounding box center [250, 178] width 79 height 15
type input "*********"
click at [500, 193] on input "text" at bounding box center [539, 198] width 79 height 15
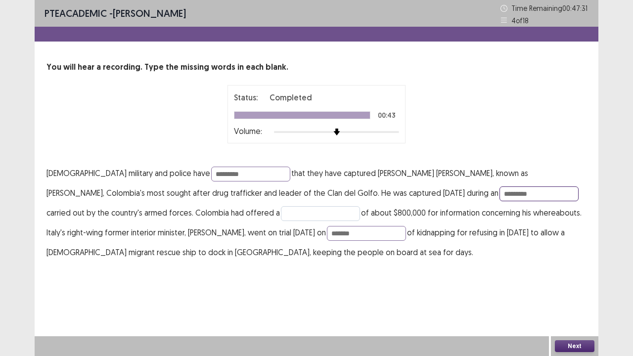
type input "*********"
click at [281, 209] on input "text" at bounding box center [320, 213] width 79 height 15
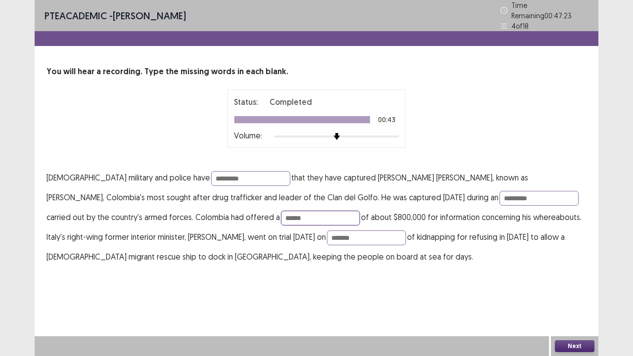
type input "******"
click at [575, 272] on button "Next" at bounding box center [575, 346] width 40 height 12
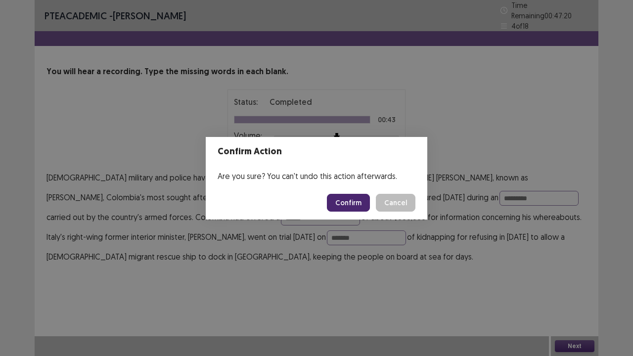
click at [363, 208] on button "Confirm" at bounding box center [348, 203] width 43 height 18
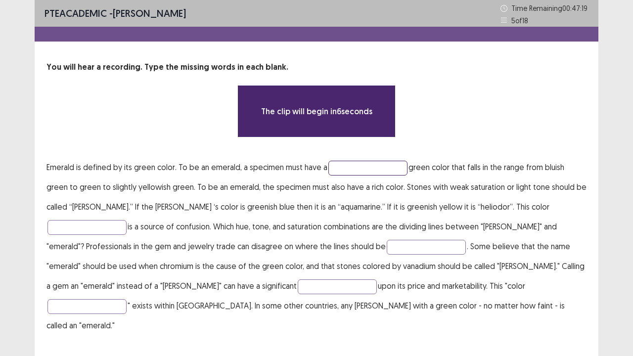
click at [342, 163] on input "text" at bounding box center [367, 168] width 79 height 15
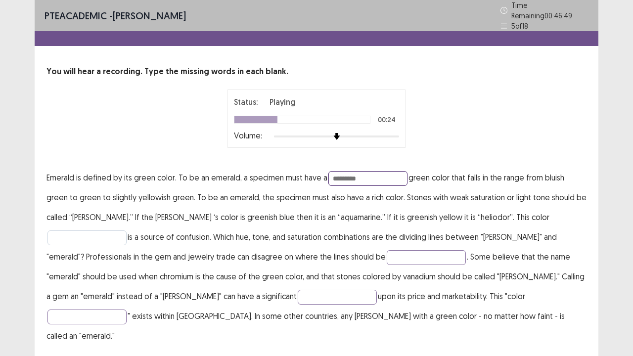
type input "*********"
click at [127, 230] on input "text" at bounding box center [86, 237] width 79 height 15
type input "**********"
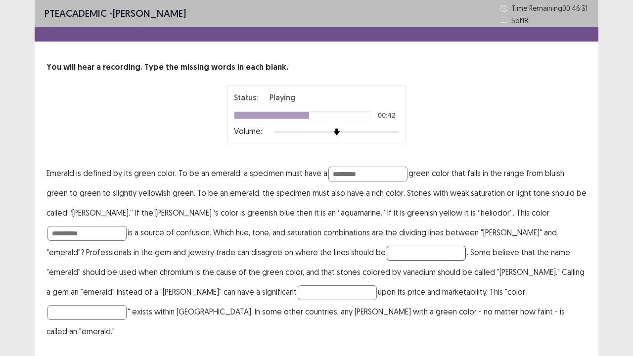
click at [387, 252] on input "text" at bounding box center [426, 253] width 79 height 15
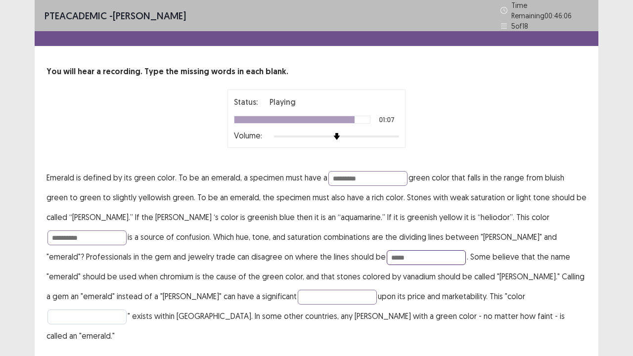
type input "*****"
click at [127, 272] on input "text" at bounding box center [86, 317] width 79 height 15
type input "*********"
click at [298, 272] on input "text" at bounding box center [337, 297] width 79 height 15
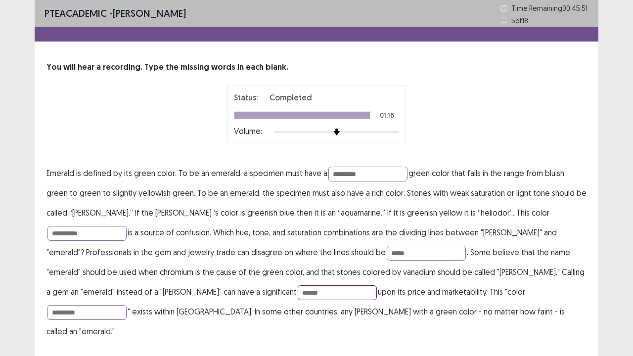
scroll to position [8, 0]
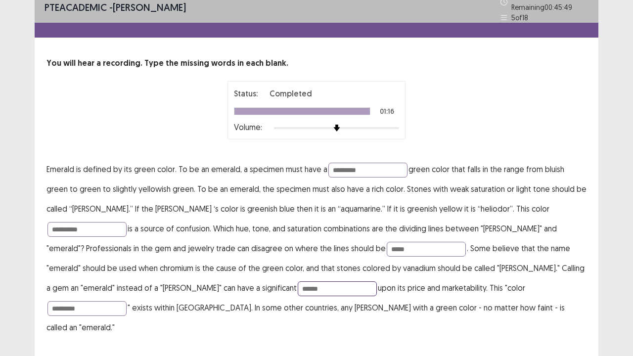
type input "******"
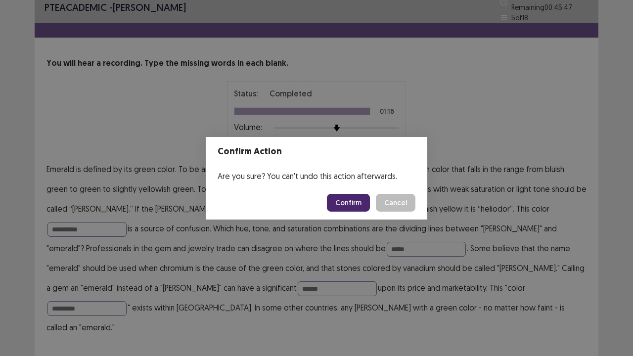
click at [358, 206] on button "Confirm" at bounding box center [348, 203] width 43 height 18
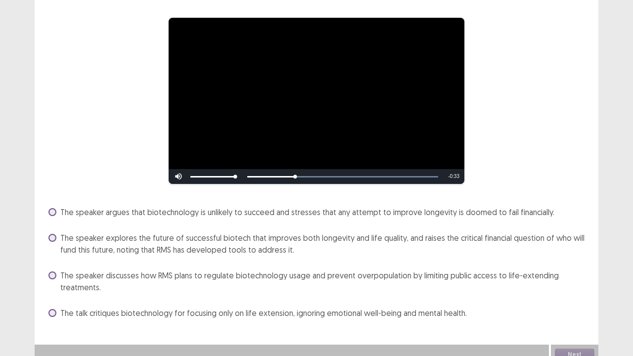
scroll to position [79, 0]
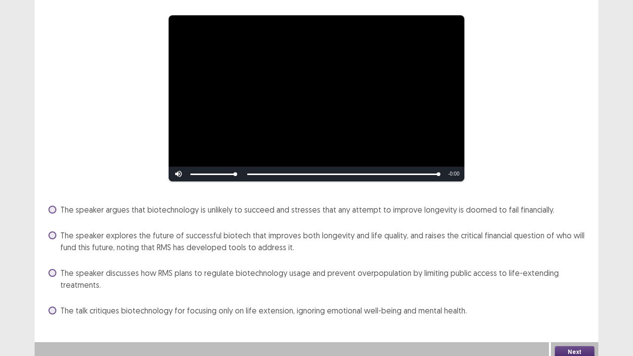
click at [51, 231] on span at bounding box center [52, 235] width 8 height 8
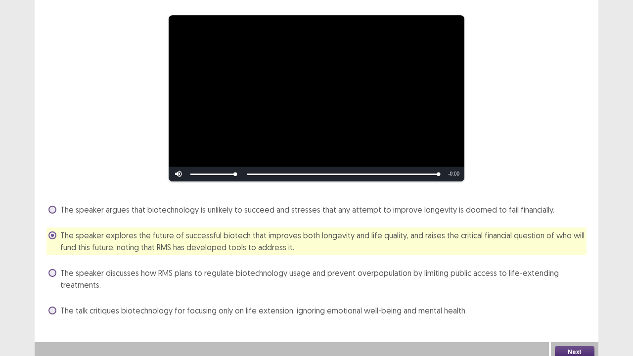
click at [557, 272] on button "Next" at bounding box center [575, 352] width 40 height 12
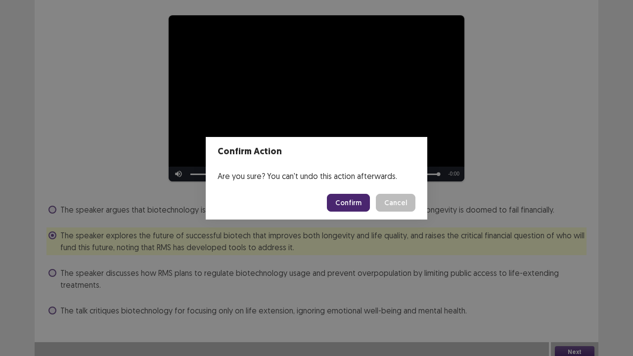
click at [348, 208] on button "Confirm" at bounding box center [348, 203] width 43 height 18
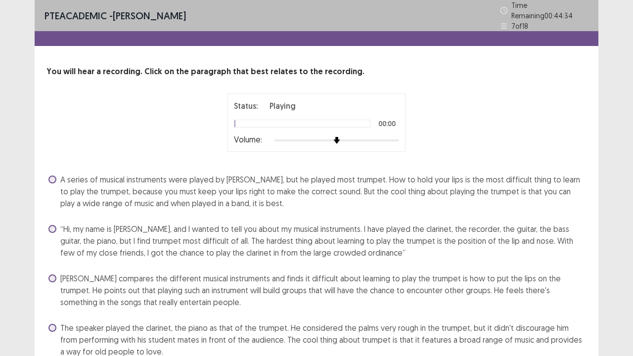
scroll to position [26, 0]
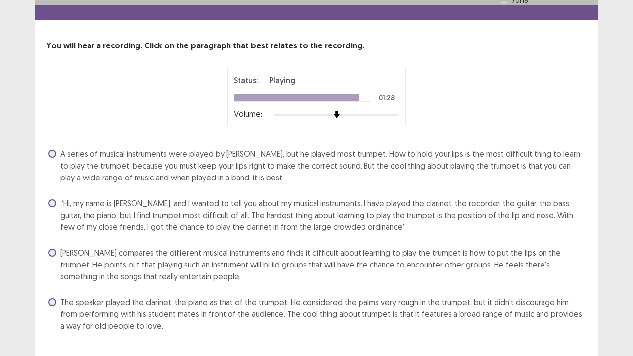
click at [48, 247] on label "Peter compares the different musical instruments and finds it difficult about l…" at bounding box center [317, 265] width 538 height 36
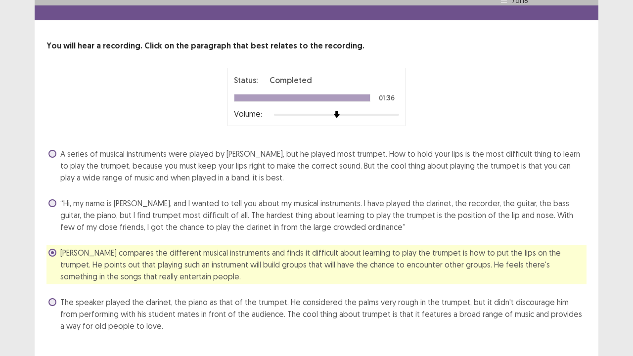
scroll to position [42, 0]
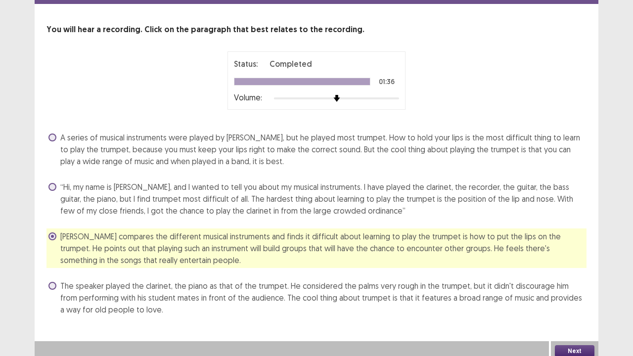
click at [562, 272] on button "Next" at bounding box center [575, 351] width 40 height 12
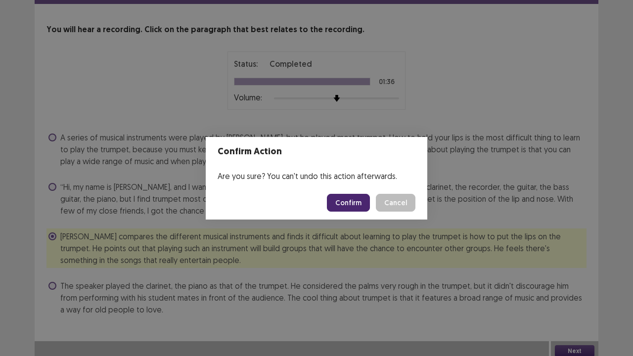
click at [358, 205] on button "Confirm" at bounding box center [348, 203] width 43 height 18
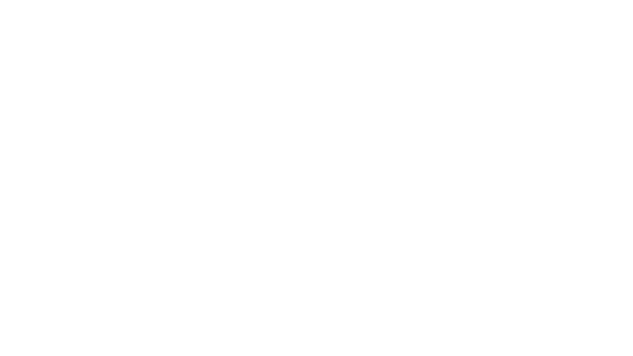
scroll to position [0, 0]
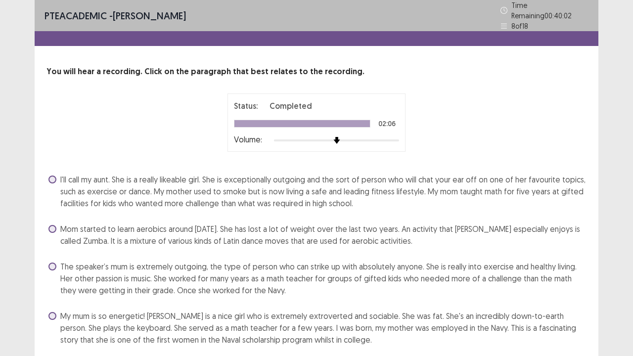
click at [49, 263] on span at bounding box center [52, 267] width 8 height 8
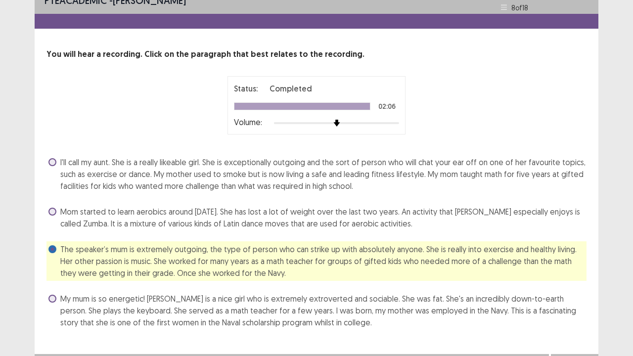
scroll to position [30, 0]
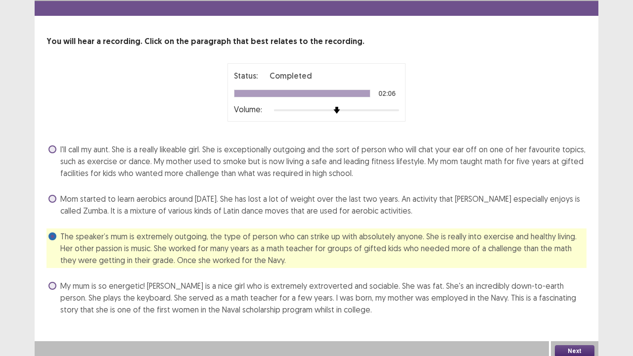
click at [572, 272] on button "Next" at bounding box center [575, 351] width 40 height 12
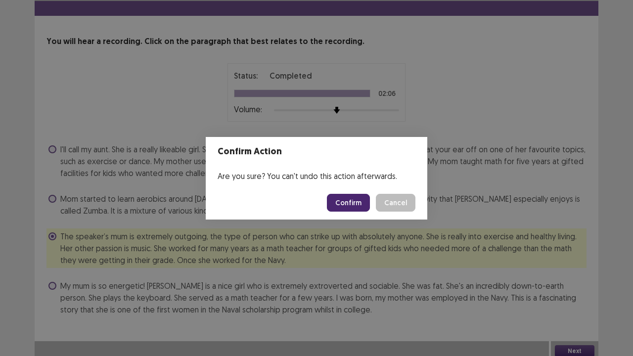
click at [368, 199] on button "Confirm" at bounding box center [348, 203] width 43 height 18
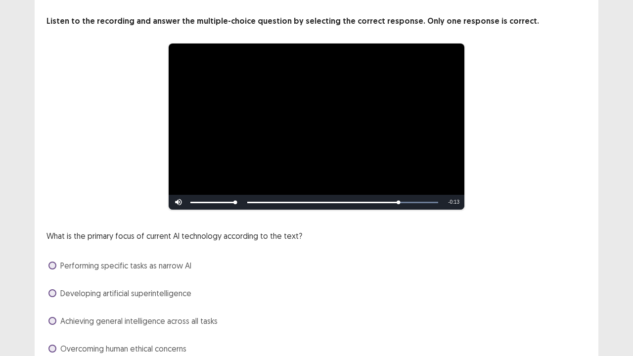
scroll to position [90, 0]
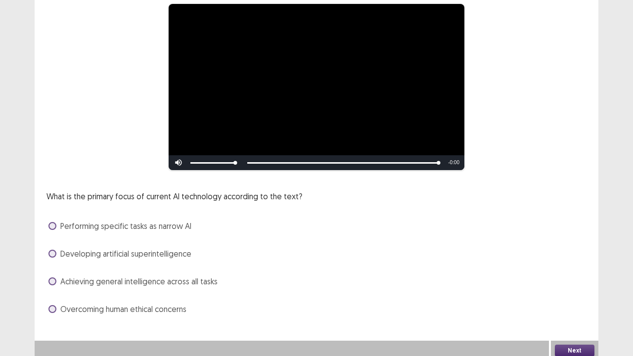
click at [54, 272] on span at bounding box center [52, 281] width 8 height 8
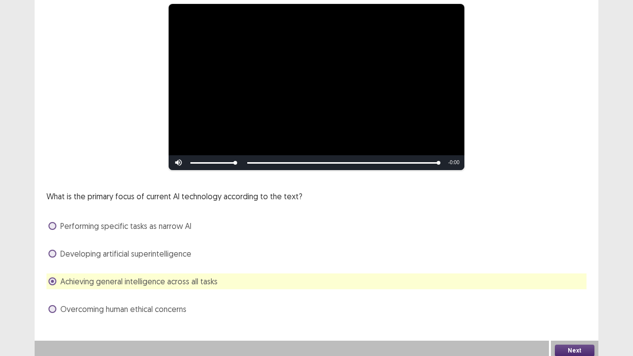
click at [52, 257] on div "Developing artificial superintelligence" at bounding box center [316, 254] width 540 height 16
click at [51, 250] on span at bounding box center [52, 254] width 8 height 8
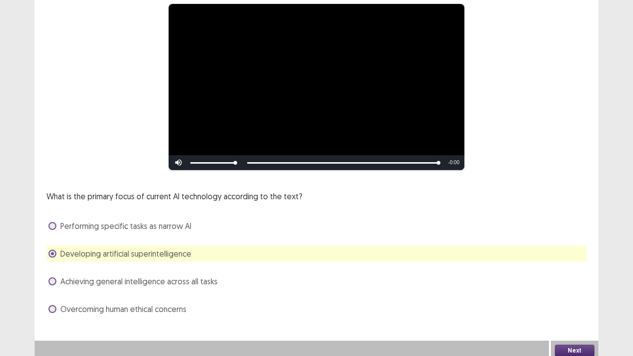
click at [56, 272] on label "Achieving general intelligence across all tasks" at bounding box center [132, 281] width 169 height 12
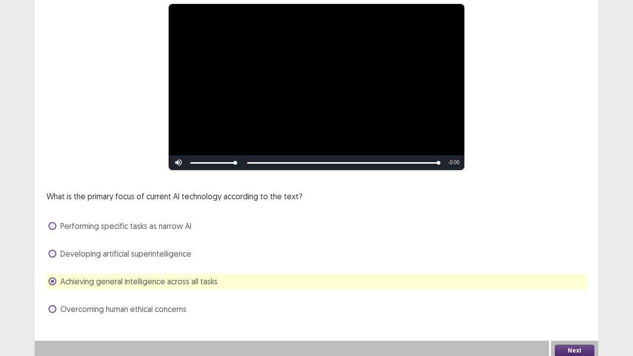
click at [53, 222] on span at bounding box center [52, 226] width 8 height 8
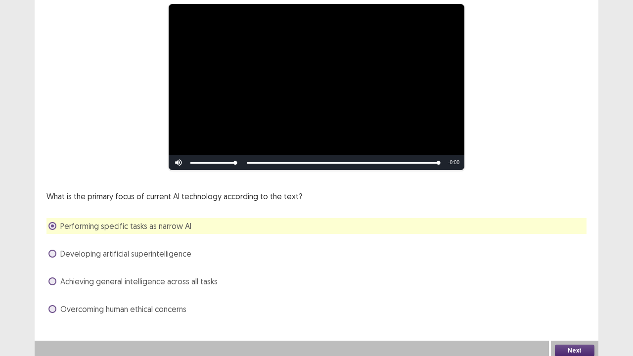
click at [60, 272] on span "Achieving general intelligence across all tasks" at bounding box center [138, 281] width 157 height 12
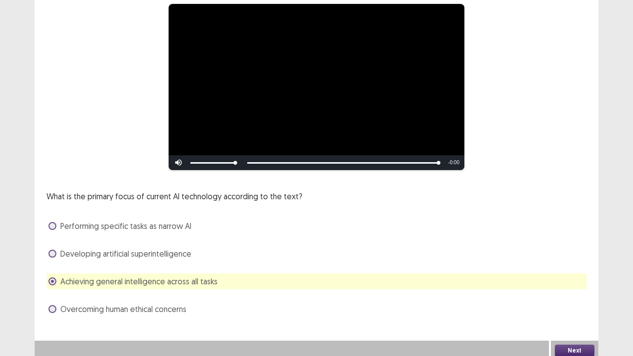
click at [571, 272] on button "Next" at bounding box center [575, 351] width 40 height 12
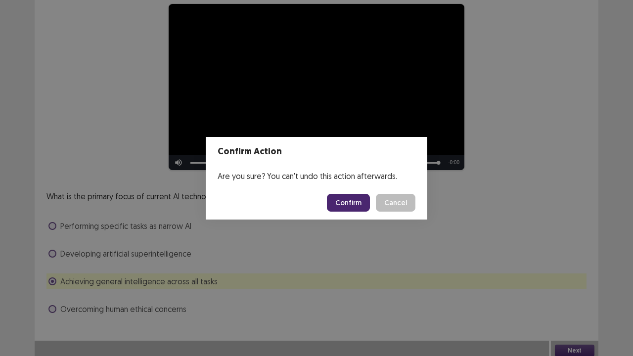
click at [356, 208] on button "Confirm" at bounding box center [348, 203] width 43 height 18
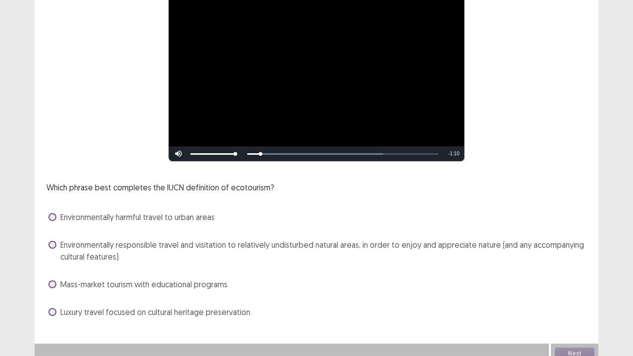
scroll to position [102, 0]
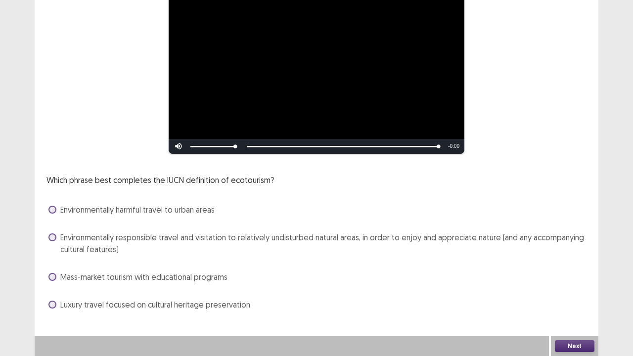
click at [55, 243] on label "Environmentally responsible travel and visitation to relatively undisturbed nat…" at bounding box center [317, 243] width 538 height 24
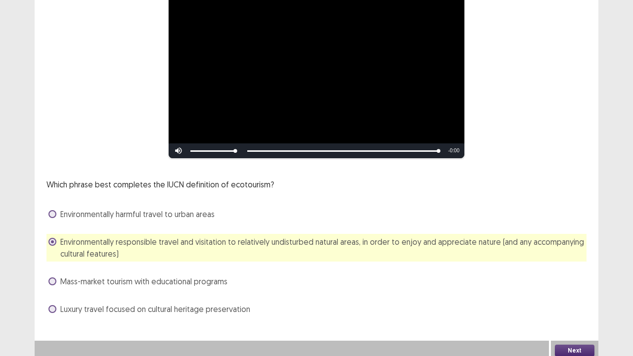
click at [574, 272] on button "Next" at bounding box center [575, 351] width 40 height 12
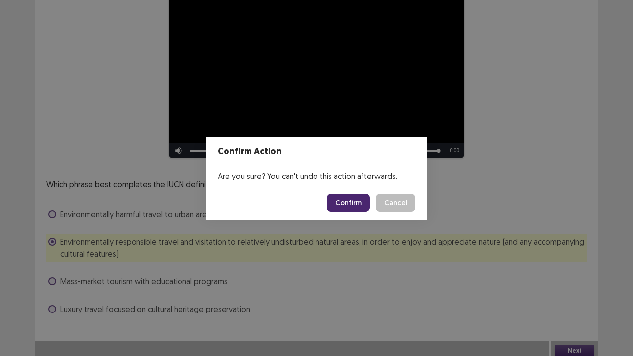
click at [355, 209] on button "Confirm" at bounding box center [348, 203] width 43 height 18
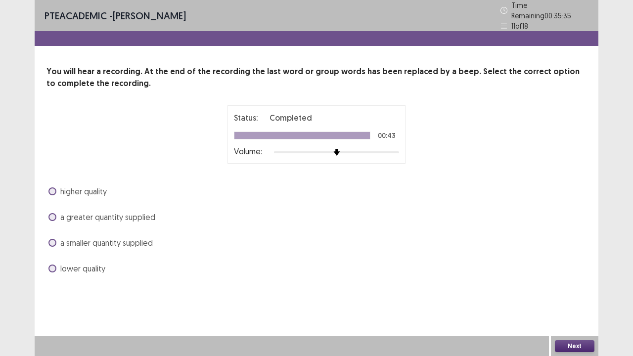
click at [55, 213] on span at bounding box center [52, 217] width 8 height 8
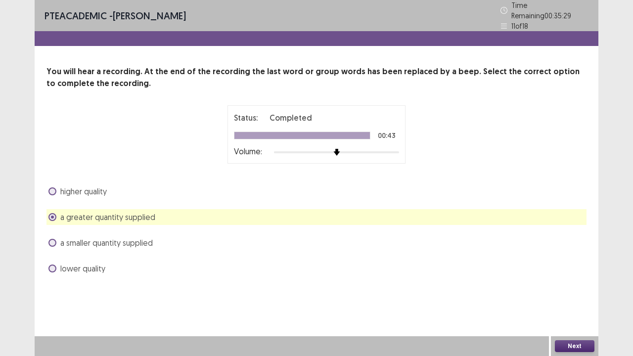
click at [563, 272] on button "Next" at bounding box center [575, 346] width 40 height 12
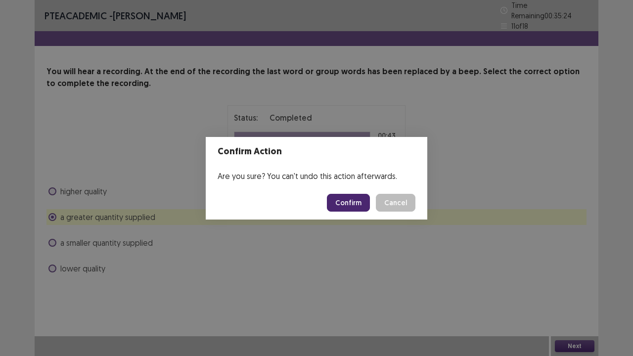
click at [351, 206] on button "Confirm" at bounding box center [348, 203] width 43 height 18
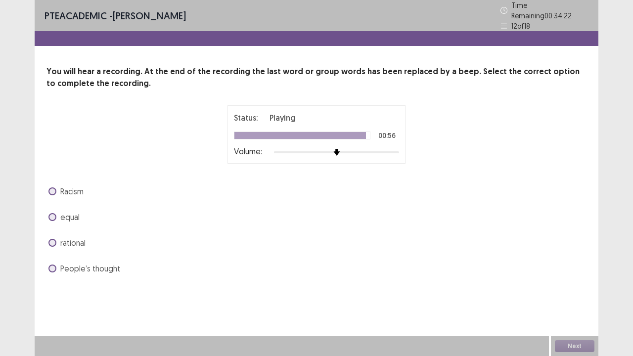
click at [55, 213] on span at bounding box center [52, 217] width 8 height 8
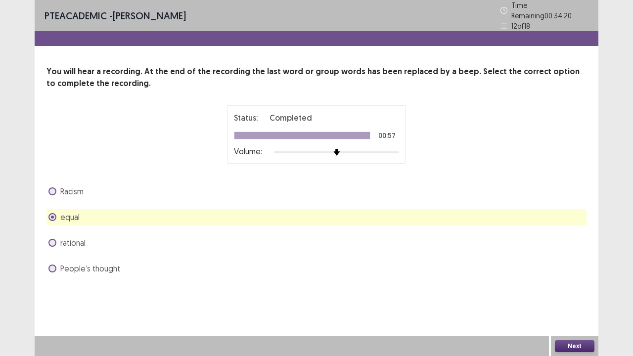
click at [564, 272] on button "Next" at bounding box center [575, 346] width 40 height 12
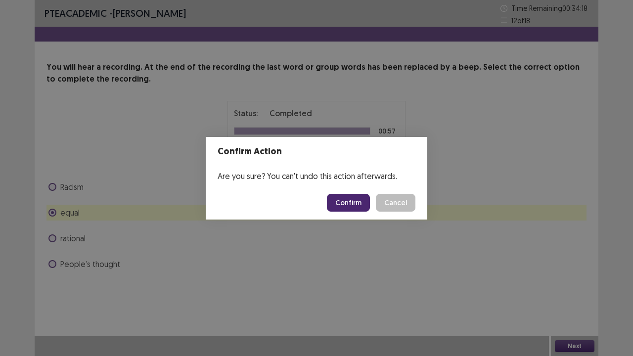
click at [347, 203] on button "Confirm" at bounding box center [348, 203] width 43 height 18
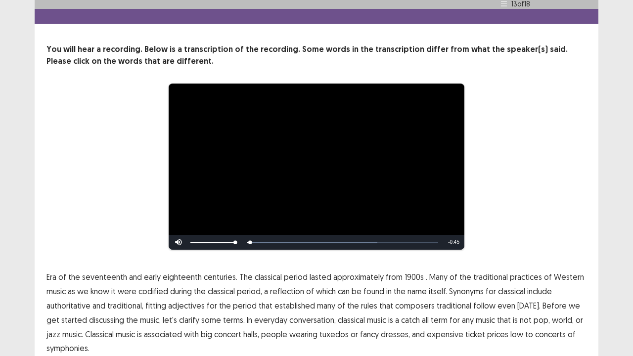
scroll to position [60, 0]
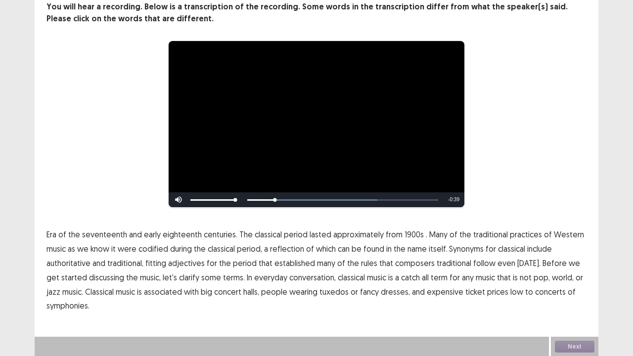
click at [410, 233] on span "1900s" at bounding box center [414, 234] width 19 height 12
click at [448, 268] on span "traditional" at bounding box center [454, 263] width 35 height 12
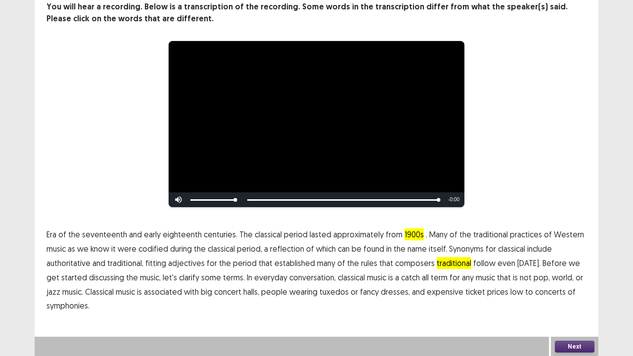
click at [510, 272] on span "low" at bounding box center [516, 292] width 13 height 12
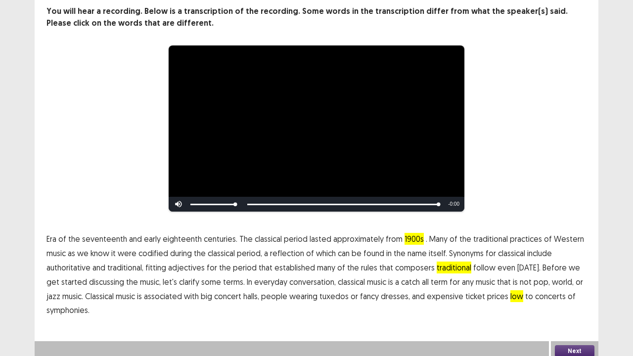
click at [579, 350] on button "Next" at bounding box center [575, 351] width 40 height 12
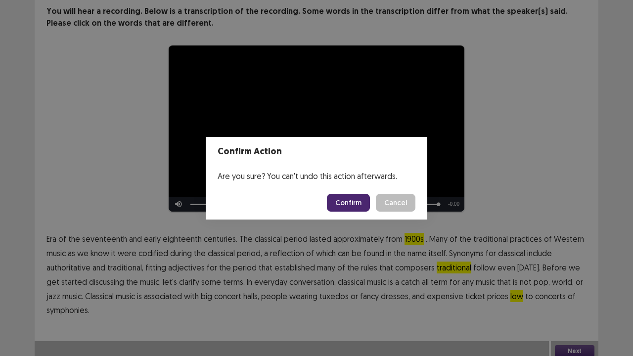
click at [364, 204] on button "Confirm" at bounding box center [348, 203] width 43 height 18
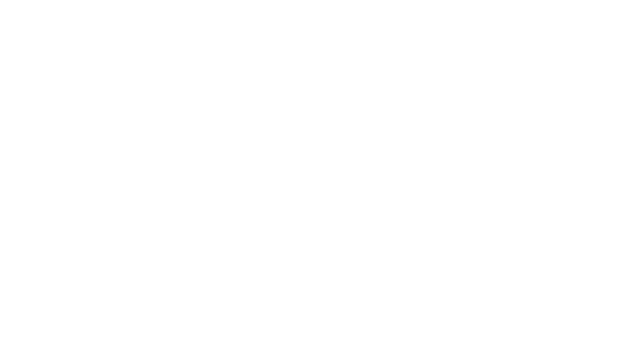
scroll to position [0, 0]
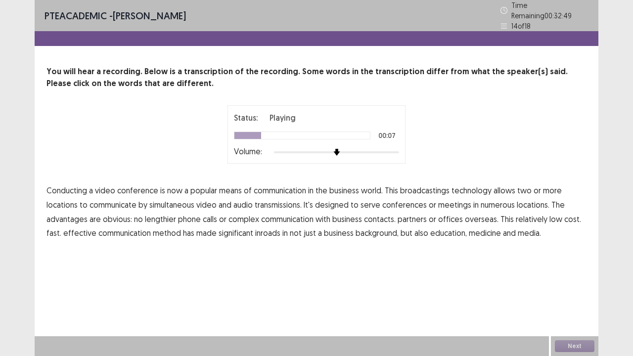
click at [421, 191] on span "broadcastings" at bounding box center [424, 190] width 49 height 12
click at [496, 200] on span "numerous" at bounding box center [498, 205] width 34 height 12
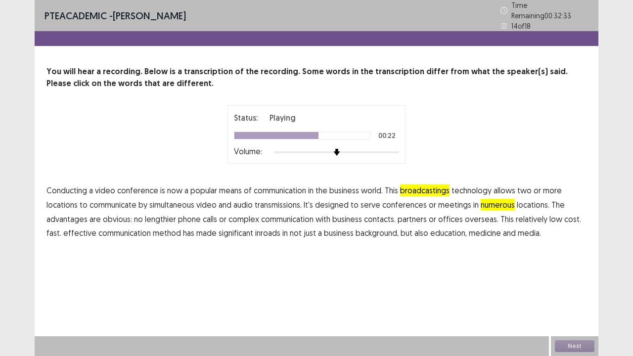
click at [301, 215] on span "communication" at bounding box center [287, 219] width 52 height 12
click at [376, 232] on span "background," at bounding box center [377, 233] width 43 height 12
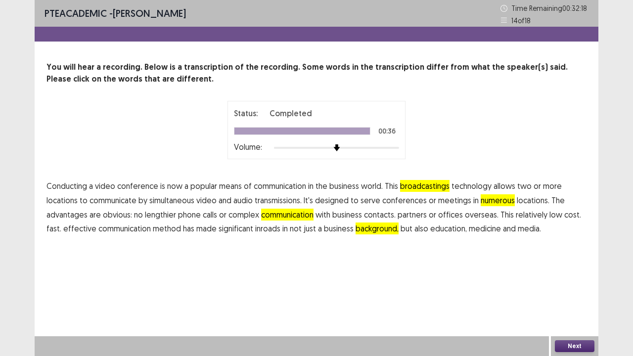
click at [576, 350] on button "Next" at bounding box center [575, 346] width 40 height 12
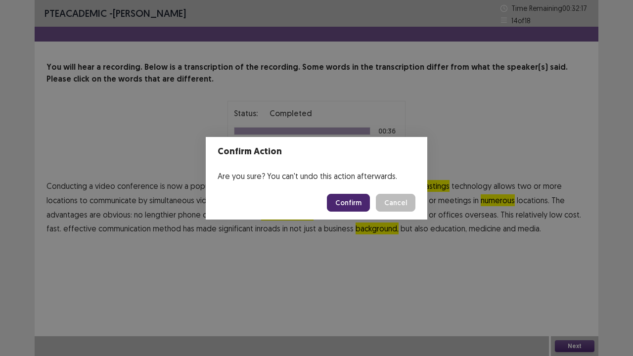
click at [350, 205] on button "Confirm" at bounding box center [348, 203] width 43 height 18
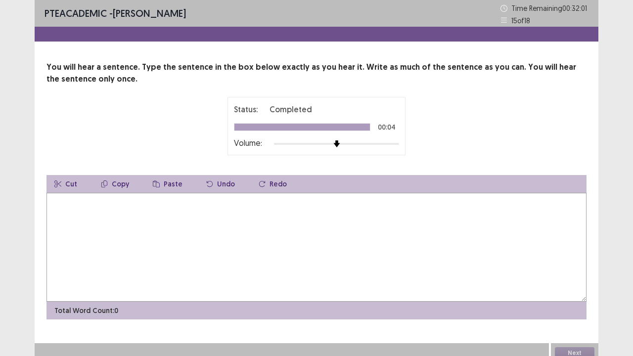
click at [294, 230] on textarea at bounding box center [316, 247] width 540 height 109
type textarea "**********"
click at [569, 348] on button "Next" at bounding box center [575, 353] width 40 height 12
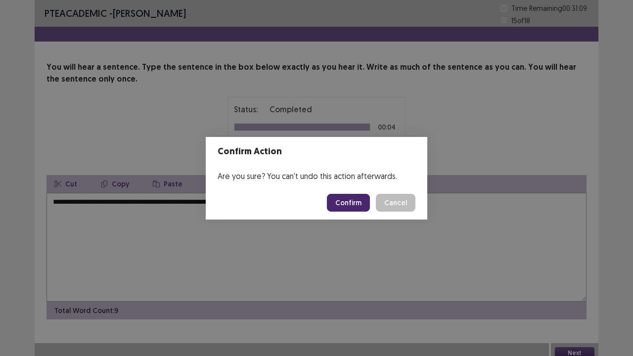
drag, startPoint x: 569, startPoint y: 348, endPoint x: 350, endPoint y: 198, distance: 265.0
click at [350, 198] on div "Confirm Action Are you sure? You can't undo this action afterwards. Confirm Can…" at bounding box center [316, 178] width 633 height 356
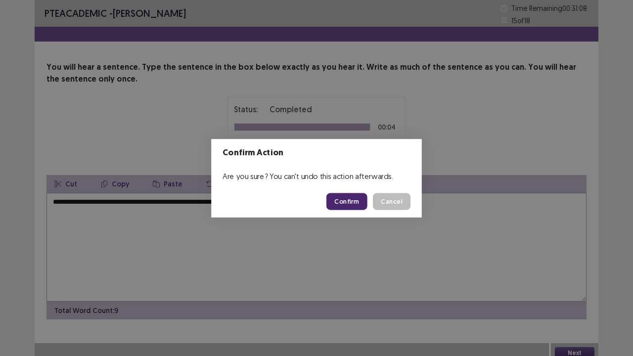
scroll to position [2, 0]
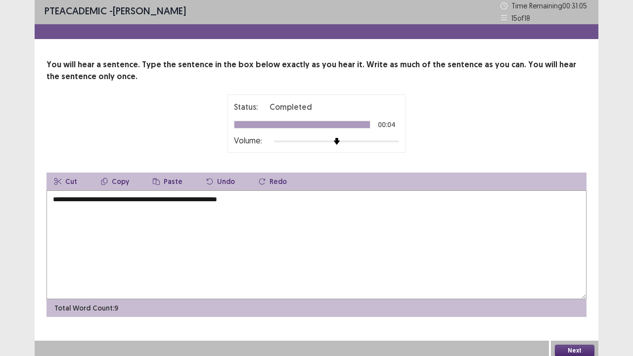
click at [568, 352] on button "Next" at bounding box center [575, 351] width 40 height 12
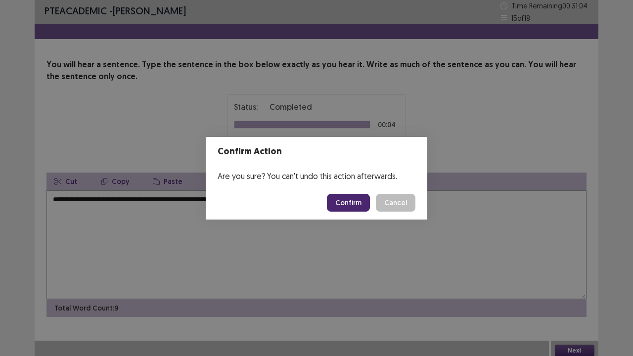
click at [347, 198] on button "Confirm" at bounding box center [348, 203] width 43 height 18
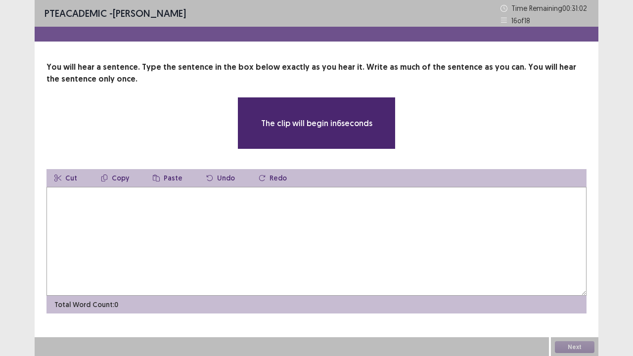
click at [299, 204] on textarea at bounding box center [316, 241] width 540 height 109
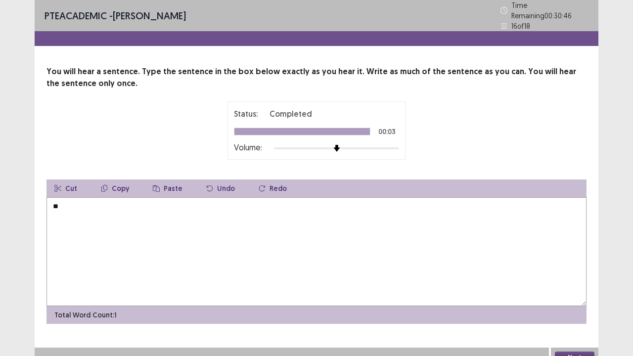
type textarea "*"
type textarea "**********"
click at [578, 352] on button "Next" at bounding box center [575, 358] width 40 height 12
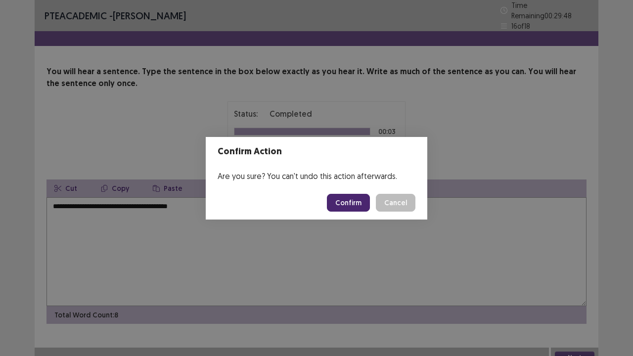
click at [344, 206] on button "Confirm" at bounding box center [348, 203] width 43 height 18
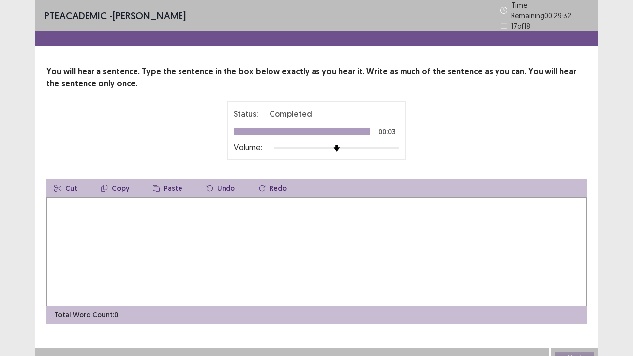
click at [188, 223] on textarea at bounding box center [316, 251] width 540 height 109
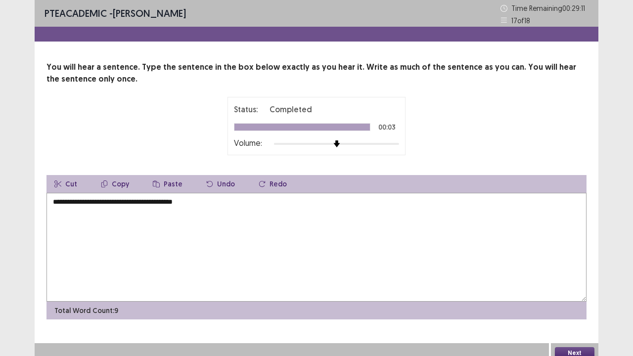
click at [52, 199] on textarea "**********" at bounding box center [316, 247] width 540 height 109
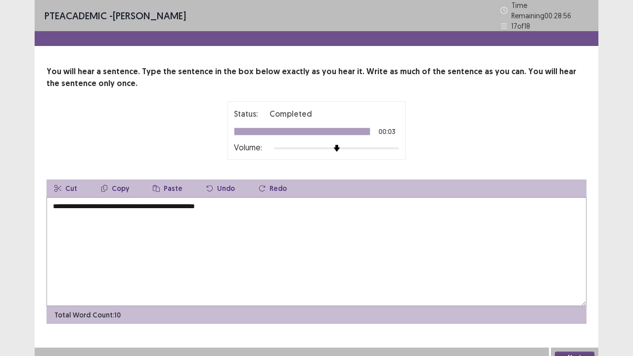
click at [218, 204] on textarea "**********" at bounding box center [316, 251] width 540 height 109
type textarea "**********"
click at [580, 352] on button "Next" at bounding box center [575, 358] width 40 height 12
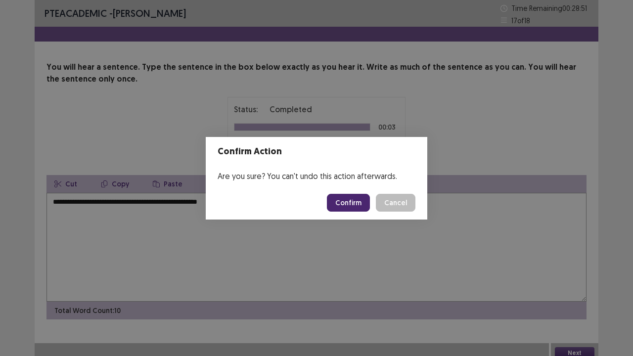
click at [365, 209] on button "Confirm" at bounding box center [348, 203] width 43 height 18
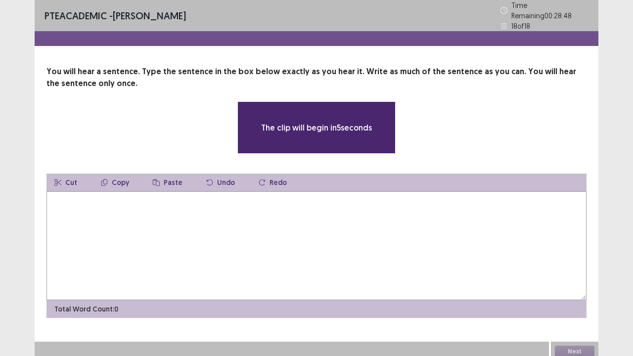
click at [310, 214] on textarea at bounding box center [316, 245] width 540 height 109
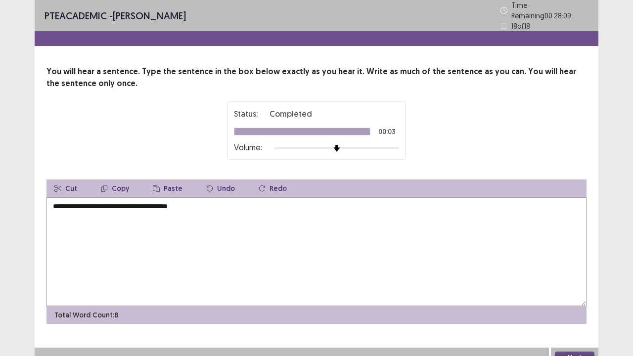
click at [93, 200] on textarea "**********" at bounding box center [316, 251] width 540 height 109
click at [121, 198] on textarea "**********" at bounding box center [316, 251] width 540 height 109
click at [118, 198] on textarea "**********" at bounding box center [316, 251] width 540 height 109
type textarea "**********"
click at [568, 352] on button "Next" at bounding box center [575, 358] width 40 height 12
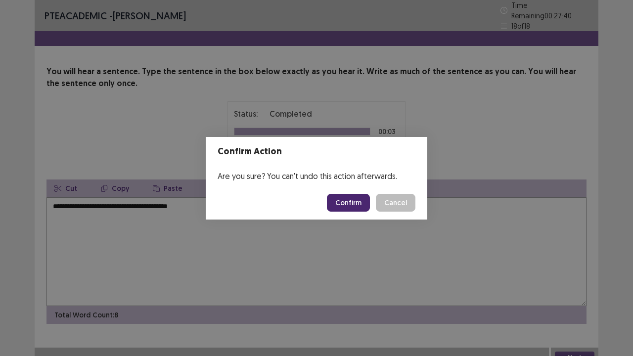
click at [362, 202] on button "Confirm" at bounding box center [348, 203] width 43 height 18
